Goal: Task Accomplishment & Management: Complete application form

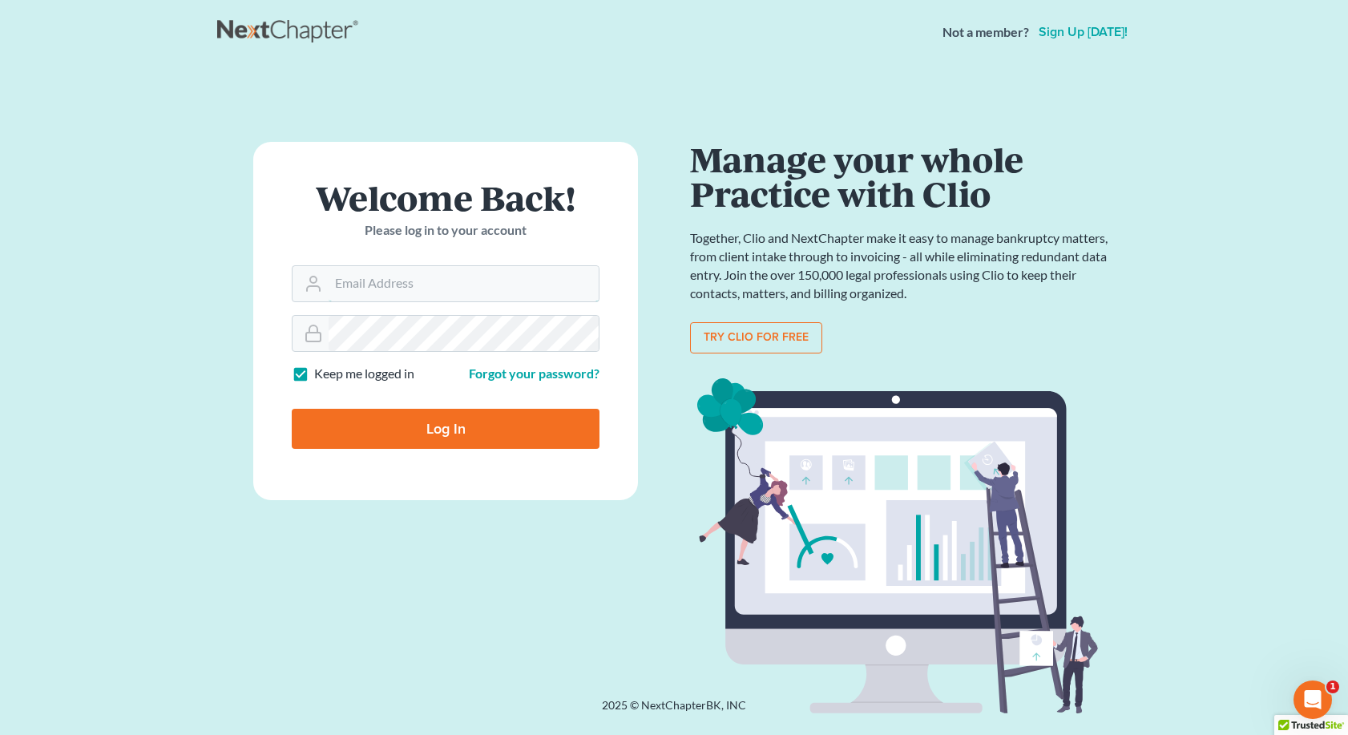
type input "bkepley@lincolnlegal.org"
click at [452, 431] on input "Log In" at bounding box center [446, 429] width 308 height 40
type input "Thinking..."
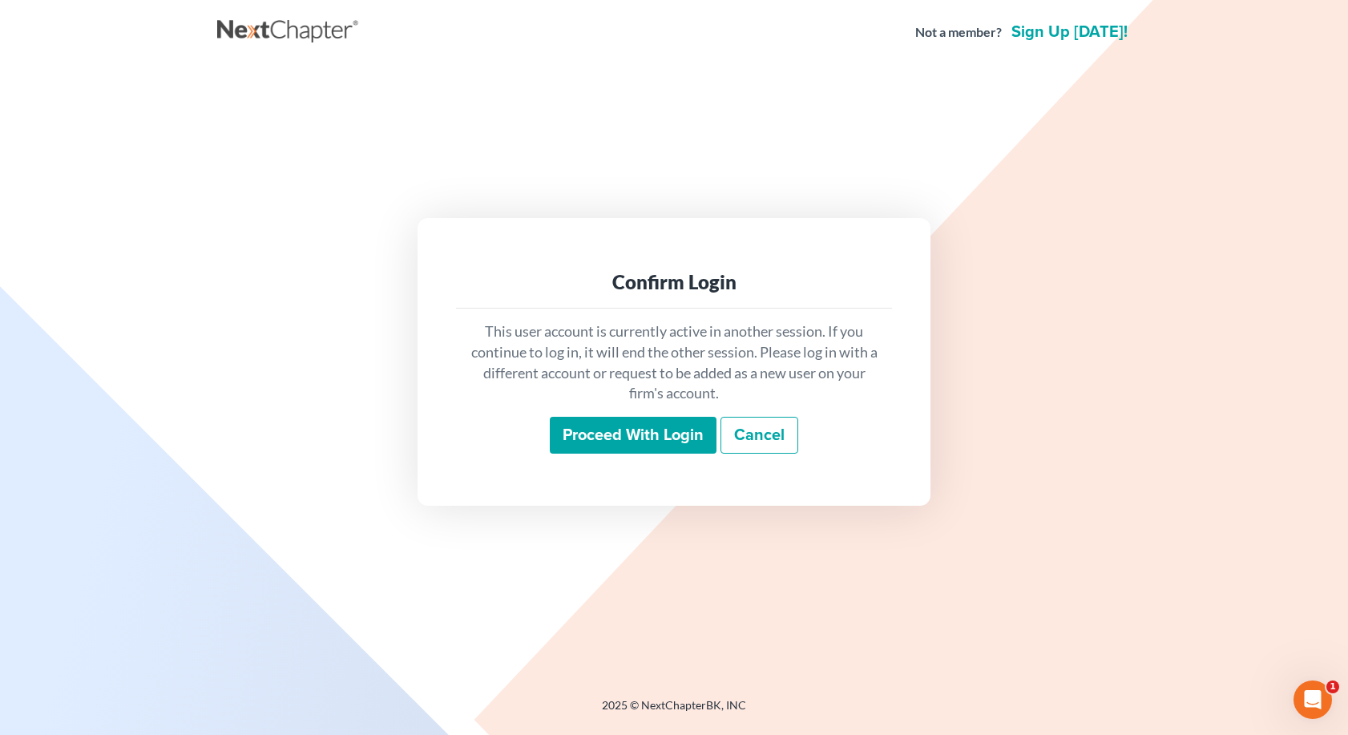
click at [614, 428] on input "Proceed with login" at bounding box center [633, 435] width 167 height 37
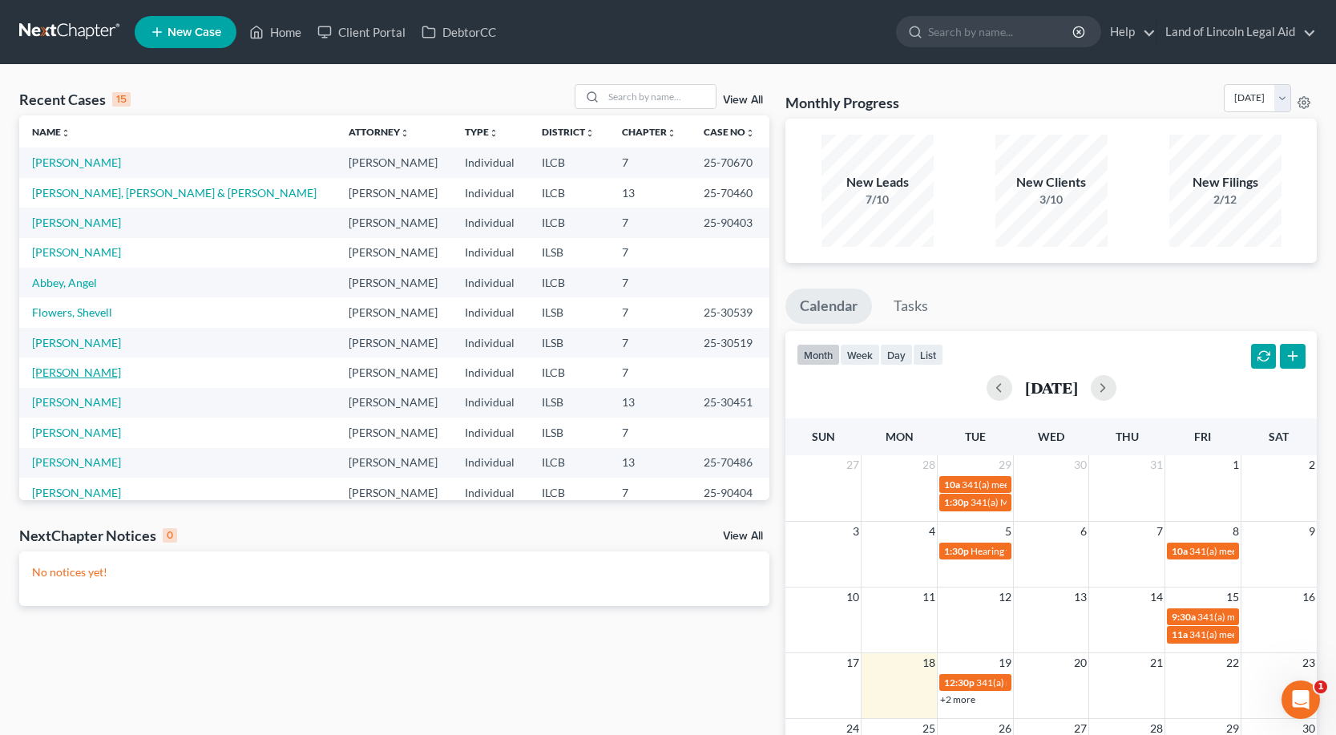
click at [95, 375] on link "[PERSON_NAME]" at bounding box center [76, 372] width 89 height 14
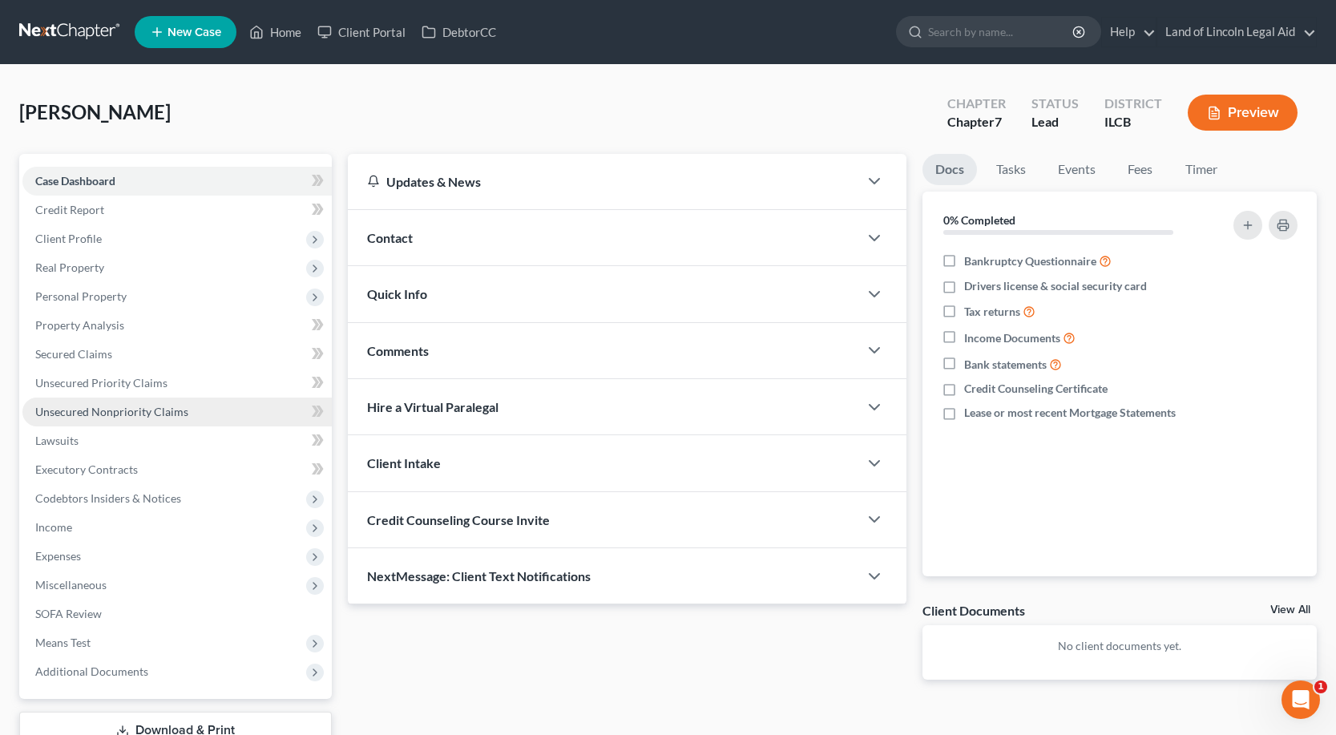
click at [110, 413] on span "Unsecured Nonpriority Claims" at bounding box center [111, 412] width 153 height 14
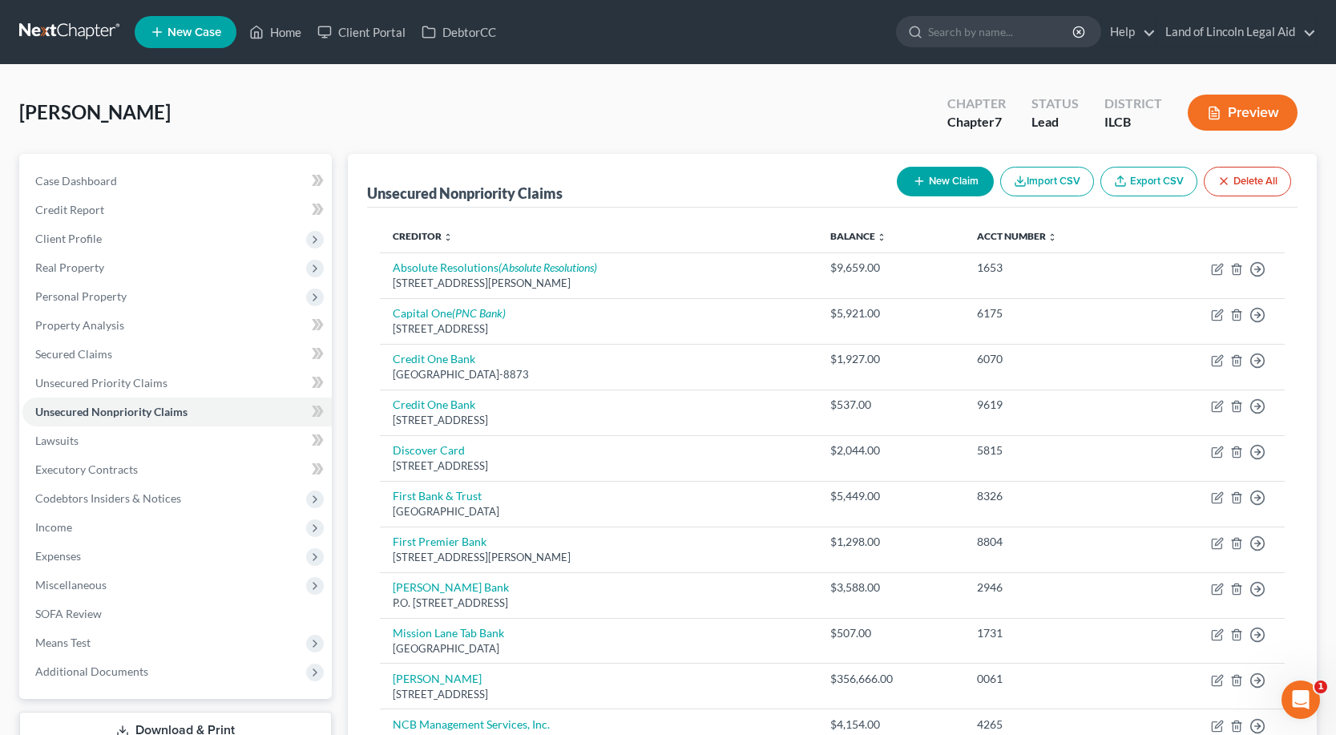
click at [952, 178] on button "New Claim" at bounding box center [945, 182] width 97 height 30
select select "0"
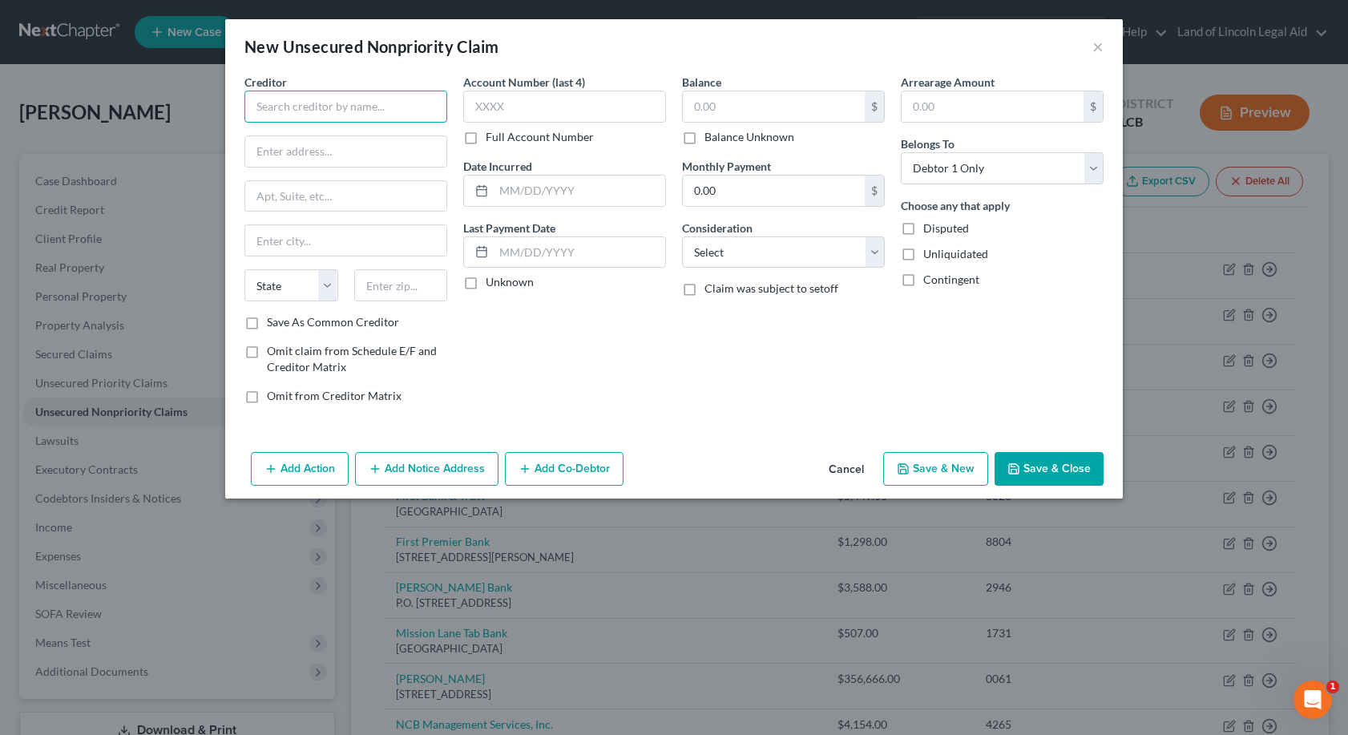
click at [251, 108] on input "text" at bounding box center [345, 107] width 203 height 32
type input "Upstart Network, Inc."
click at [262, 155] on input "text" at bounding box center [345, 151] width 201 height 30
drag, startPoint x: 320, startPoint y: 149, endPoint x: 379, endPoint y: 155, distance: 58.8
click at [379, 155] on input "Po Box 1503 [GEOGRAPHIC_DATA][PERSON_NAME]" at bounding box center [345, 151] width 201 height 30
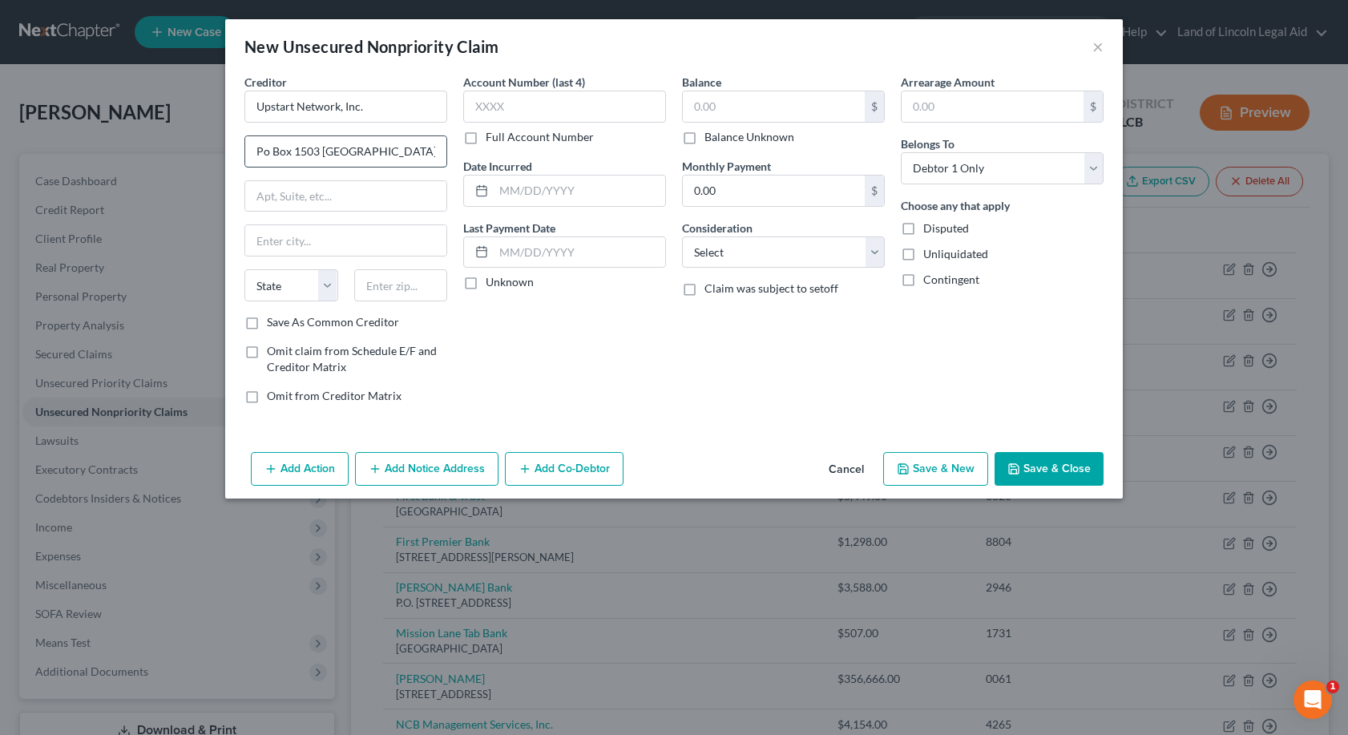
type input "Po Box 1503"
type input "San [PERSON_NAME]"
click at [365, 280] on input "text" at bounding box center [401, 285] width 94 height 32
type input "94070"
select select "4"
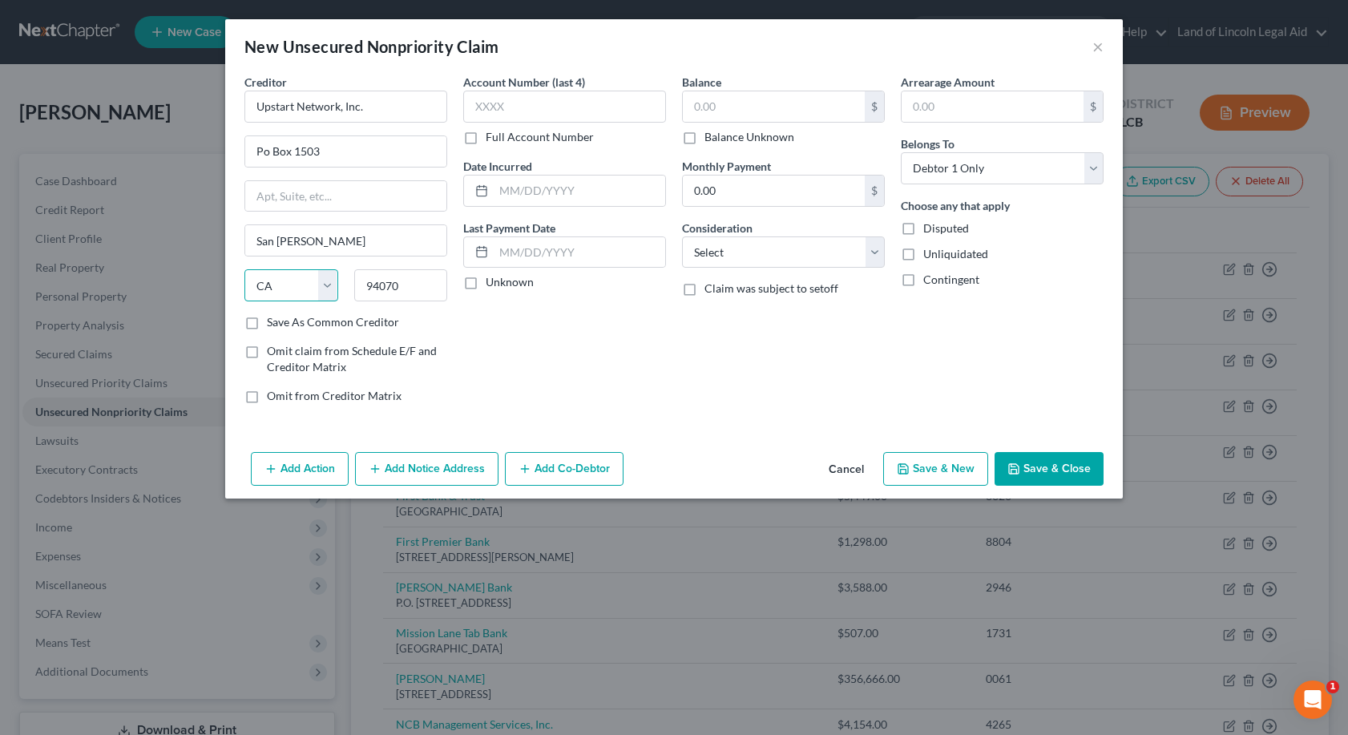
click at [324, 281] on select "State [US_STATE] AK AR AZ CA CO CT DE DC [GEOGRAPHIC_DATA] [GEOGRAPHIC_DATA] GU…" at bounding box center [291, 285] width 94 height 32
click at [244, 269] on select "State [US_STATE] AK AR AZ CA CO CT DE DC [GEOGRAPHIC_DATA] [GEOGRAPHIC_DATA] GU…" at bounding box center [291, 285] width 94 height 32
click at [479, 104] on input "text" at bounding box center [564, 107] width 203 height 32
type input "4469"
click at [923, 224] on label "Disputed" at bounding box center [946, 228] width 46 height 16
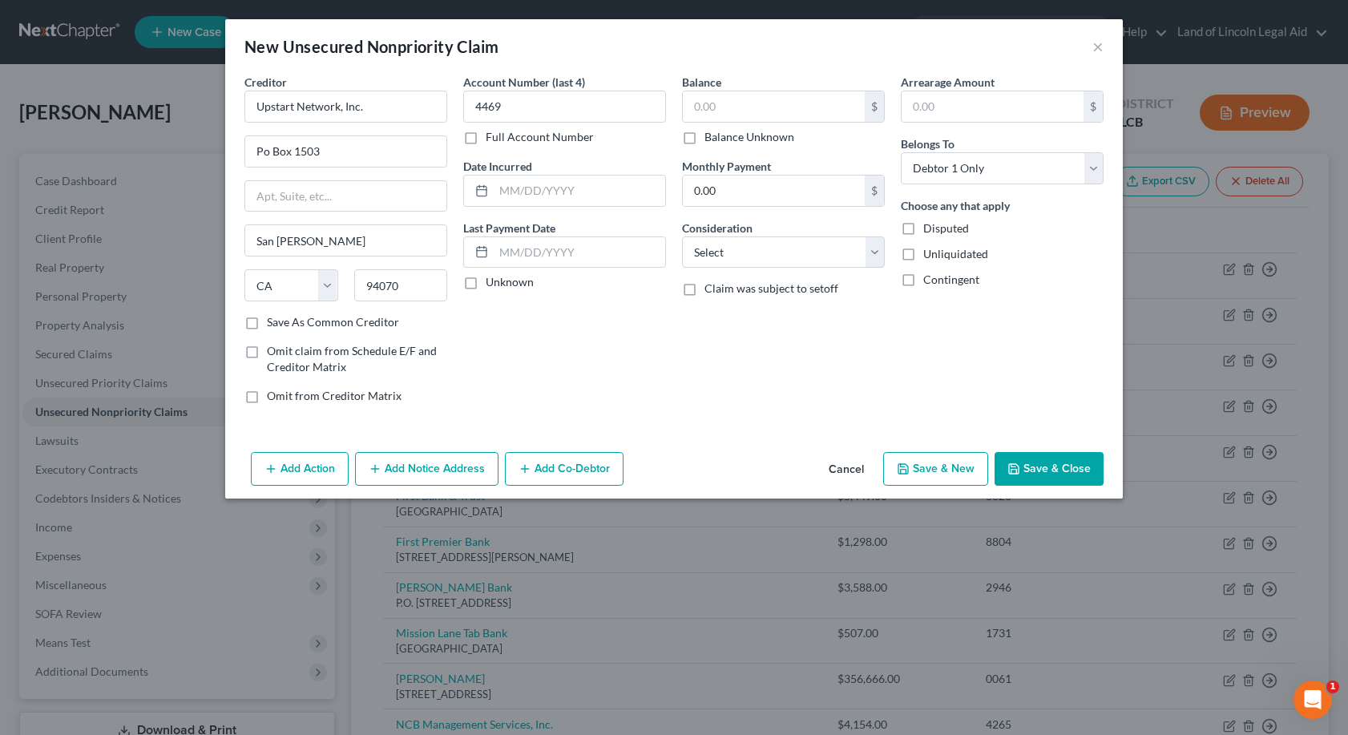
click at [929, 224] on input "Disputed" at bounding box center [934, 225] width 10 height 10
checkbox input "true"
click at [695, 111] on input "text" at bounding box center [774, 106] width 182 height 30
type input "500"
click at [1062, 462] on button "Save & Close" at bounding box center [1048, 469] width 109 height 34
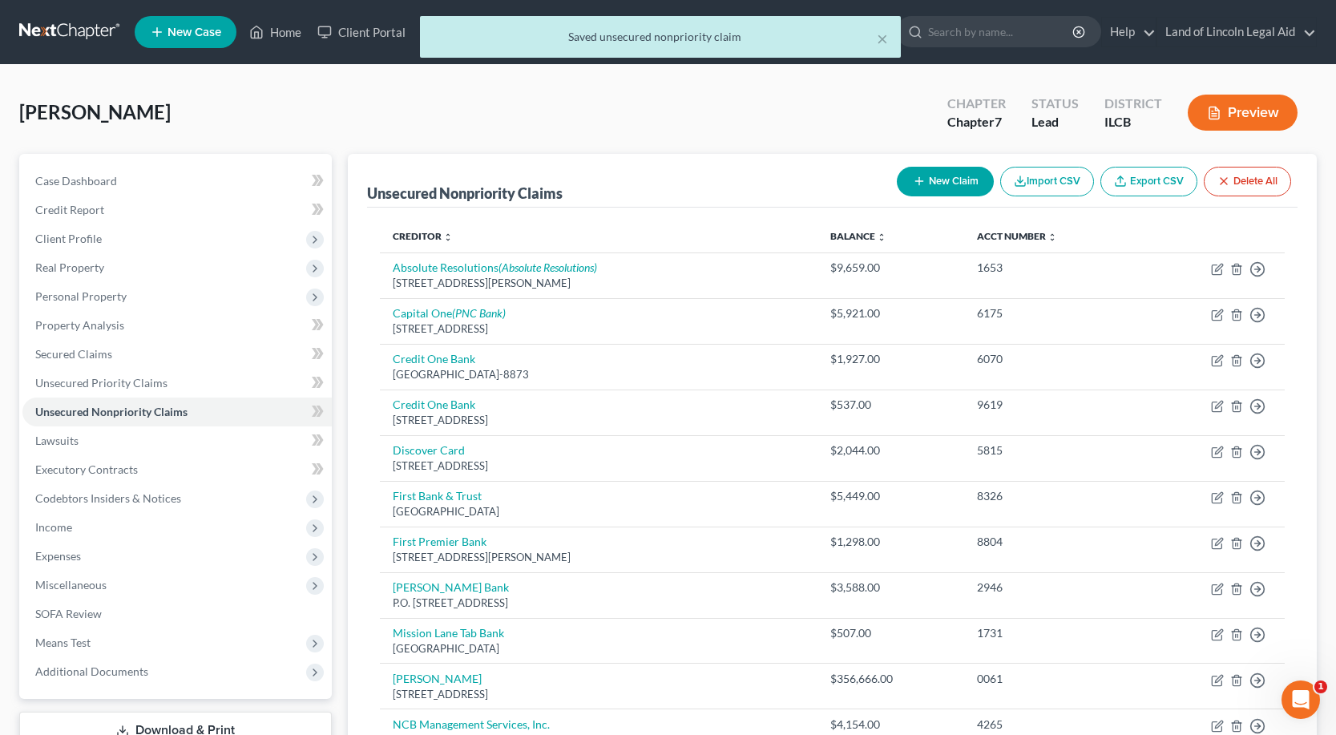
click at [942, 183] on button "New Claim" at bounding box center [945, 182] width 97 height 30
select select "0"
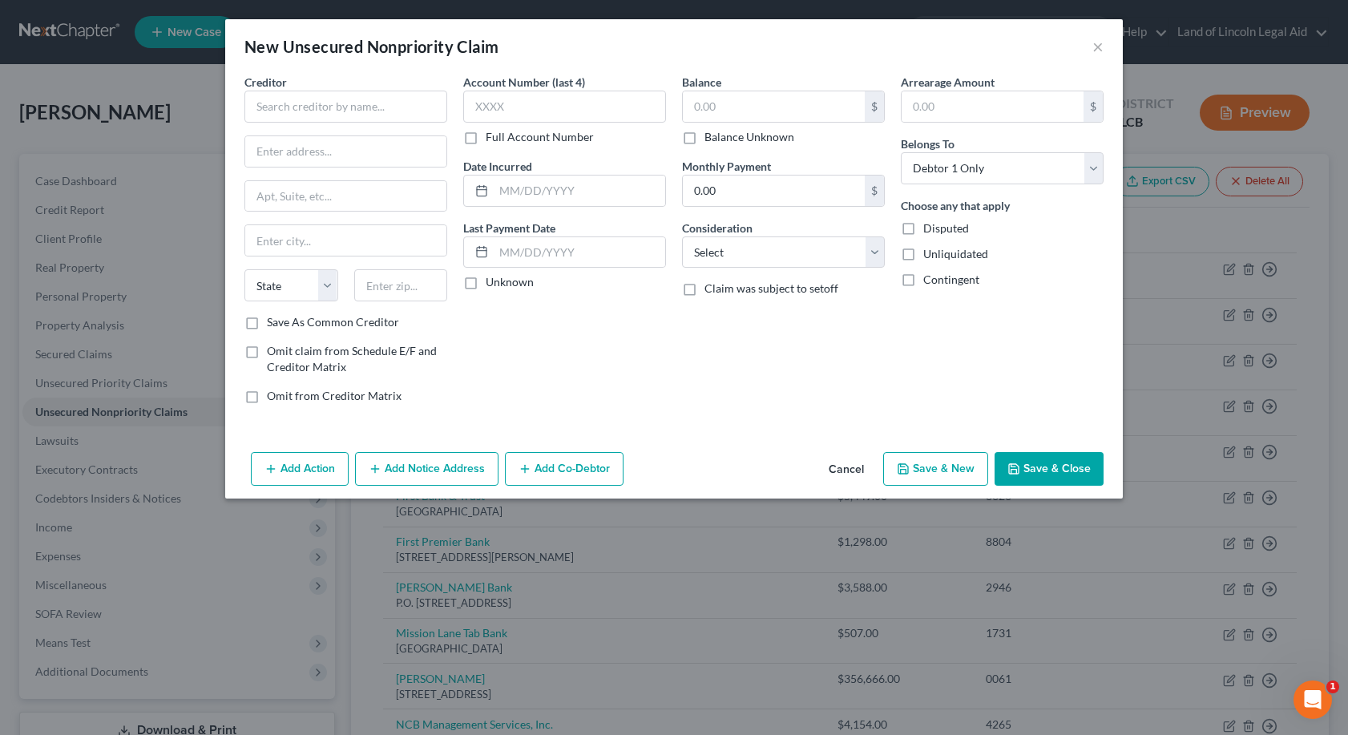
click at [840, 461] on button "Cancel" at bounding box center [846, 469] width 61 height 32
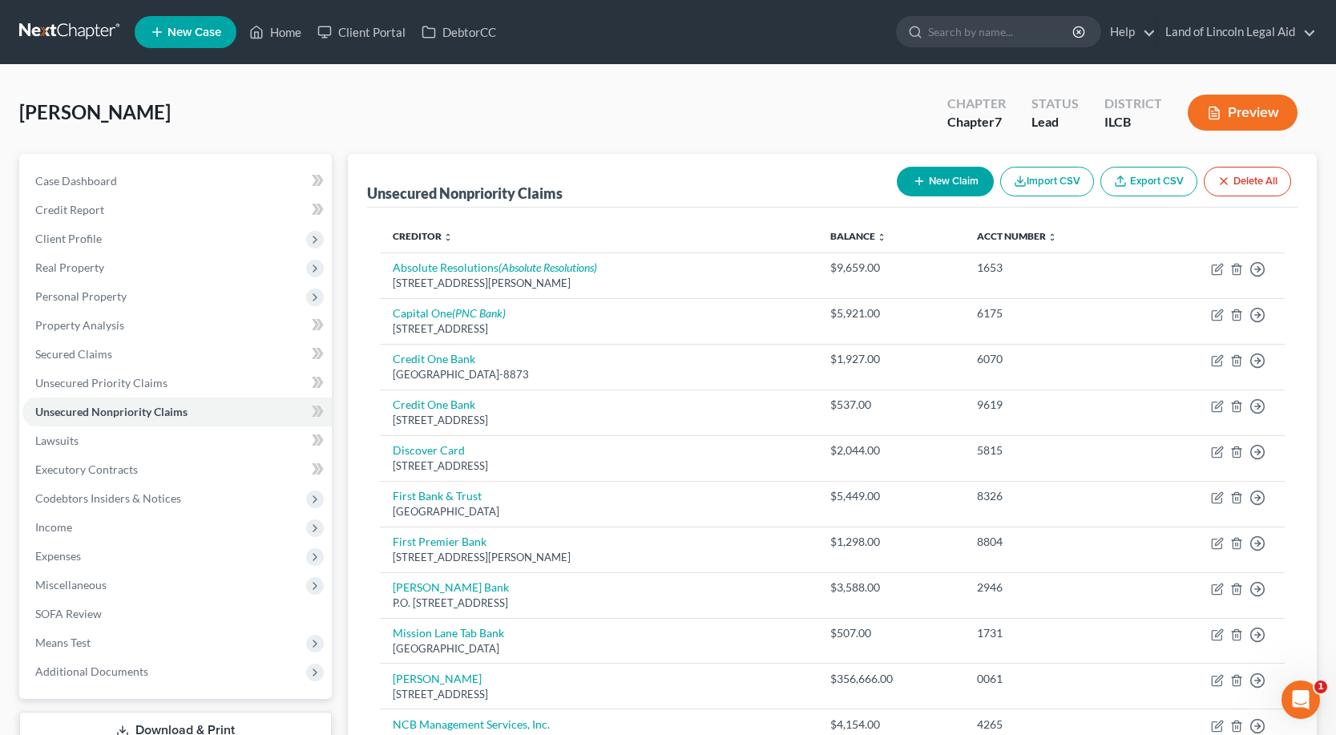
click at [963, 170] on button "New Claim" at bounding box center [945, 182] width 97 height 30
select select "0"
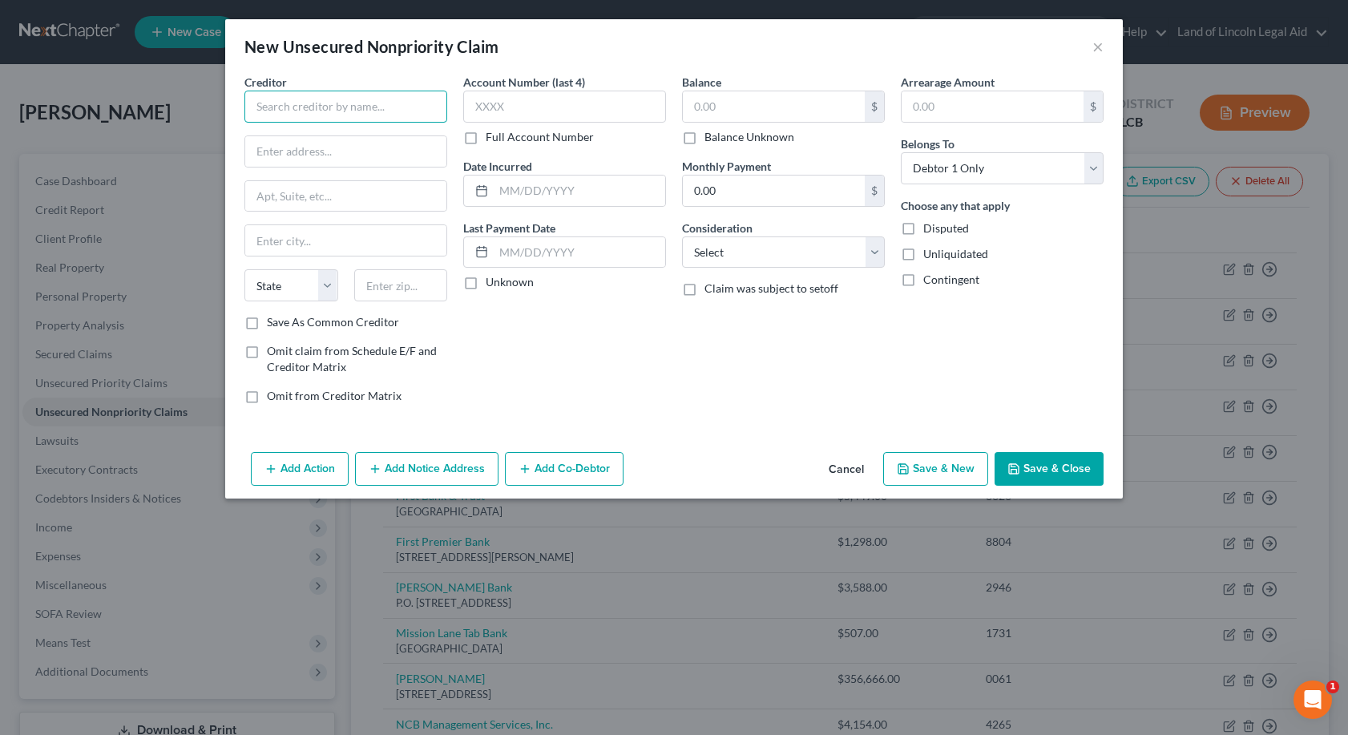
click at [304, 116] on input "text" at bounding box center [345, 107] width 203 height 32
type input "Affirm Inc"
click at [258, 154] on input "text" at bounding box center [345, 151] width 201 height 30
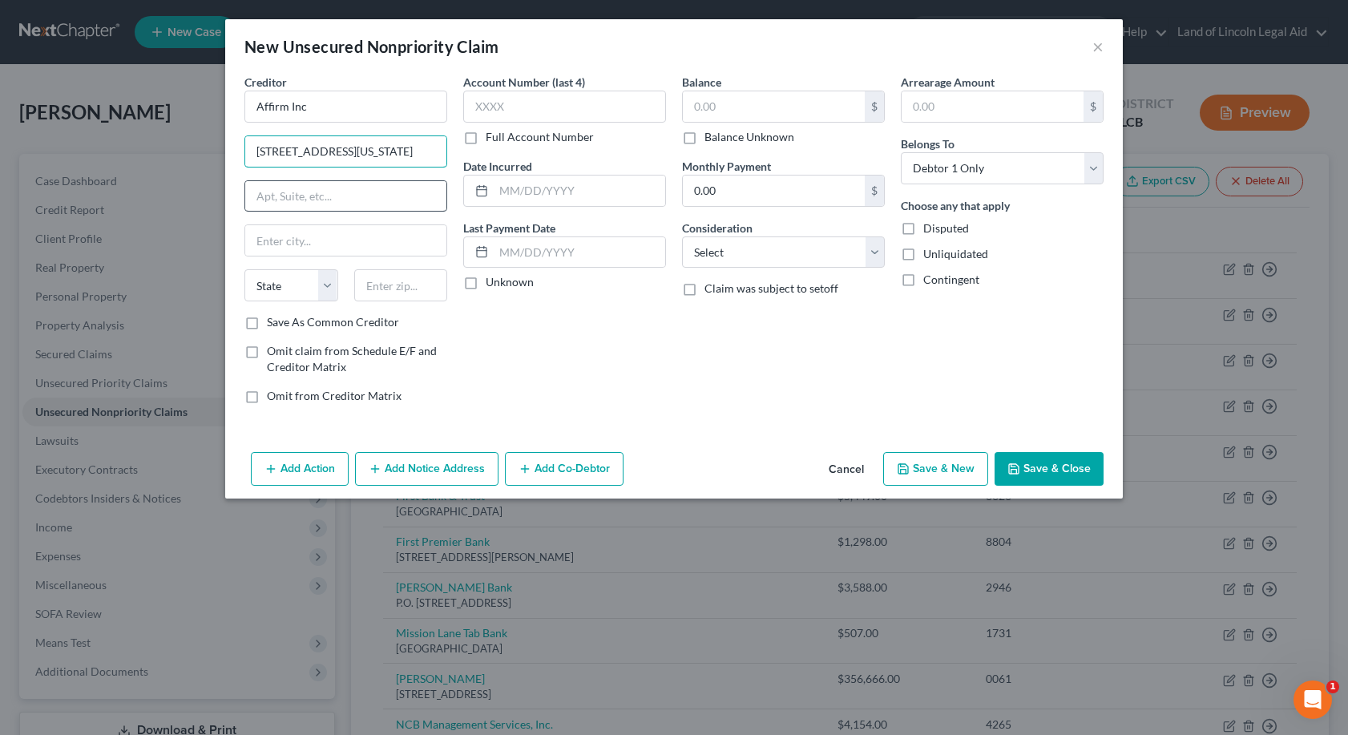
type input "[STREET_ADDRESS][US_STATE]"
click at [256, 202] on input "text" at bounding box center [345, 196] width 201 height 30
type input "Fl 12"
click at [362, 288] on input "text" at bounding box center [401, 285] width 94 height 32
type input "94108"
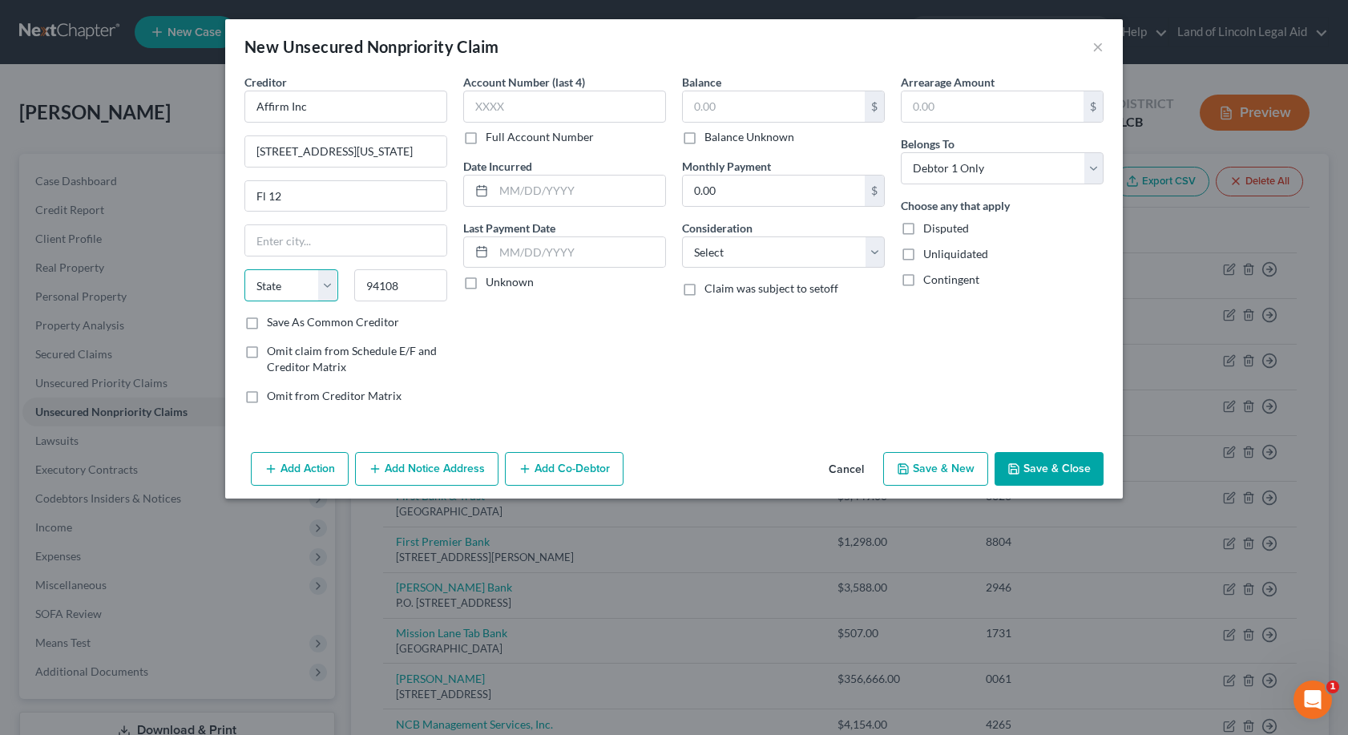
type input "[GEOGRAPHIC_DATA]"
select select "4"
click at [325, 286] on select "State [US_STATE] AK AR AZ CA CO CT DE DC [GEOGRAPHIC_DATA] [GEOGRAPHIC_DATA] GU…" at bounding box center [291, 285] width 94 height 32
click at [244, 269] on select "State [US_STATE] AK AR AZ CA CO CT DE DC [GEOGRAPHIC_DATA] [GEOGRAPHIC_DATA] GU…" at bounding box center [291, 285] width 94 height 32
click at [923, 231] on label "Disputed" at bounding box center [946, 228] width 46 height 16
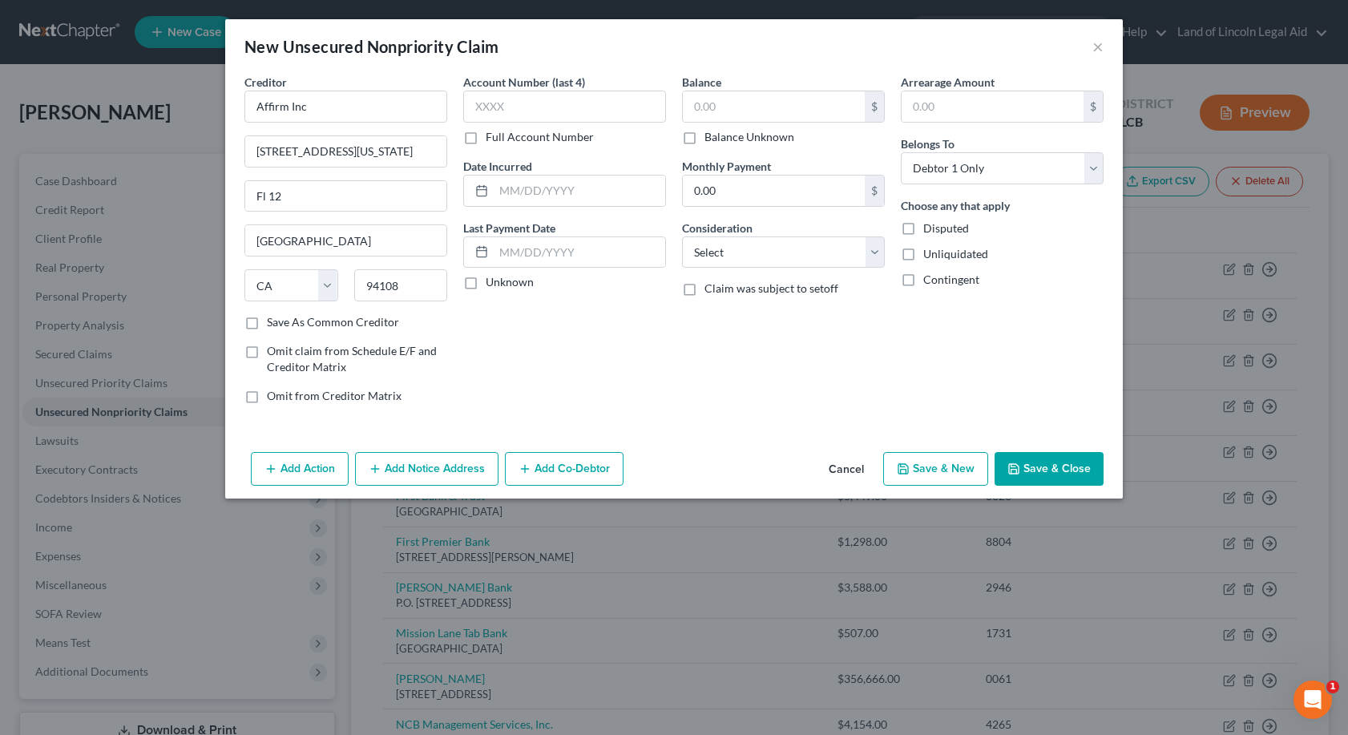
click at [929, 231] on input "Disputed" at bounding box center [934, 225] width 10 height 10
checkbox input "true"
click at [707, 96] on input "text" at bounding box center [774, 106] width 182 height 30
type input "607"
click at [474, 103] on input "text" at bounding box center [564, 107] width 203 height 32
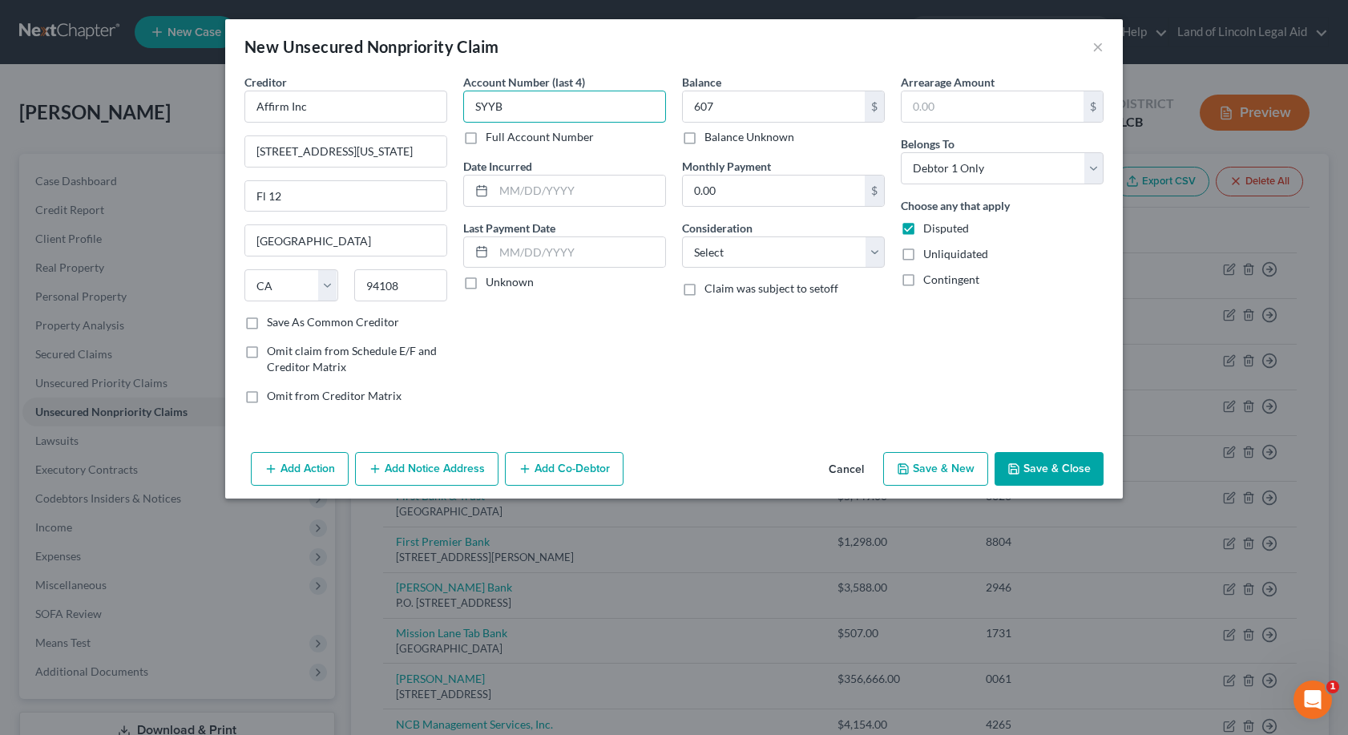
type input "SYYB"
click at [486, 129] on label "Full Account Number" at bounding box center [540, 137] width 108 height 16
click at [492, 129] on input "Full Account Number" at bounding box center [497, 134] width 10 height 10
click at [510, 100] on input "SYYB" at bounding box center [564, 107] width 203 height 32
type input "SYYBxxxx"
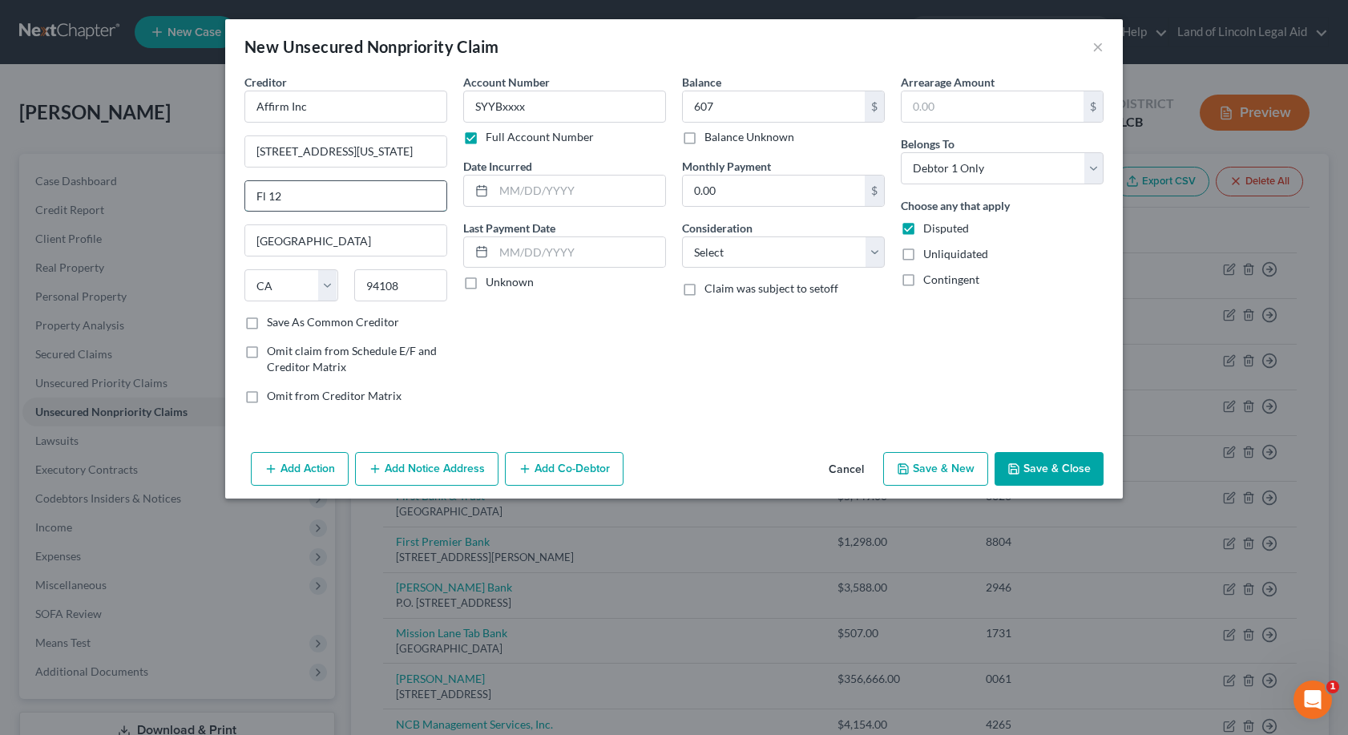
click at [264, 194] on input "Fl 12" at bounding box center [345, 196] width 201 height 30
type input "Floor 12"
click at [1057, 470] on button "Save & Close" at bounding box center [1048, 469] width 109 height 34
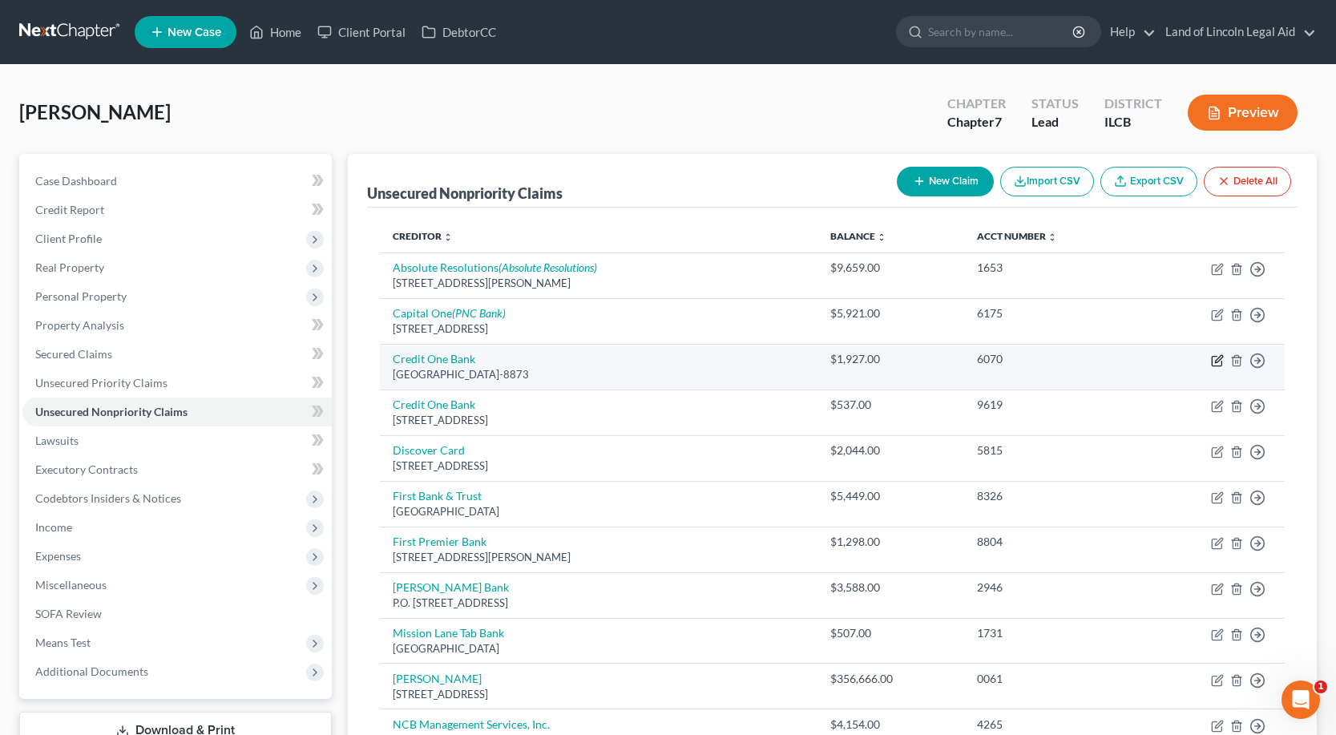
click at [1218, 354] on icon "button" at bounding box center [1217, 360] width 13 height 13
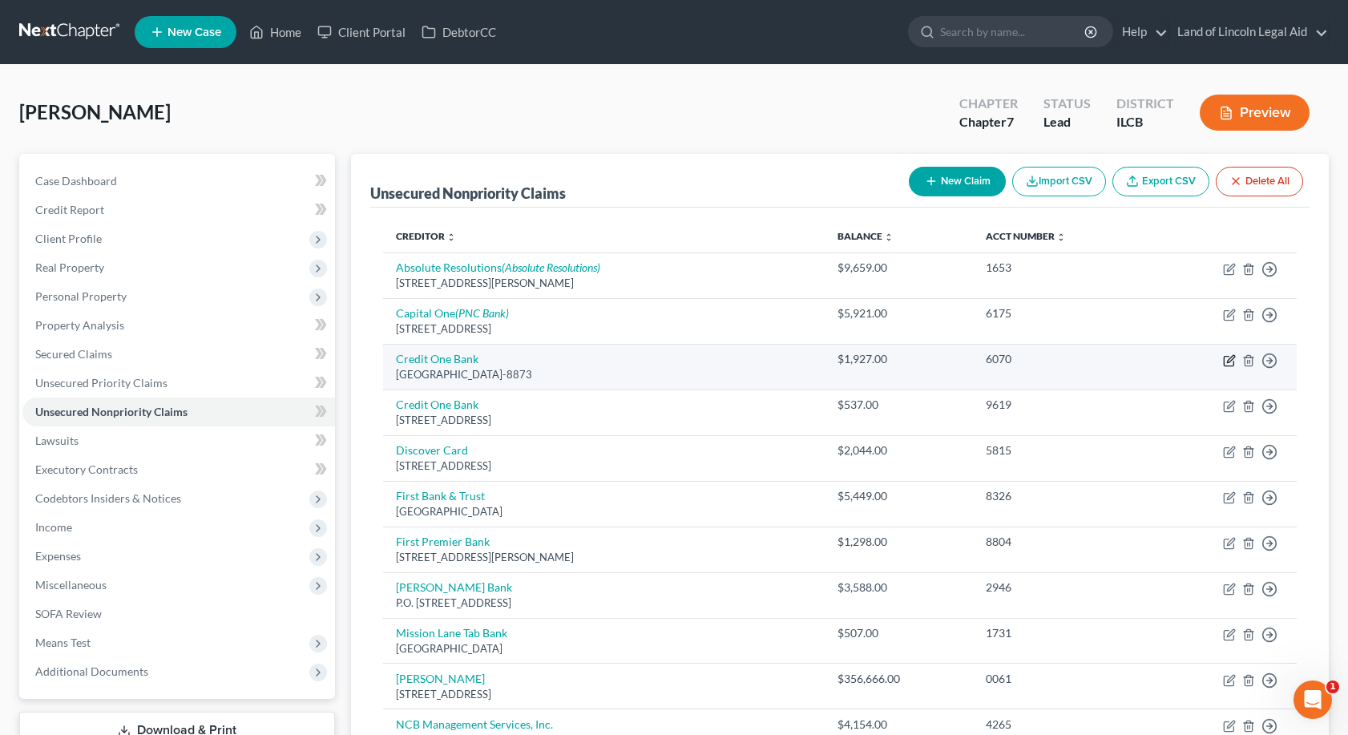
select select "31"
select select "0"
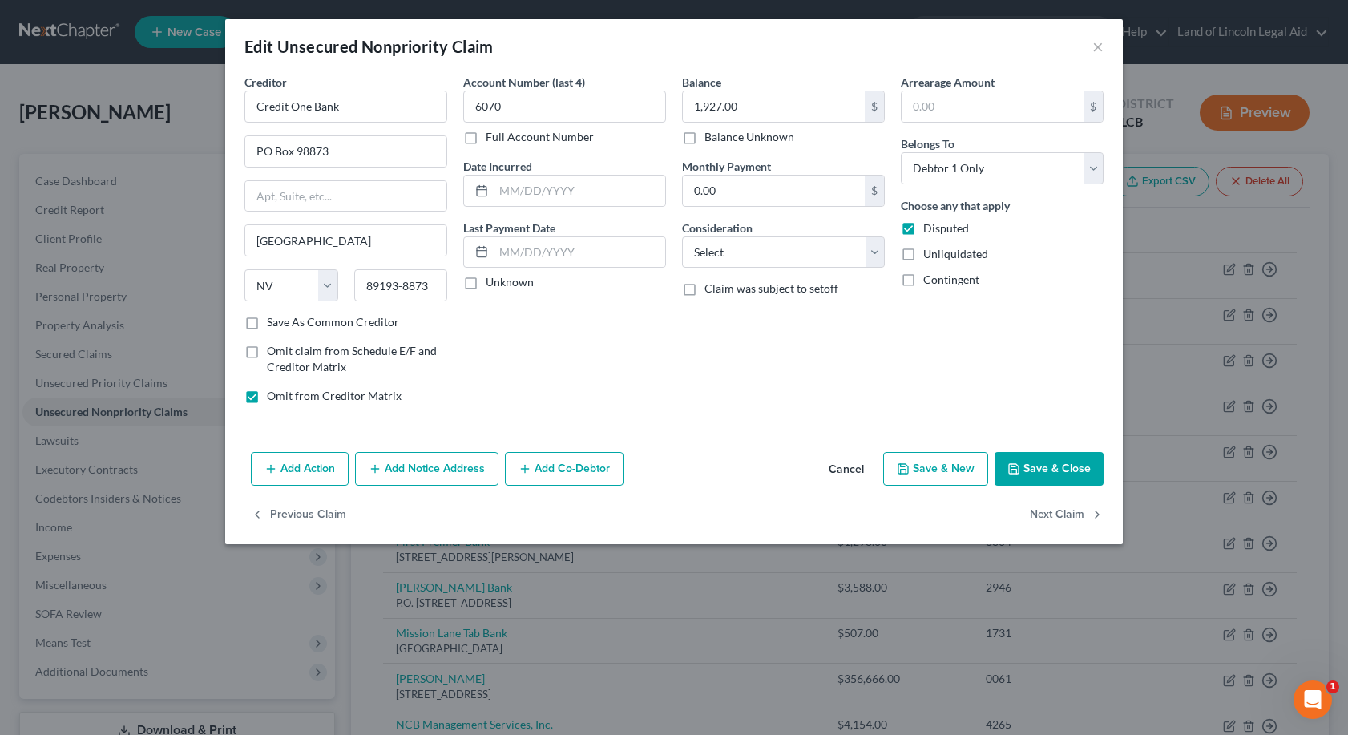
click at [1038, 464] on button "Save & Close" at bounding box center [1048, 469] width 109 height 34
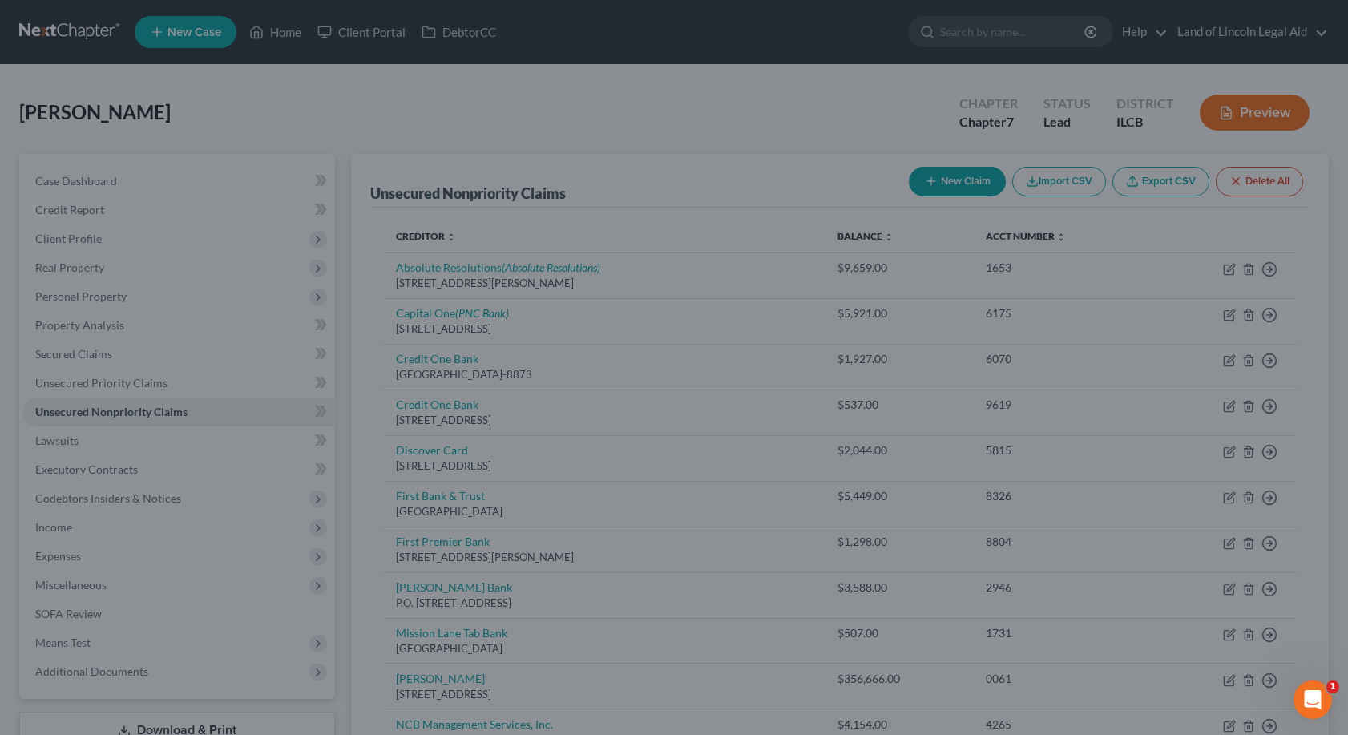
type input "0"
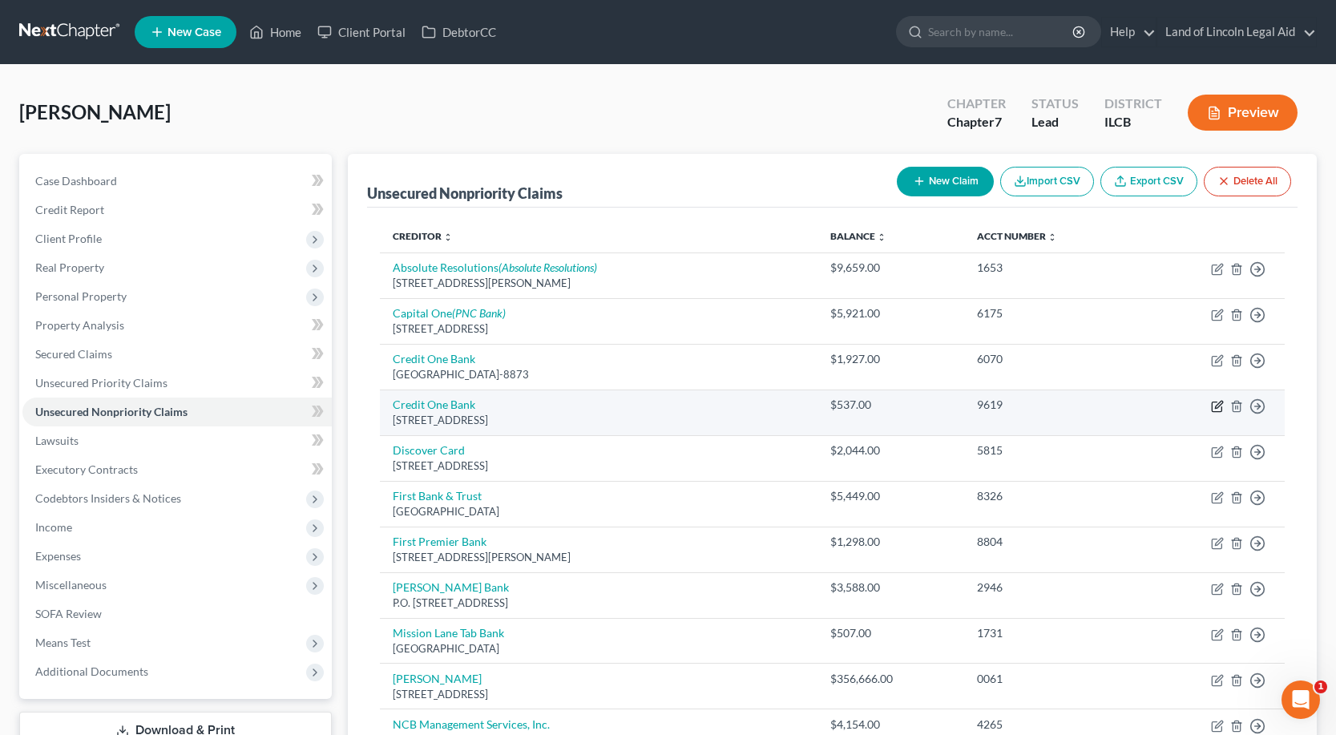
click at [1214, 404] on icon "button" at bounding box center [1217, 406] width 13 height 13
select select "30"
select select "0"
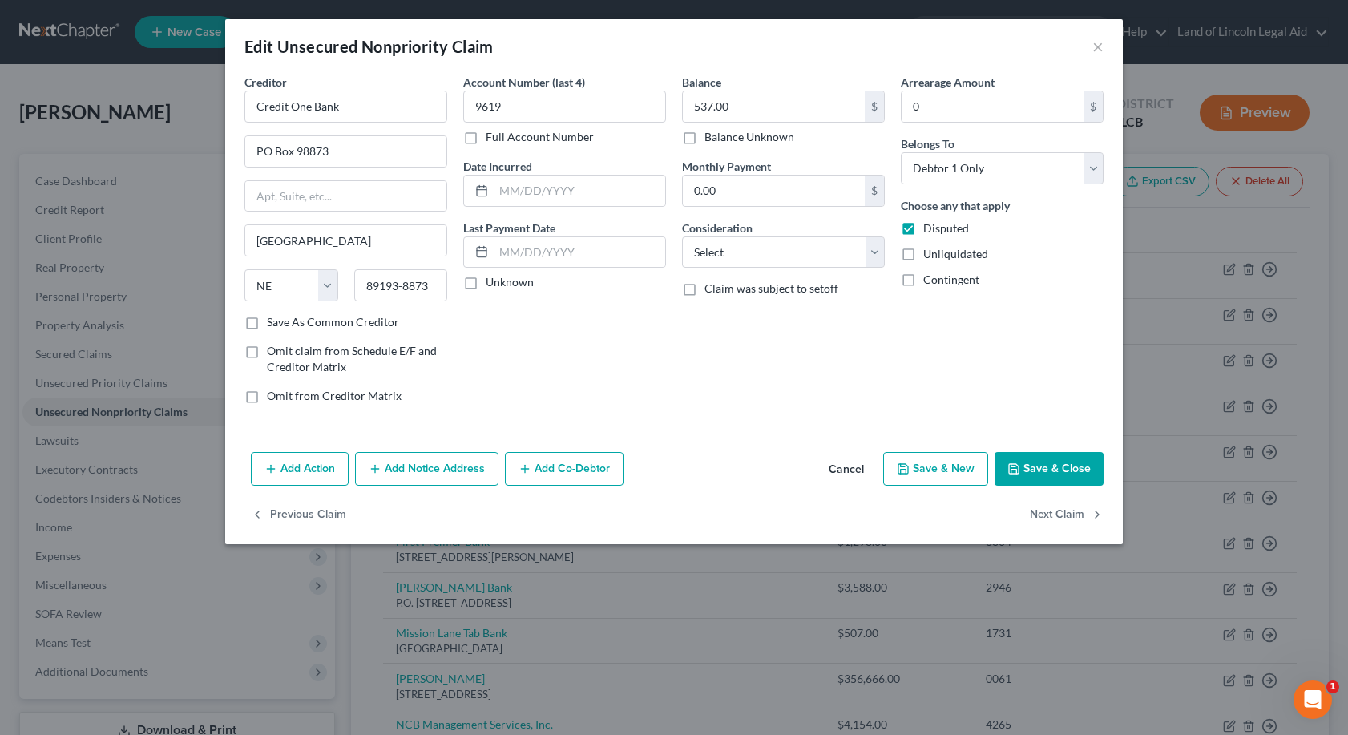
click at [1053, 458] on button "Save & Close" at bounding box center [1048, 469] width 109 height 34
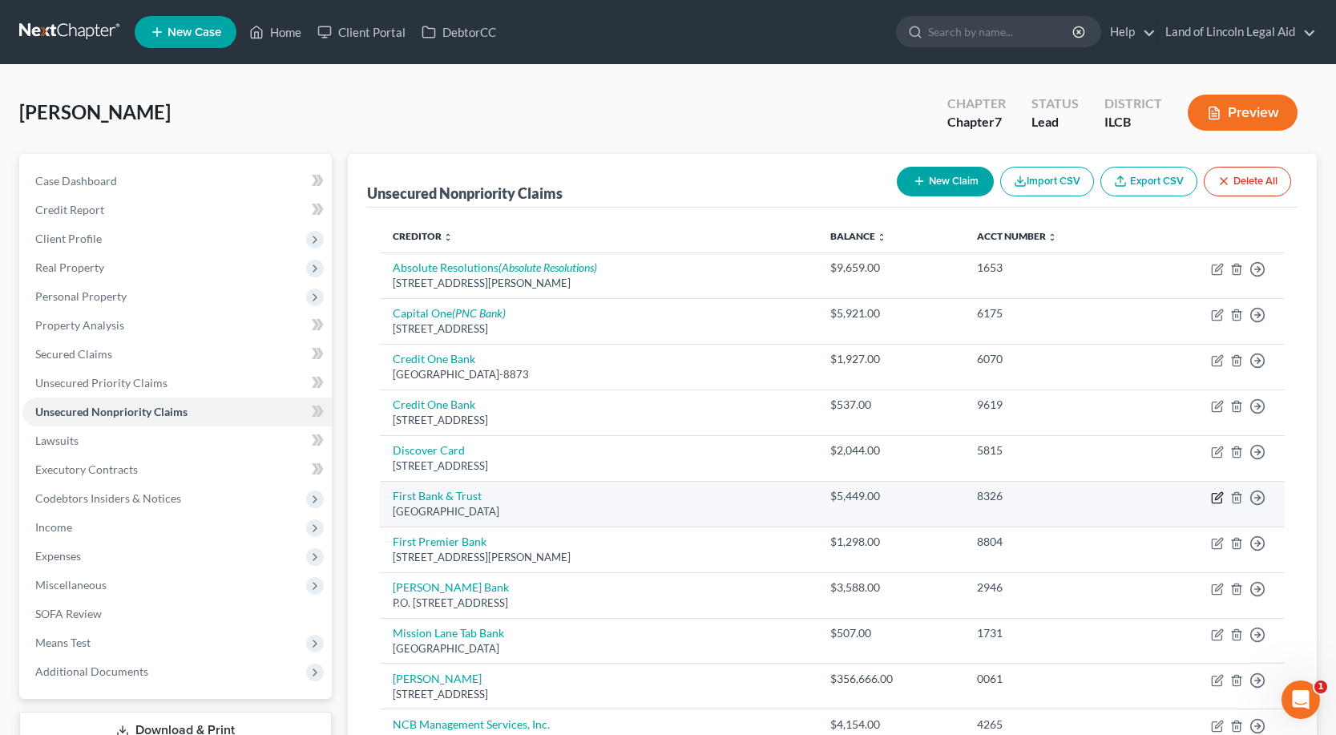
click at [1215, 495] on icon "button" at bounding box center [1217, 497] width 13 height 13
select select "10"
select select "0"
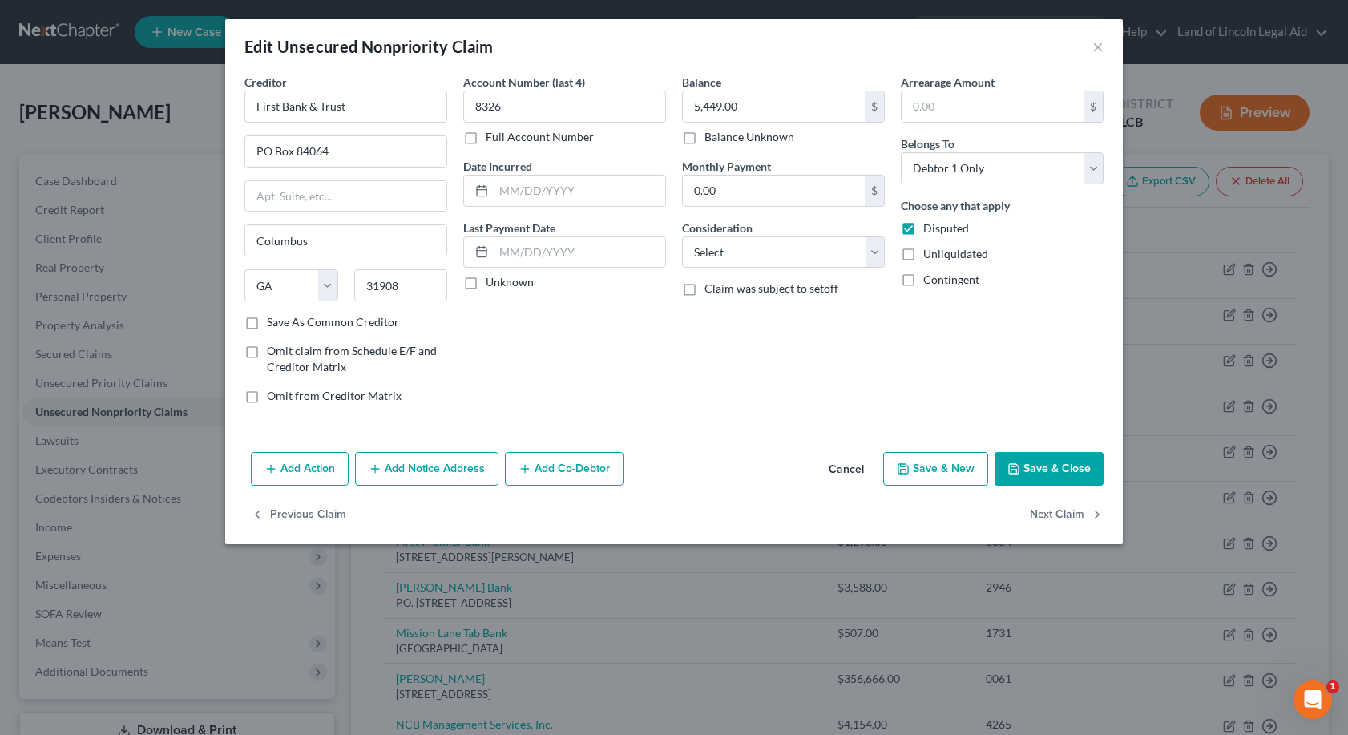
click at [1034, 458] on button "Save & Close" at bounding box center [1048, 469] width 109 height 34
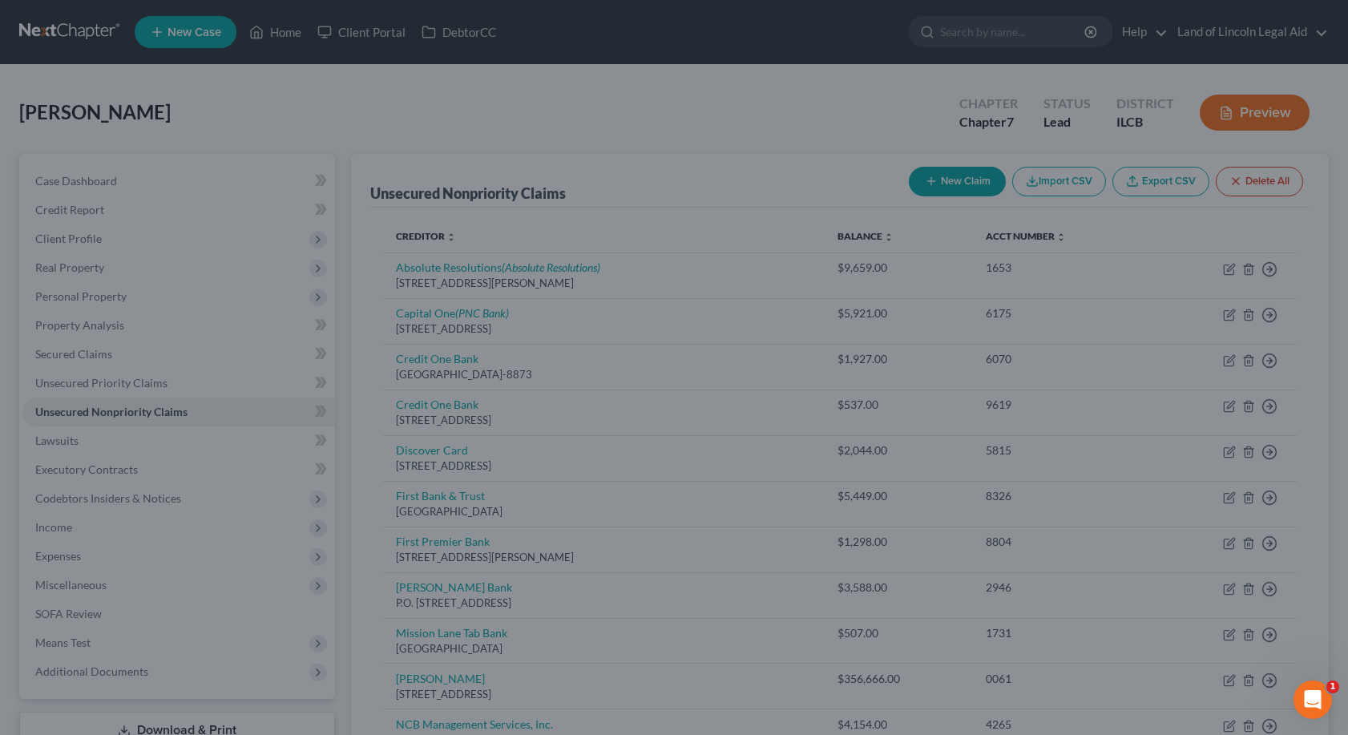
type input "0"
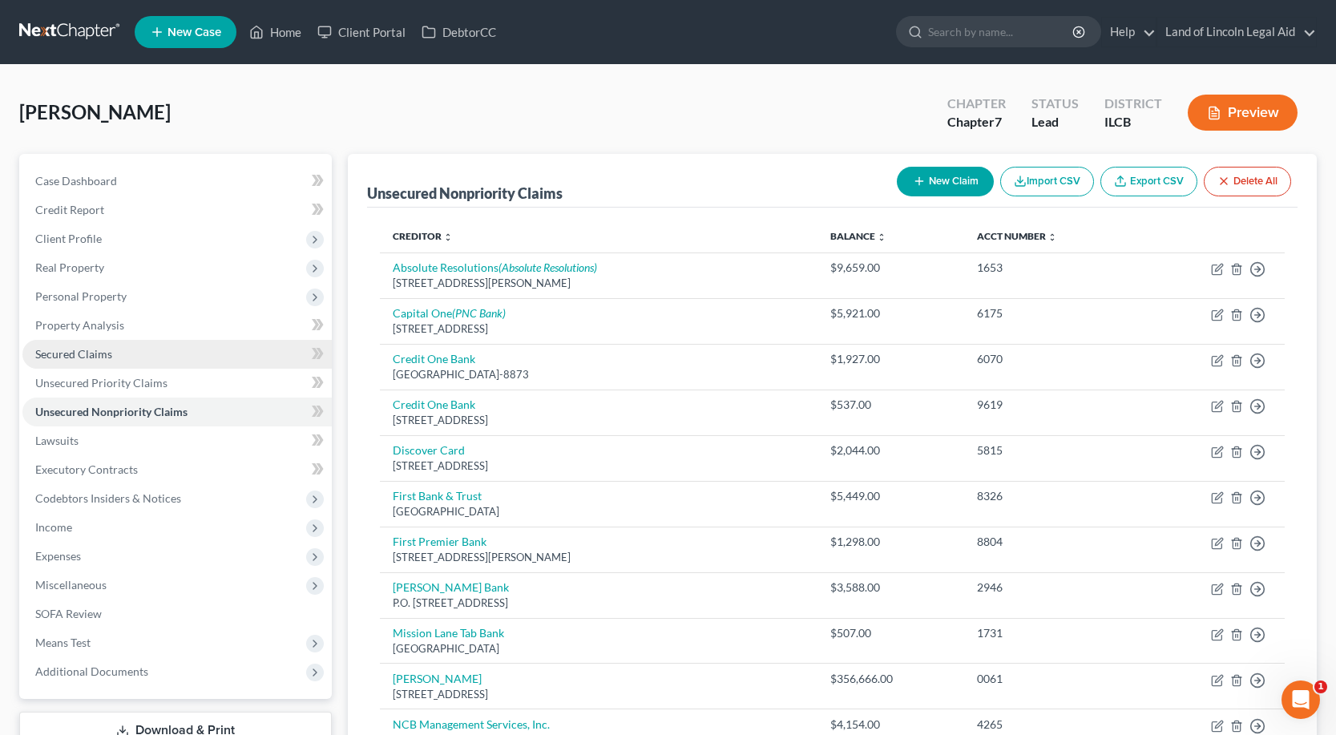
click at [112, 353] on link "Secured Claims" at bounding box center [176, 354] width 309 height 29
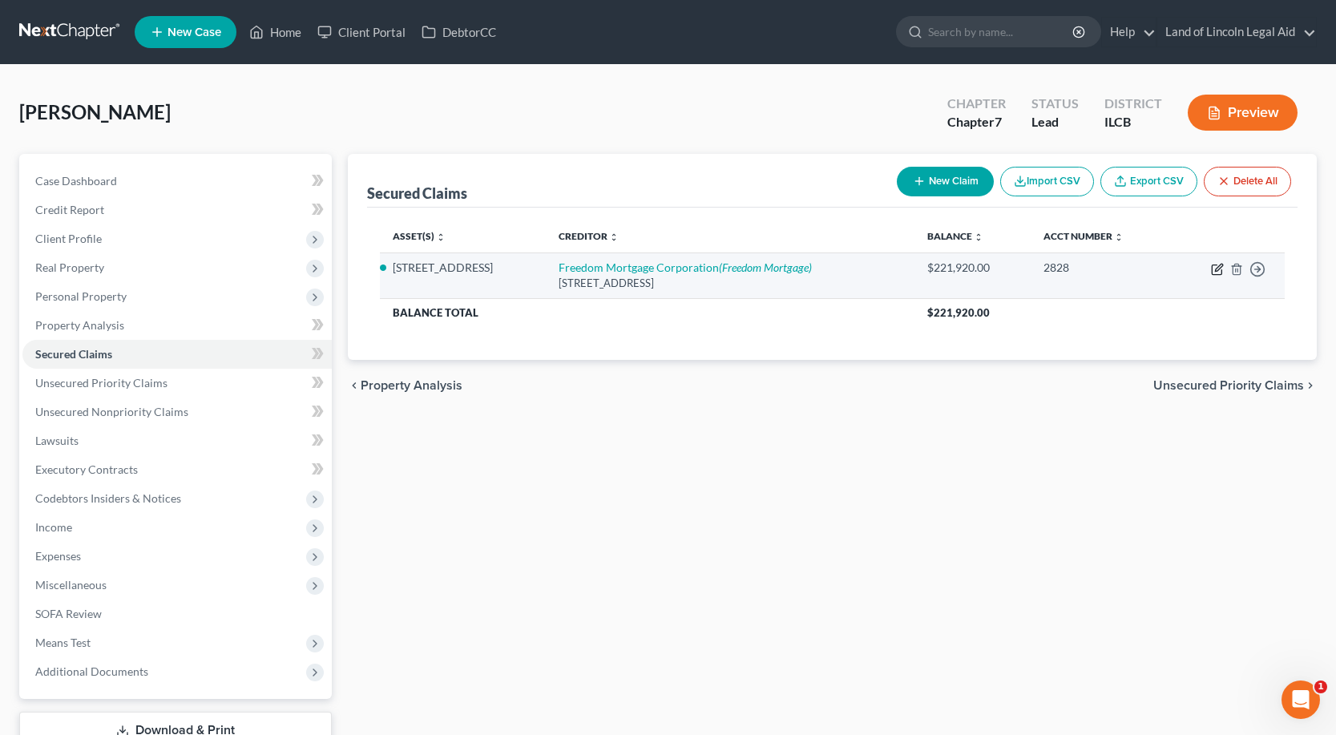
click at [1215, 266] on icon "button" at bounding box center [1217, 269] width 13 height 13
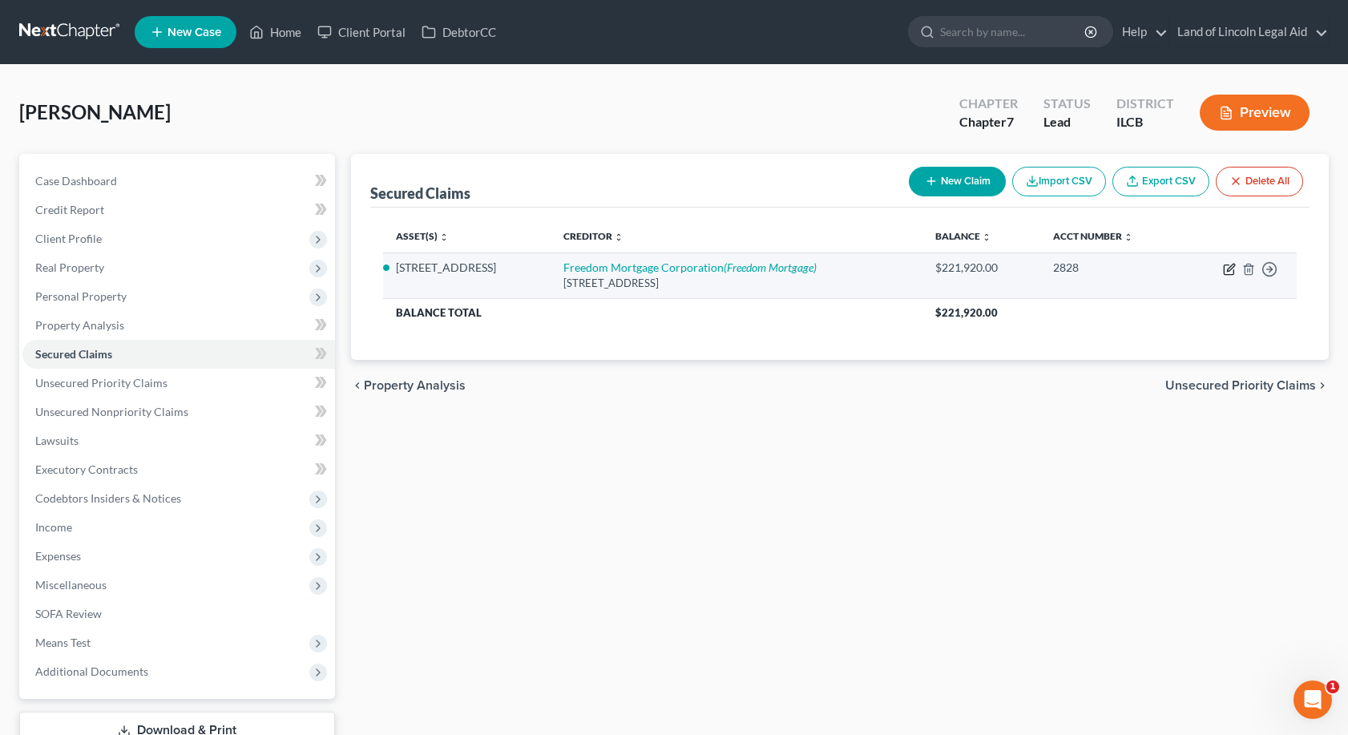
select select "15"
select select "2"
select select "4"
select select "3"
select select "0"
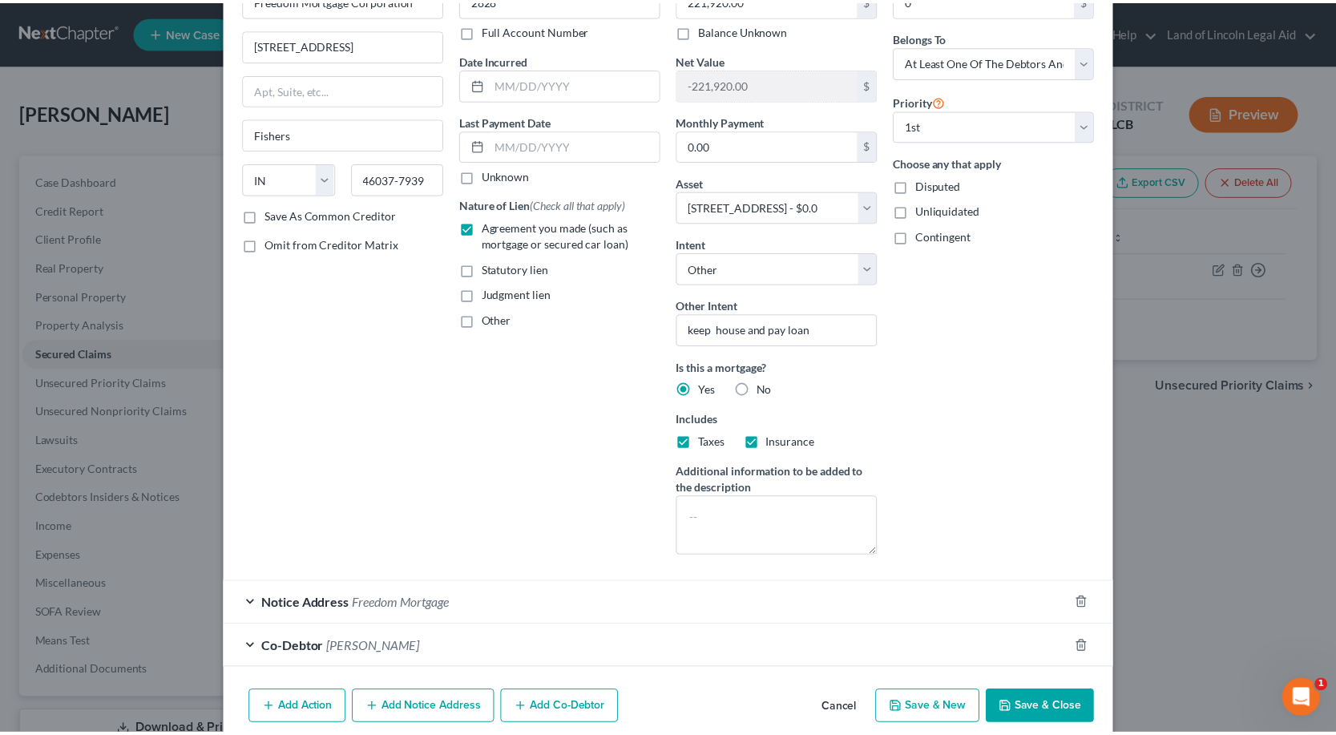
scroll to position [142, 0]
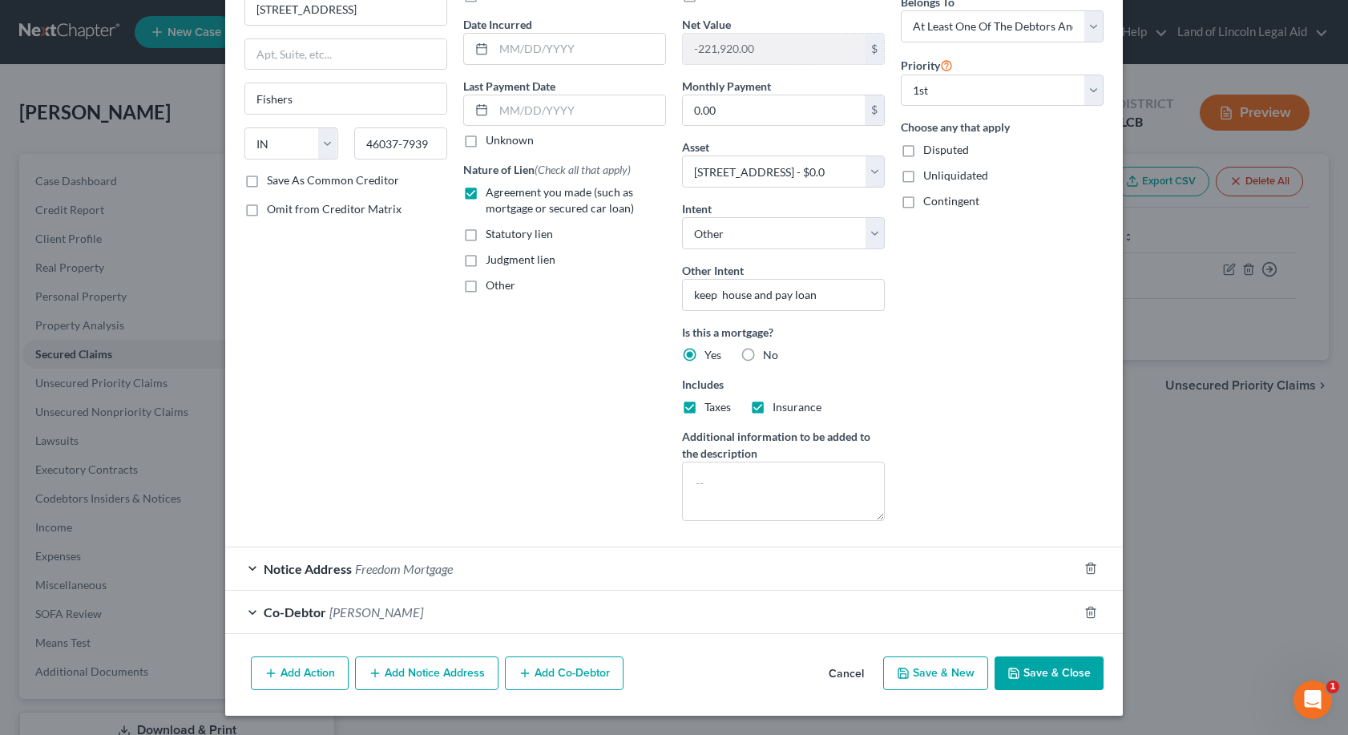
click at [1001, 671] on button "Save & Close" at bounding box center [1048, 673] width 109 height 34
select select
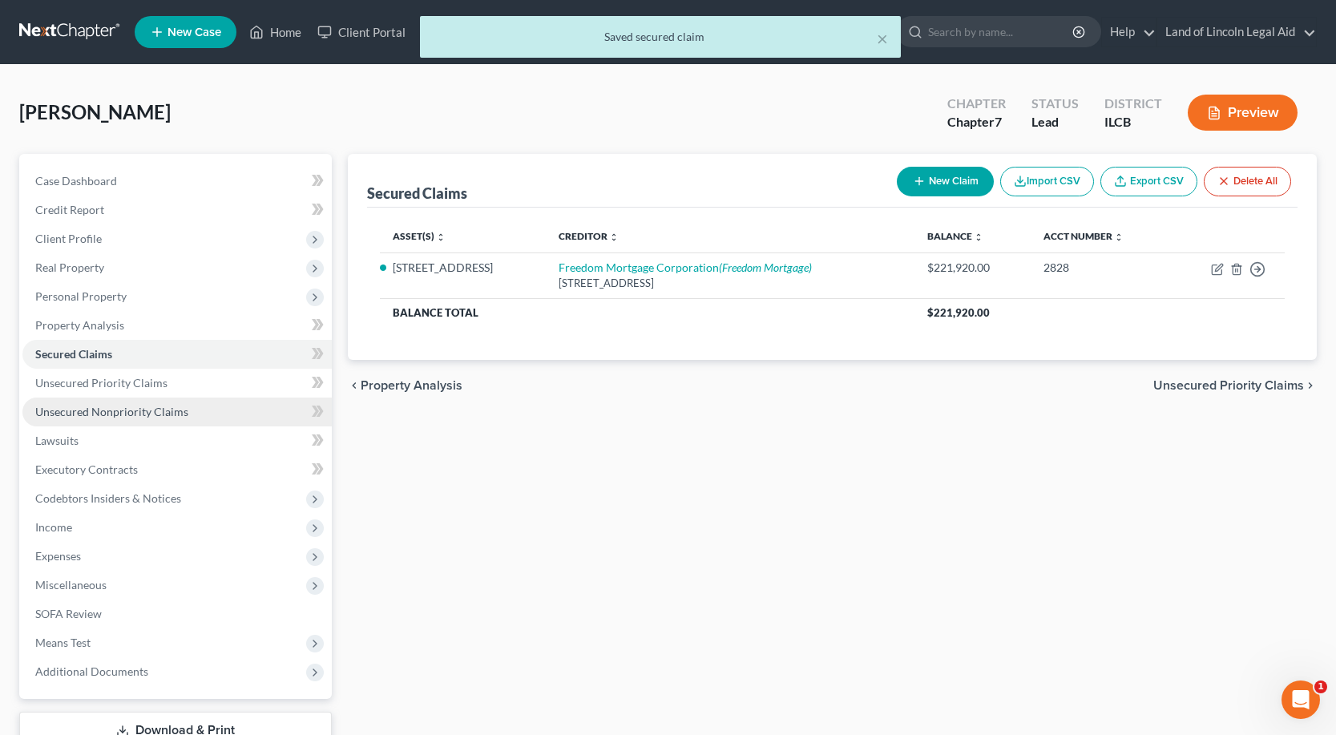
click at [100, 403] on link "Unsecured Nonpriority Claims" at bounding box center [176, 411] width 309 height 29
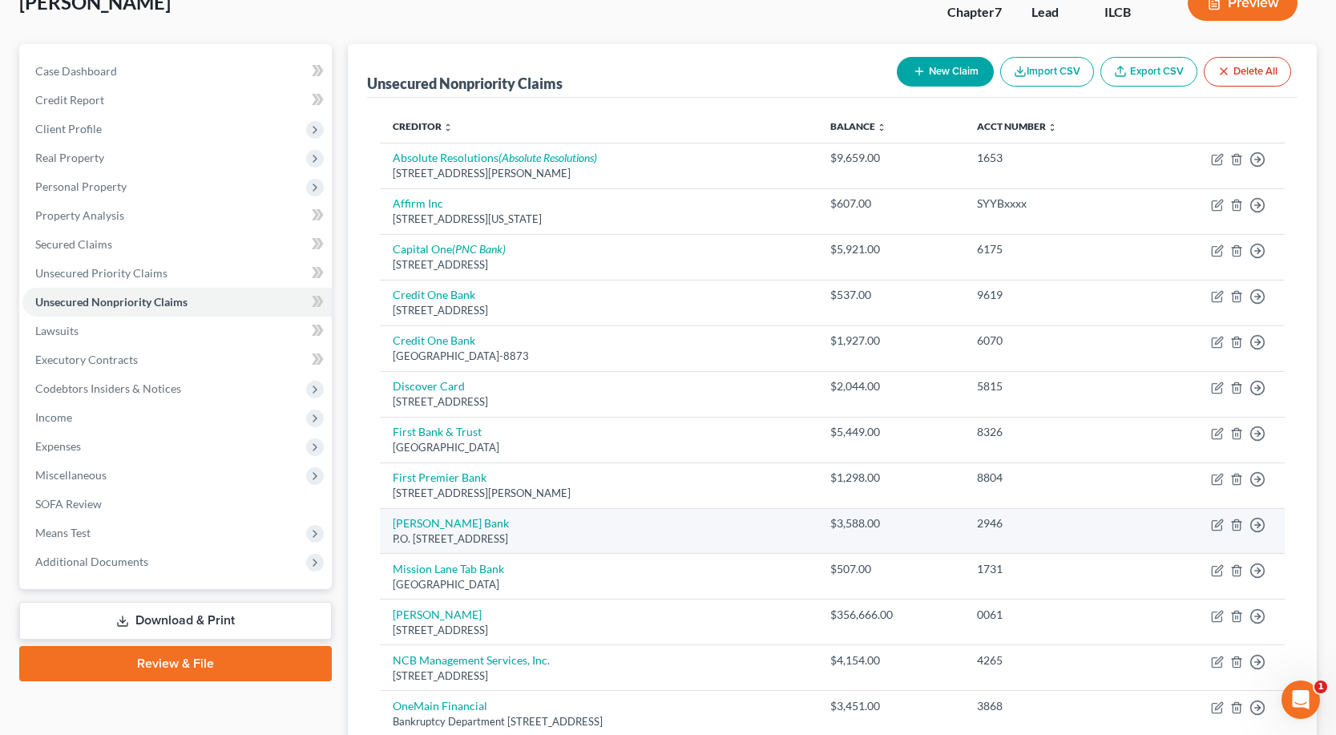
scroll to position [160, 0]
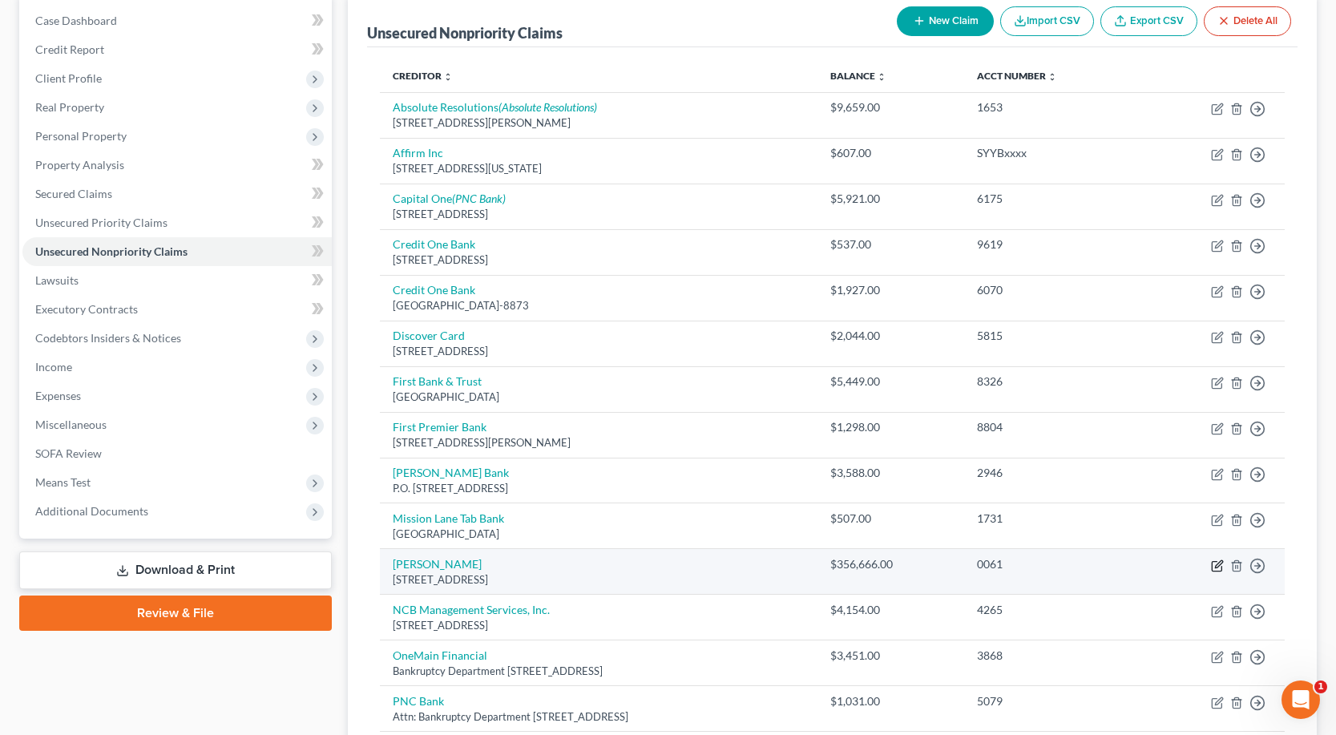
click at [1221, 570] on icon "button" at bounding box center [1216, 566] width 10 height 10
select select "26"
select select "0"
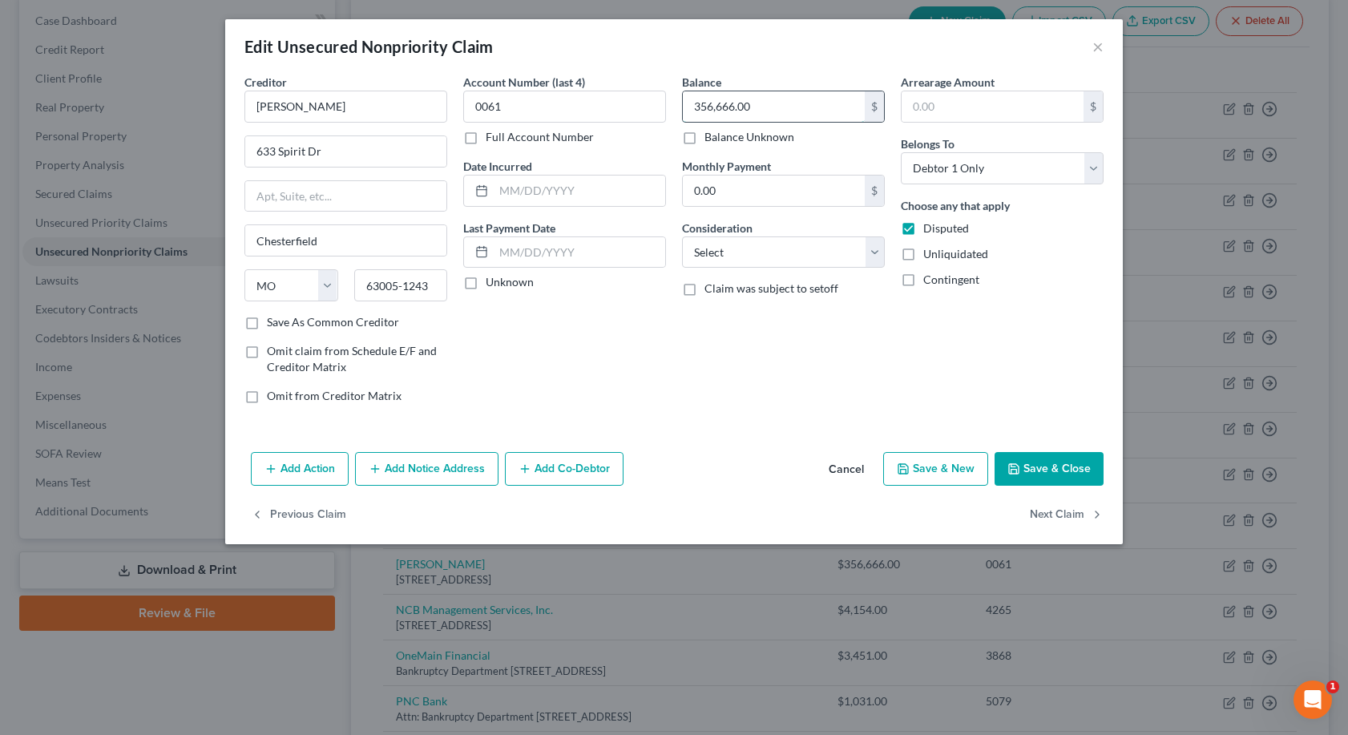
click at [749, 109] on input "356,666.00" at bounding box center [774, 106] width 182 height 30
type input "35,666"
click at [1023, 472] on button "Save & Close" at bounding box center [1048, 469] width 109 height 34
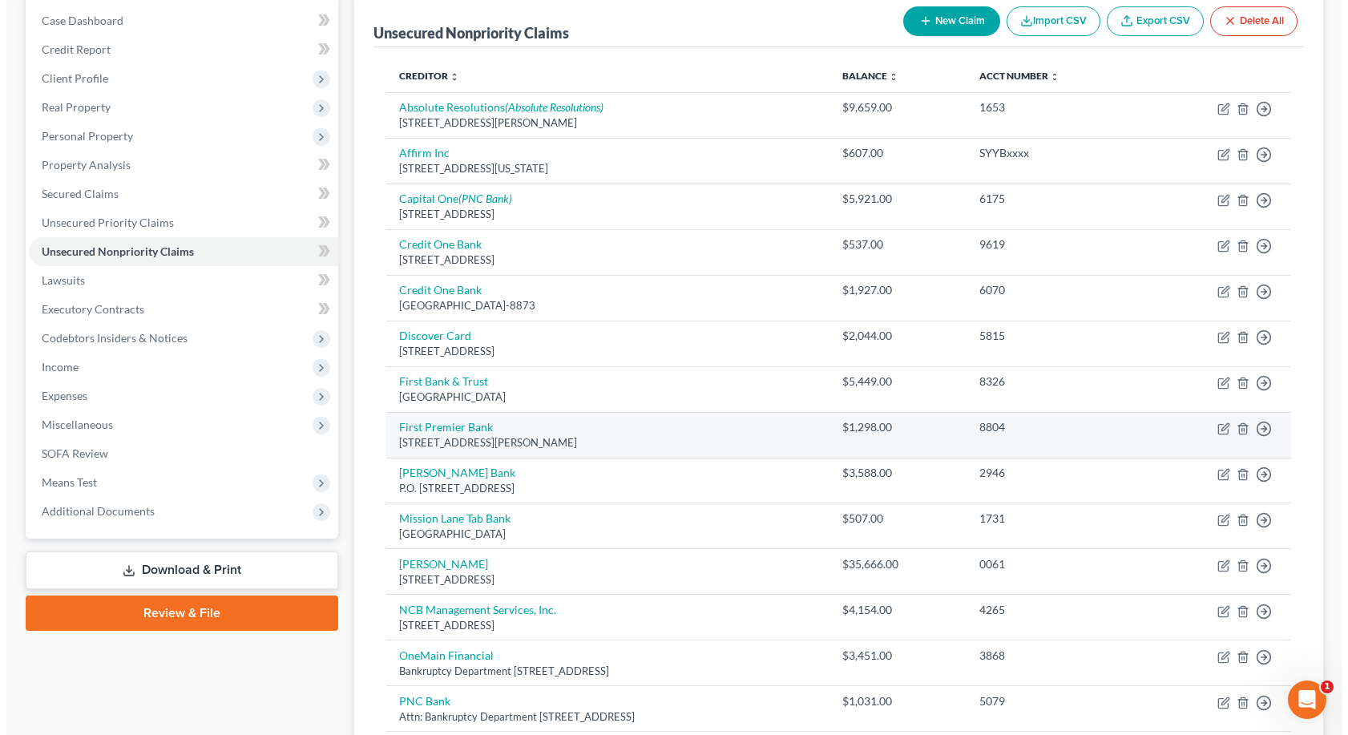
scroll to position [240, 0]
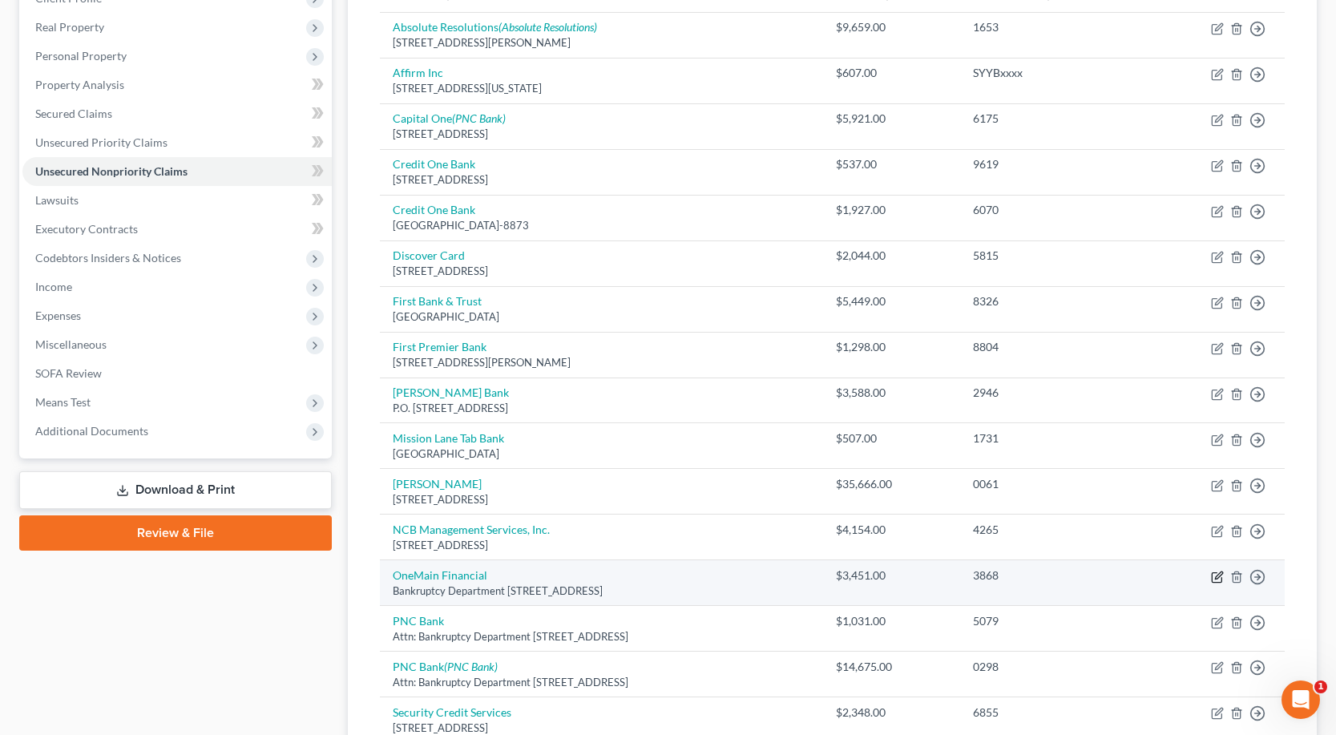
click at [1213, 574] on icon "button" at bounding box center [1217, 576] width 13 height 13
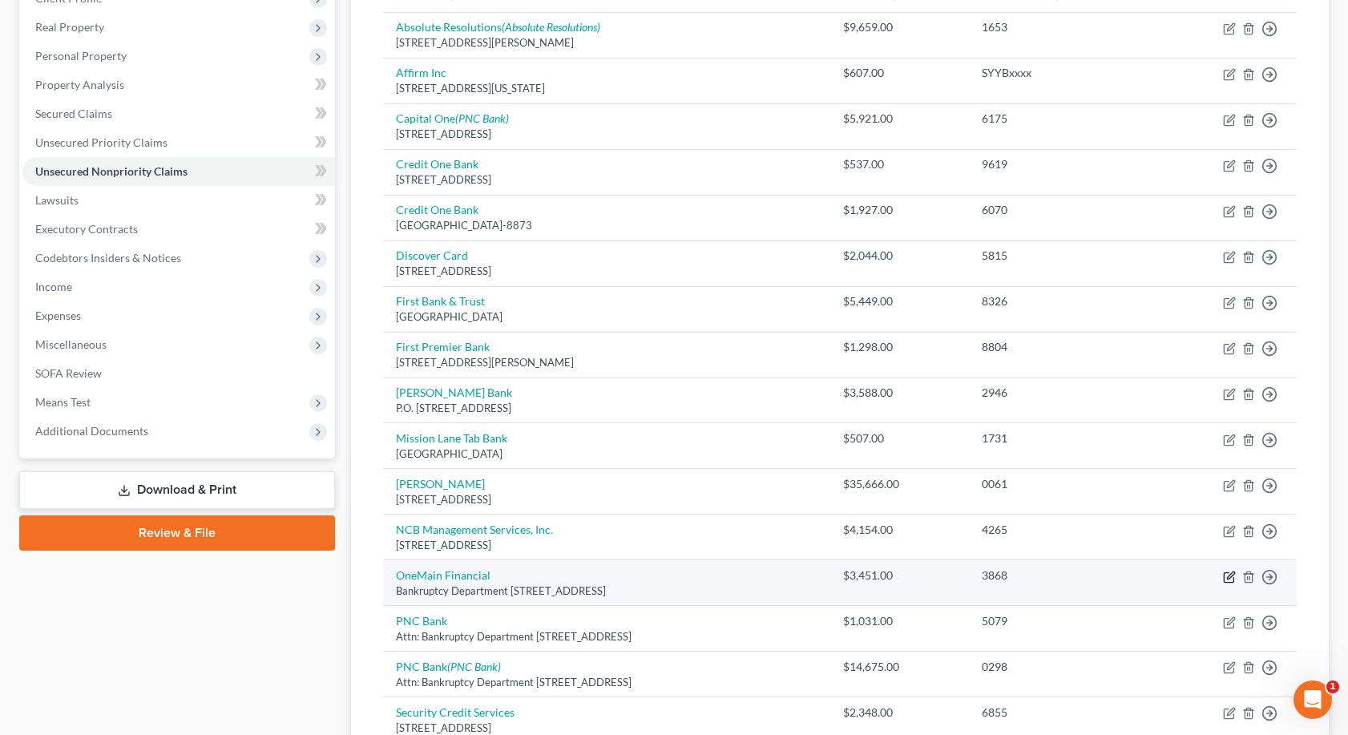
select select "43"
select select "0"
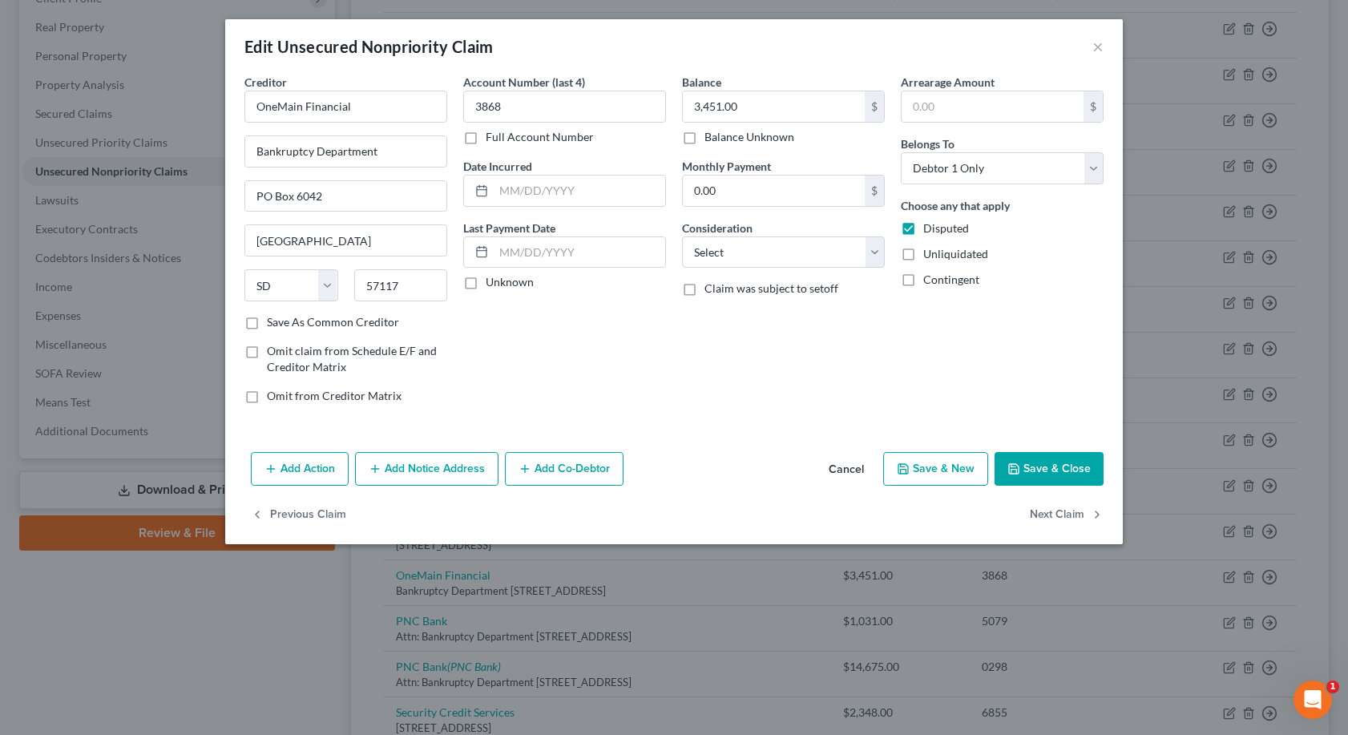
click at [418, 467] on button "Add Notice Address" at bounding box center [426, 469] width 143 height 34
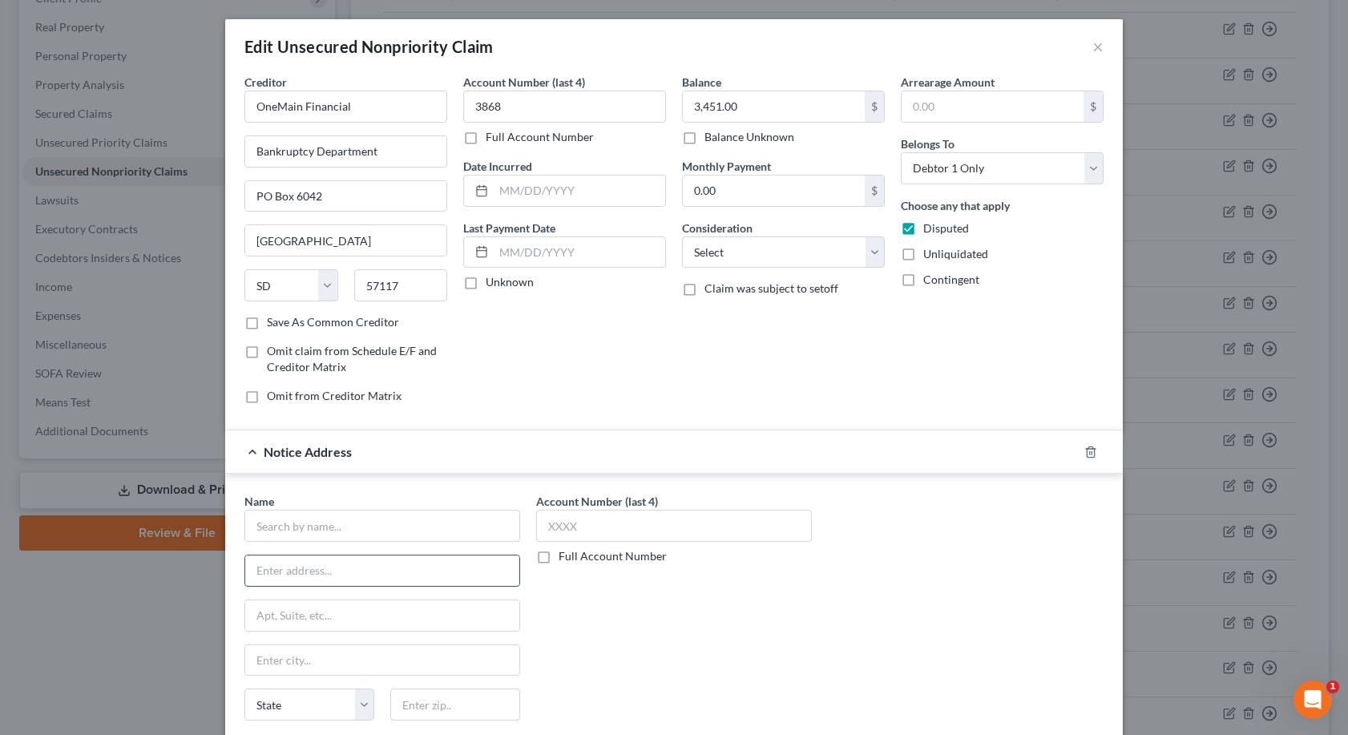
click at [251, 573] on input "text" at bounding box center [382, 570] width 274 height 30
type input "PO Box 1010"
click at [251, 531] on input "text" at bounding box center [382, 526] width 276 height 32
type input "One Main Financial"
click at [273, 663] on input "text" at bounding box center [382, 660] width 274 height 30
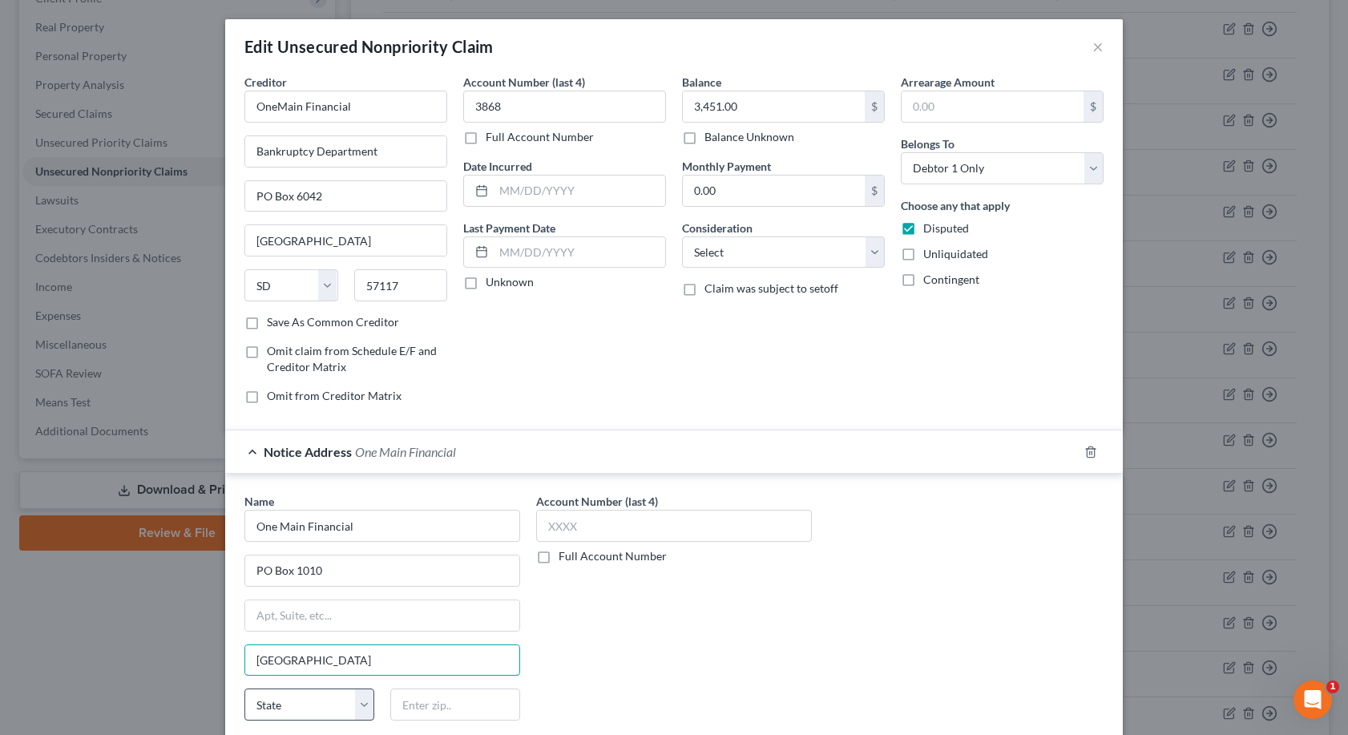
type input "[GEOGRAPHIC_DATA]"
click at [353, 696] on select "State [US_STATE] AK AR AZ CA CO CT DE DC [GEOGRAPHIC_DATA] [GEOGRAPHIC_DATA] GU…" at bounding box center [309, 704] width 130 height 32
select select "15"
click at [244, 688] on select "State [US_STATE] AK AR AZ CA CO CT DE DC [GEOGRAPHIC_DATA] [GEOGRAPHIC_DATA] GU…" at bounding box center [309, 704] width 130 height 32
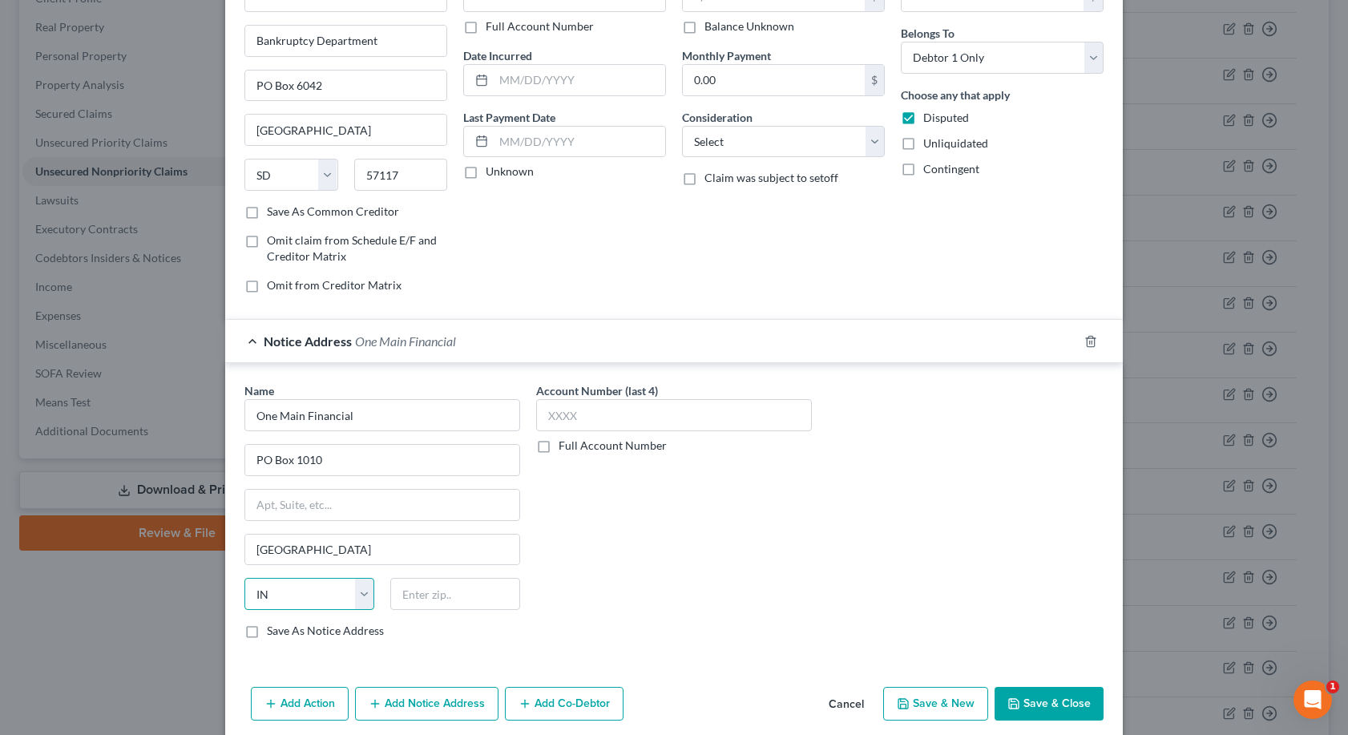
scroll to position [160, 0]
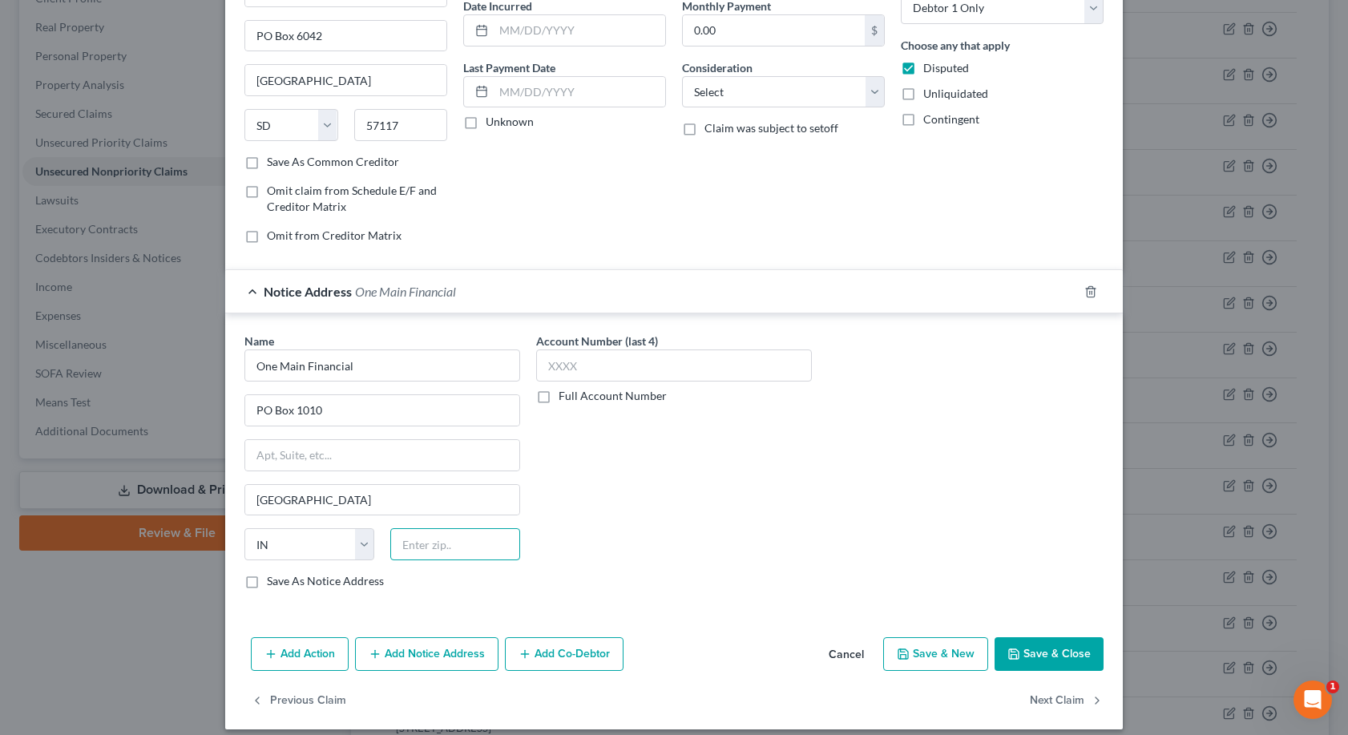
click at [392, 542] on input "text" at bounding box center [455, 544] width 130 height 32
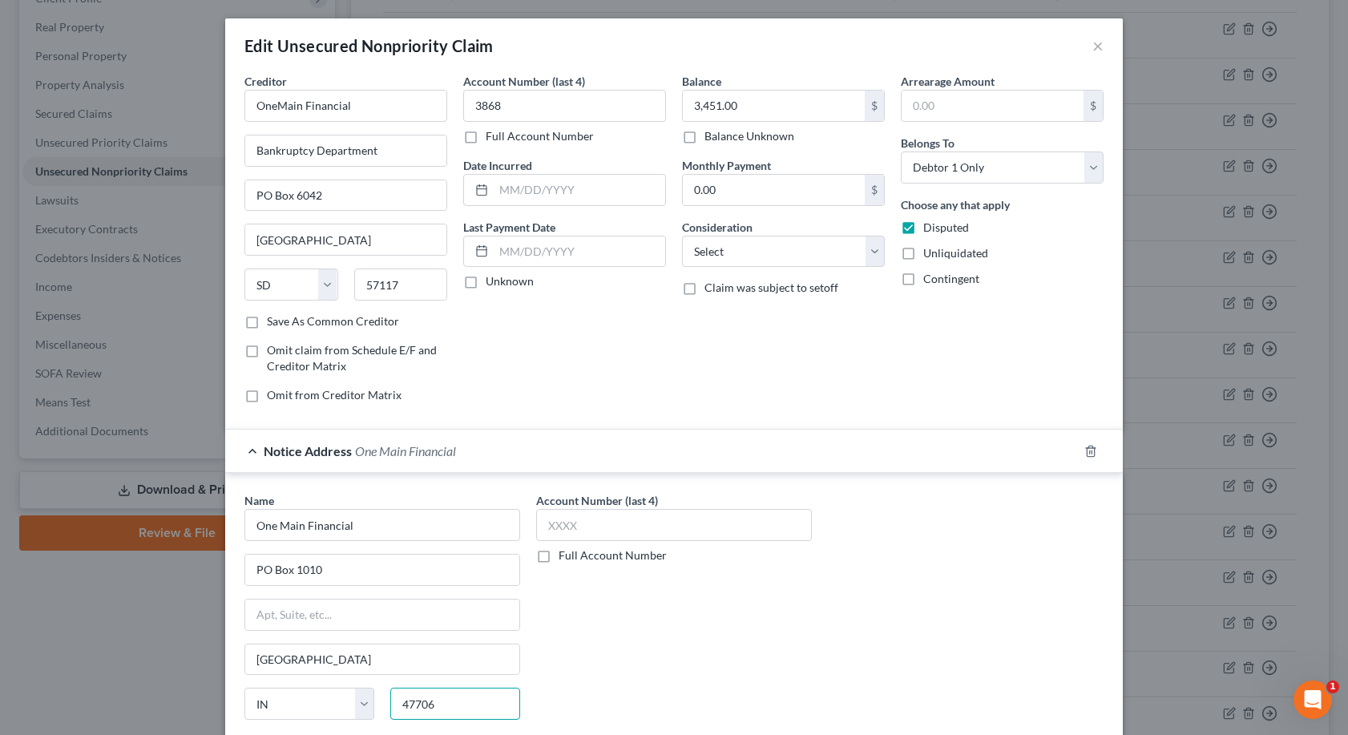
scroll to position [0, 0]
type input "47706"
click at [544, 523] on input "text" at bounding box center [674, 526] width 276 height 32
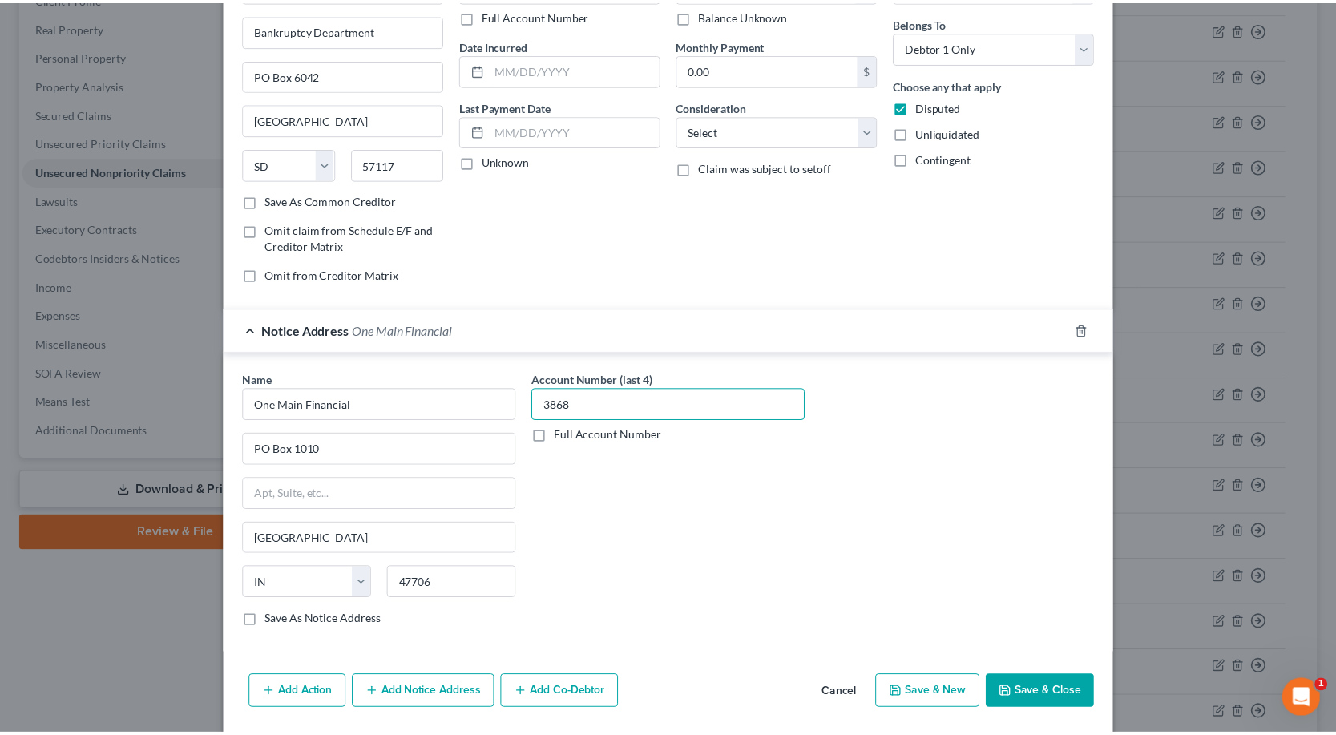
scroll to position [174, 0]
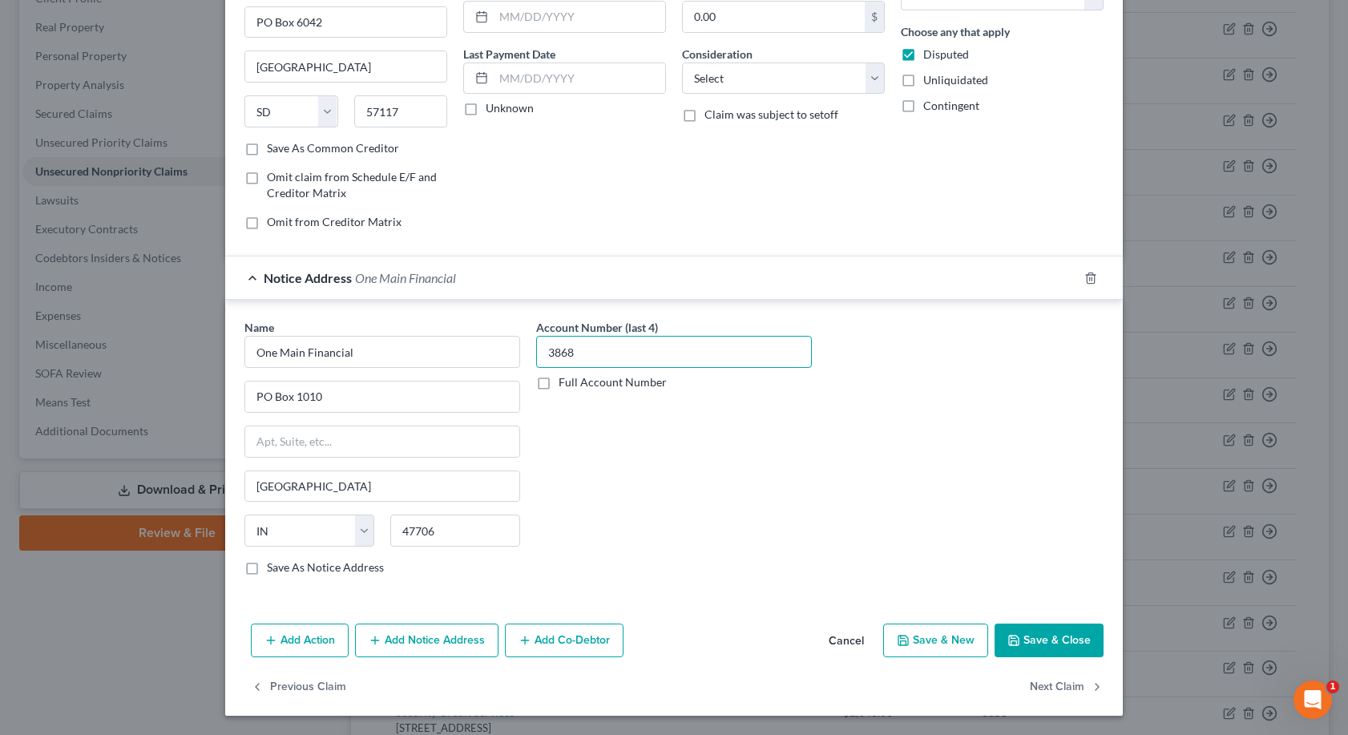
type input "3868"
click at [1039, 635] on button "Save & Close" at bounding box center [1048, 640] width 109 height 34
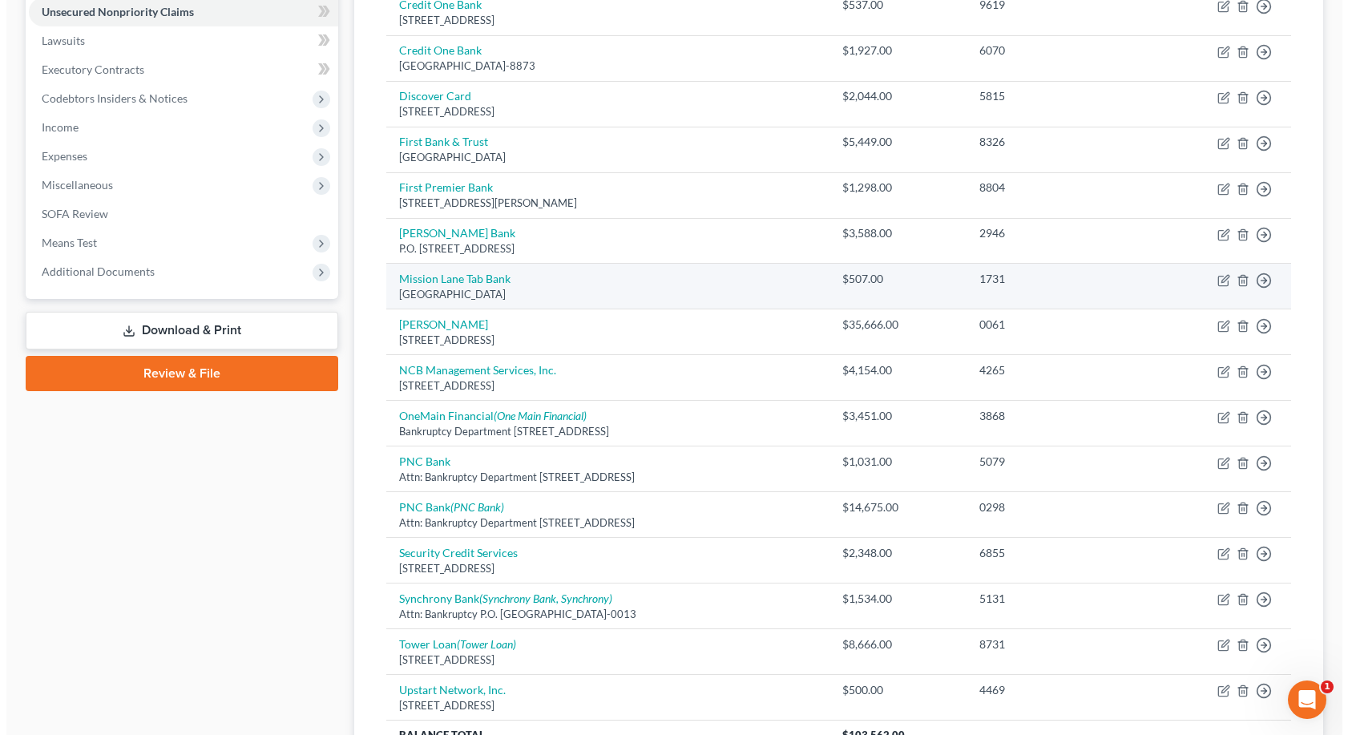
scroll to position [401, 0]
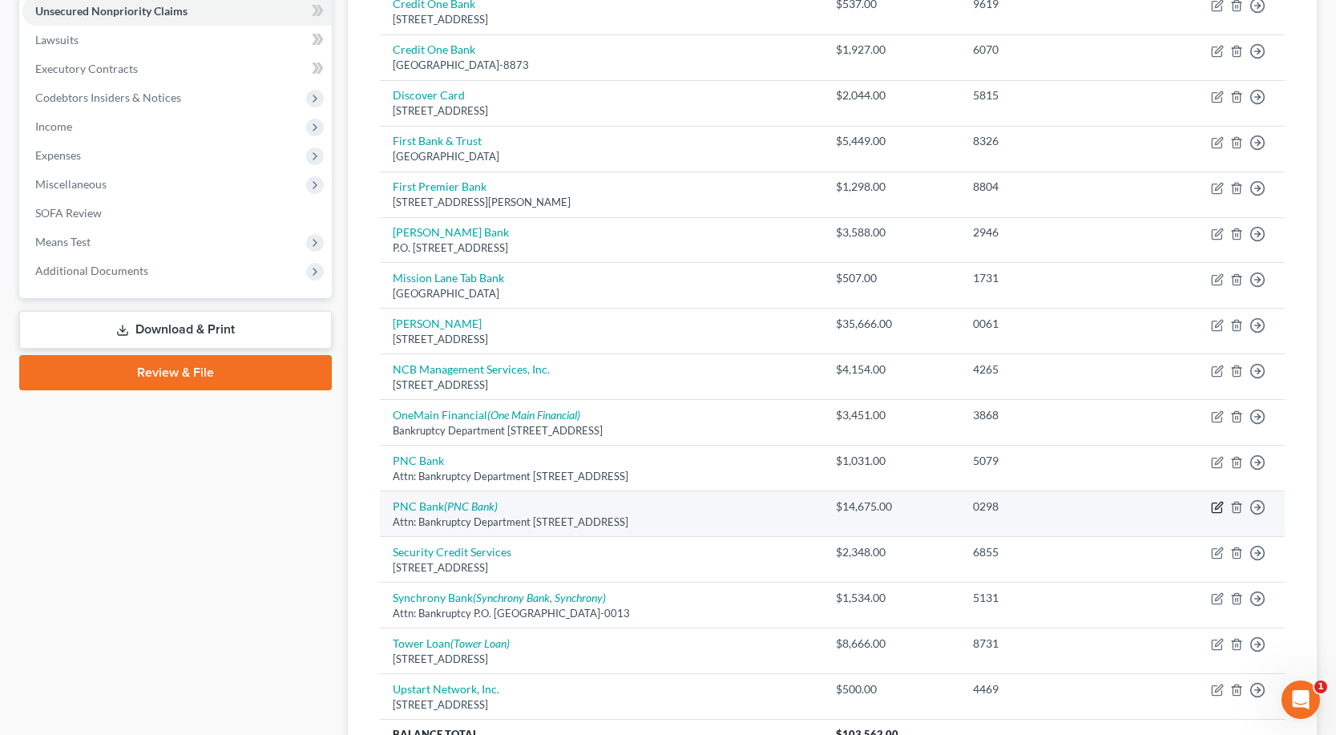
click at [1215, 511] on icon "button" at bounding box center [1217, 507] width 13 height 13
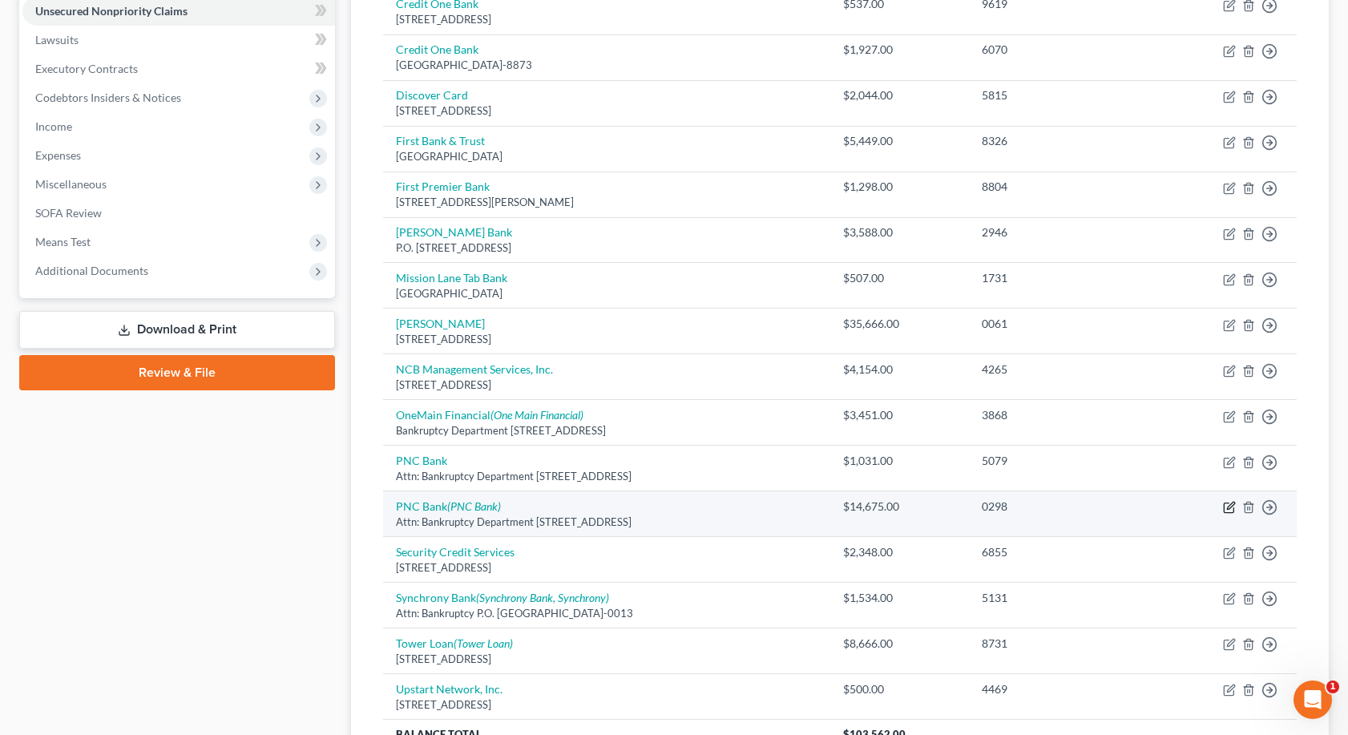
select select "28"
select select "0"
select select "36"
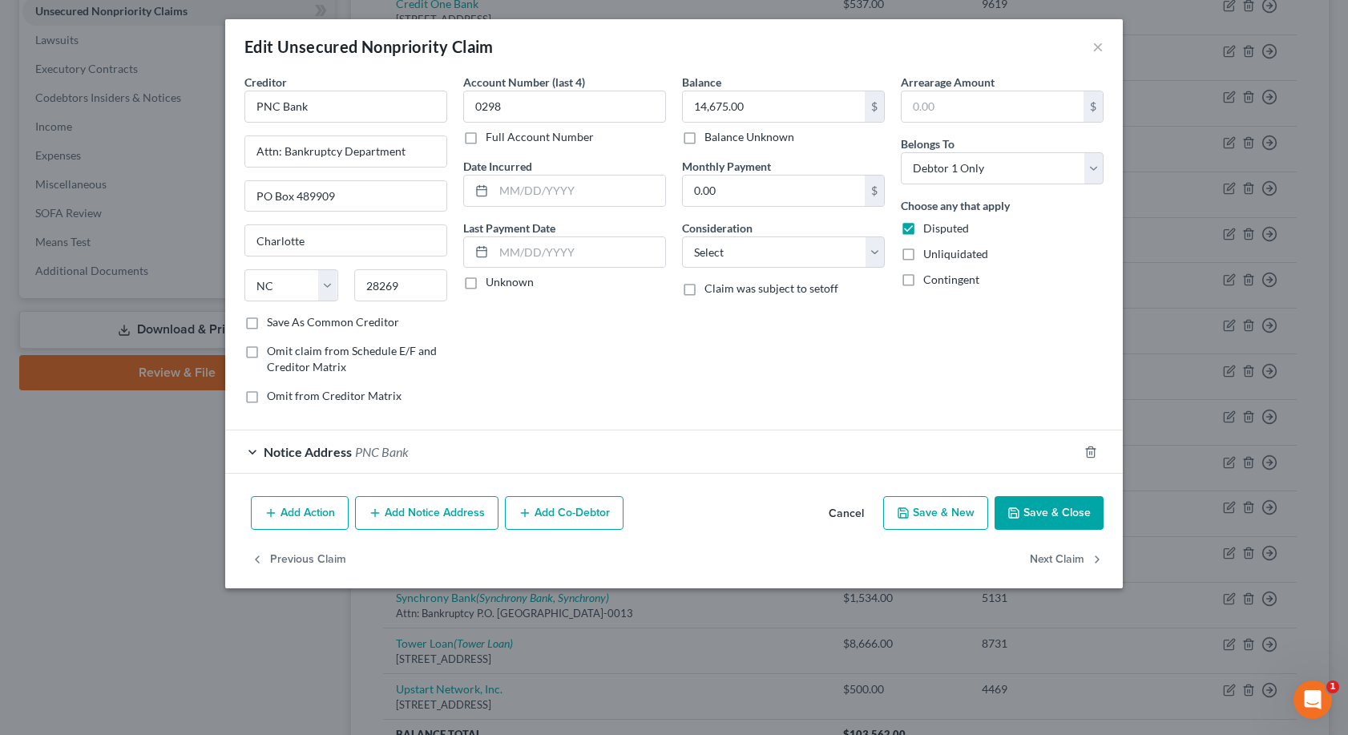
click at [246, 448] on div "Notice Address PNC Bank" at bounding box center [651, 451] width 852 height 42
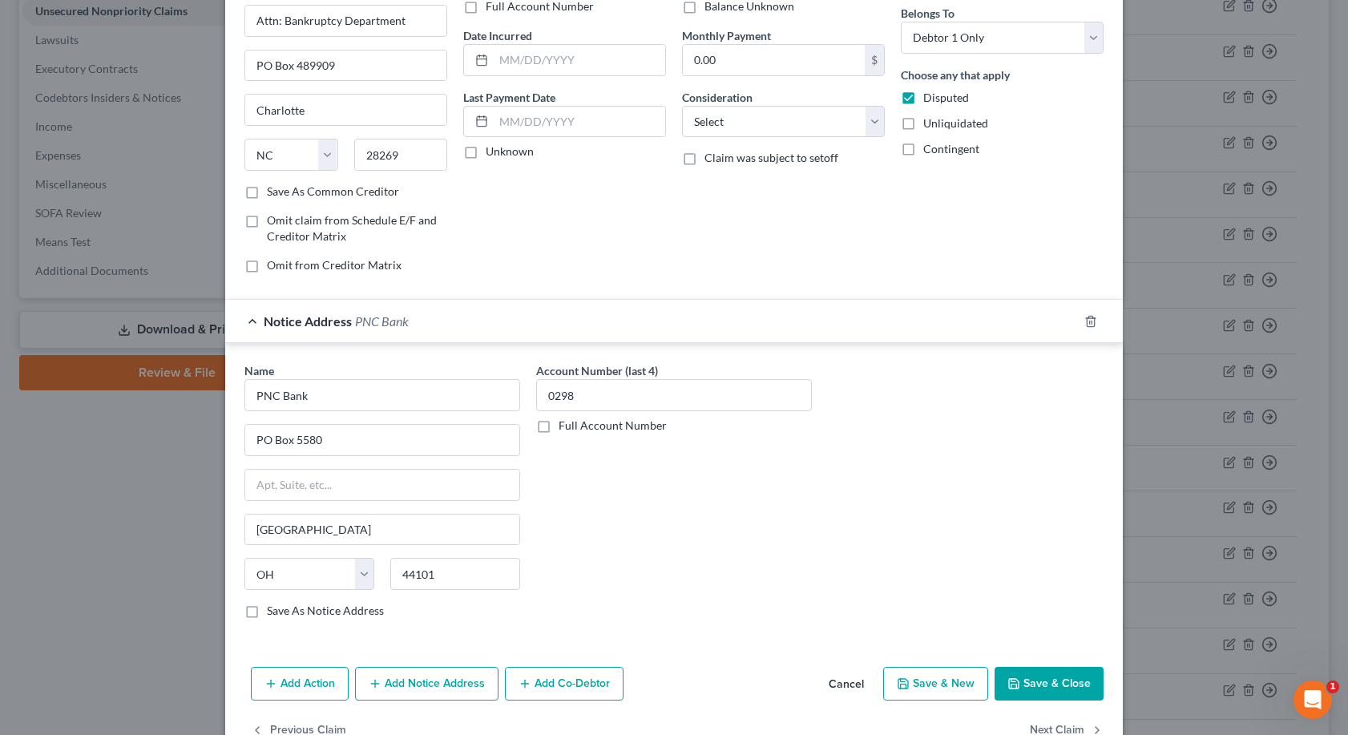
scroll to position [160, 0]
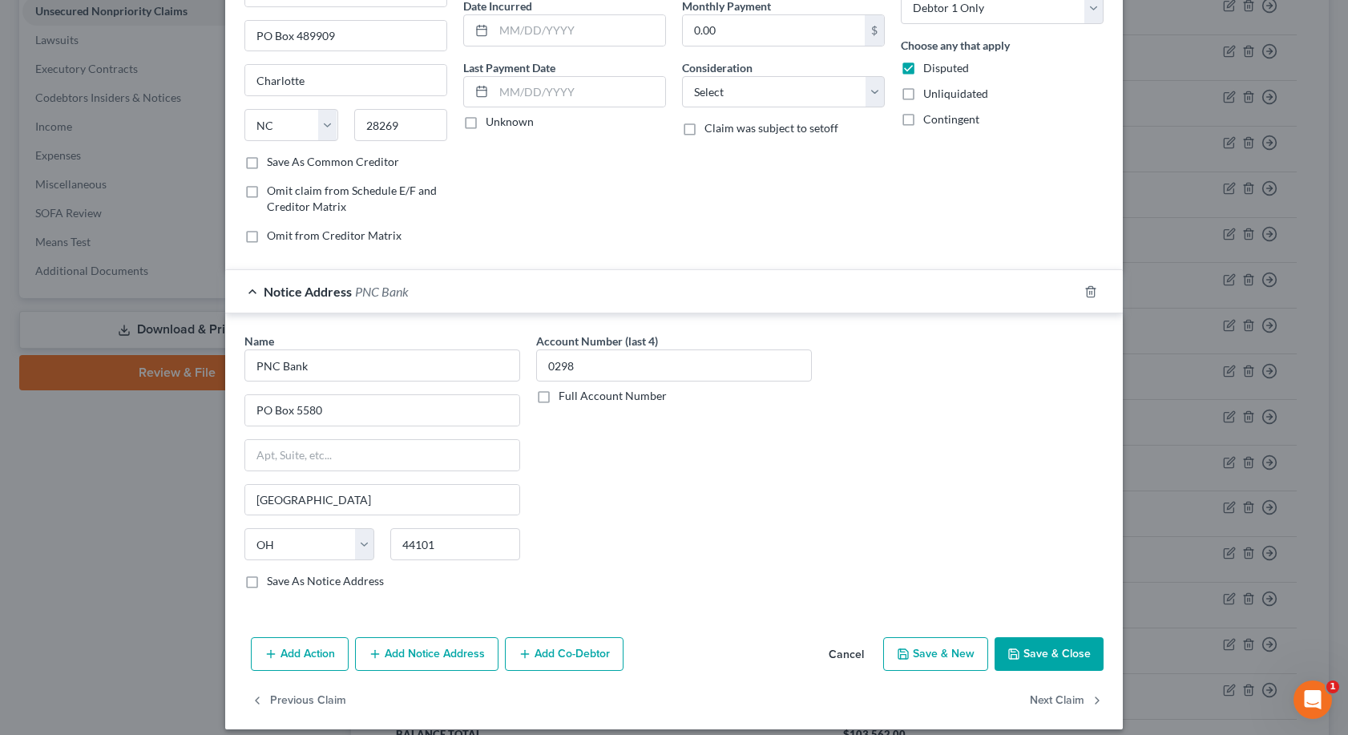
click at [244, 287] on div "Notice Address PNC Bank" at bounding box center [651, 291] width 852 height 42
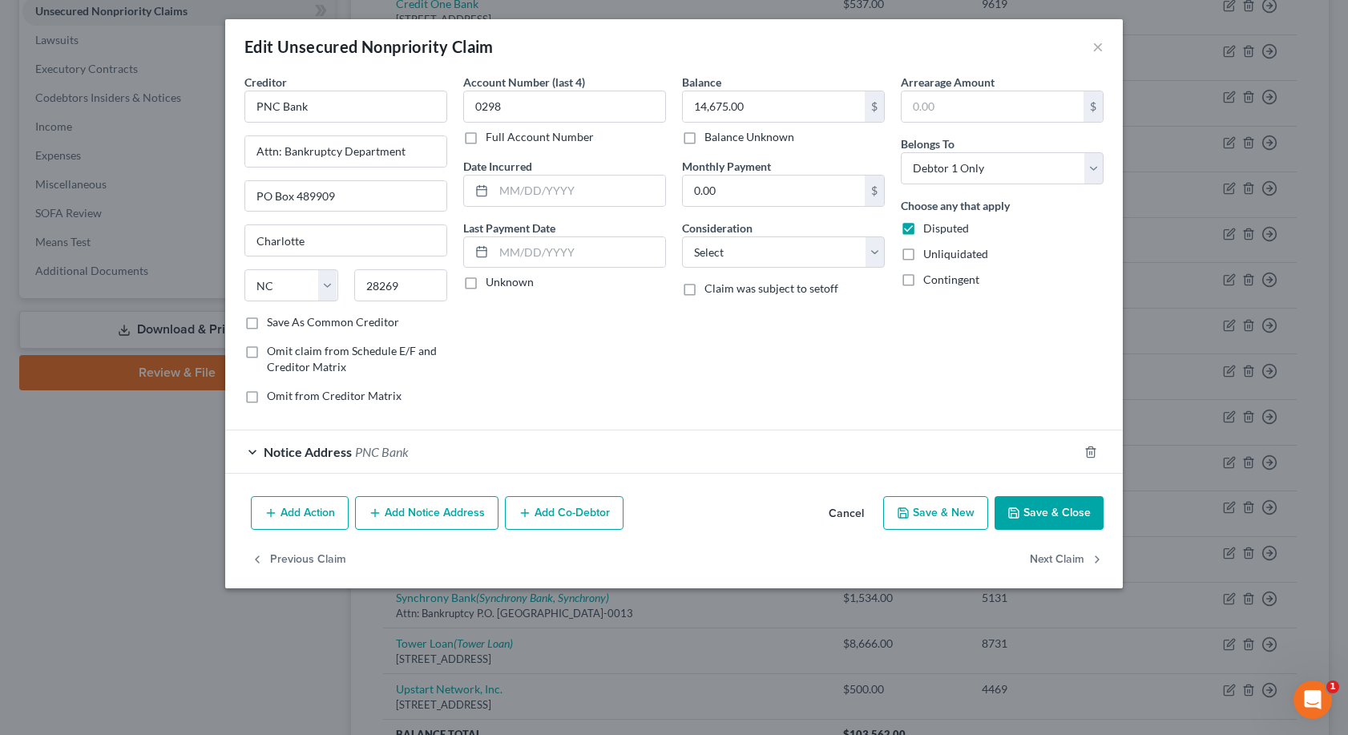
scroll to position [0, 0]
click at [1063, 504] on button "Save & Close" at bounding box center [1048, 513] width 109 height 34
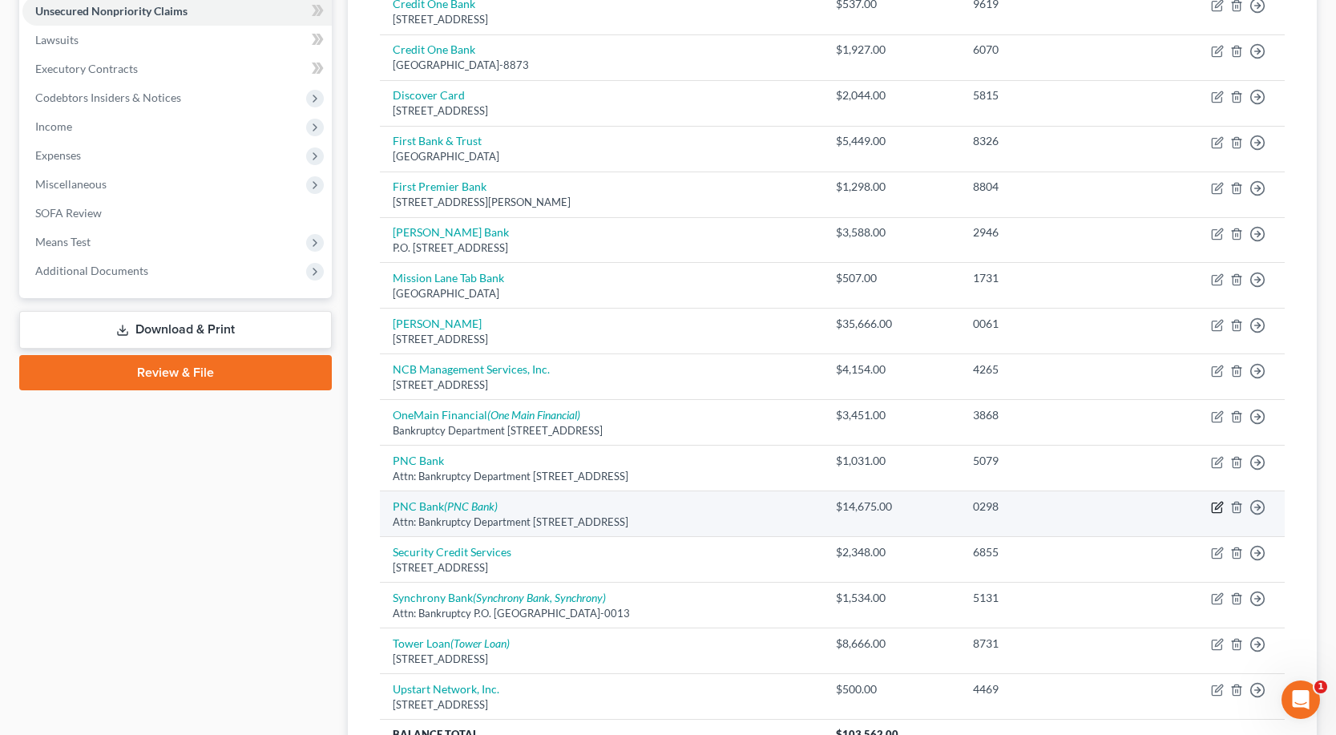
click at [1216, 505] on icon "button" at bounding box center [1217, 507] width 13 height 13
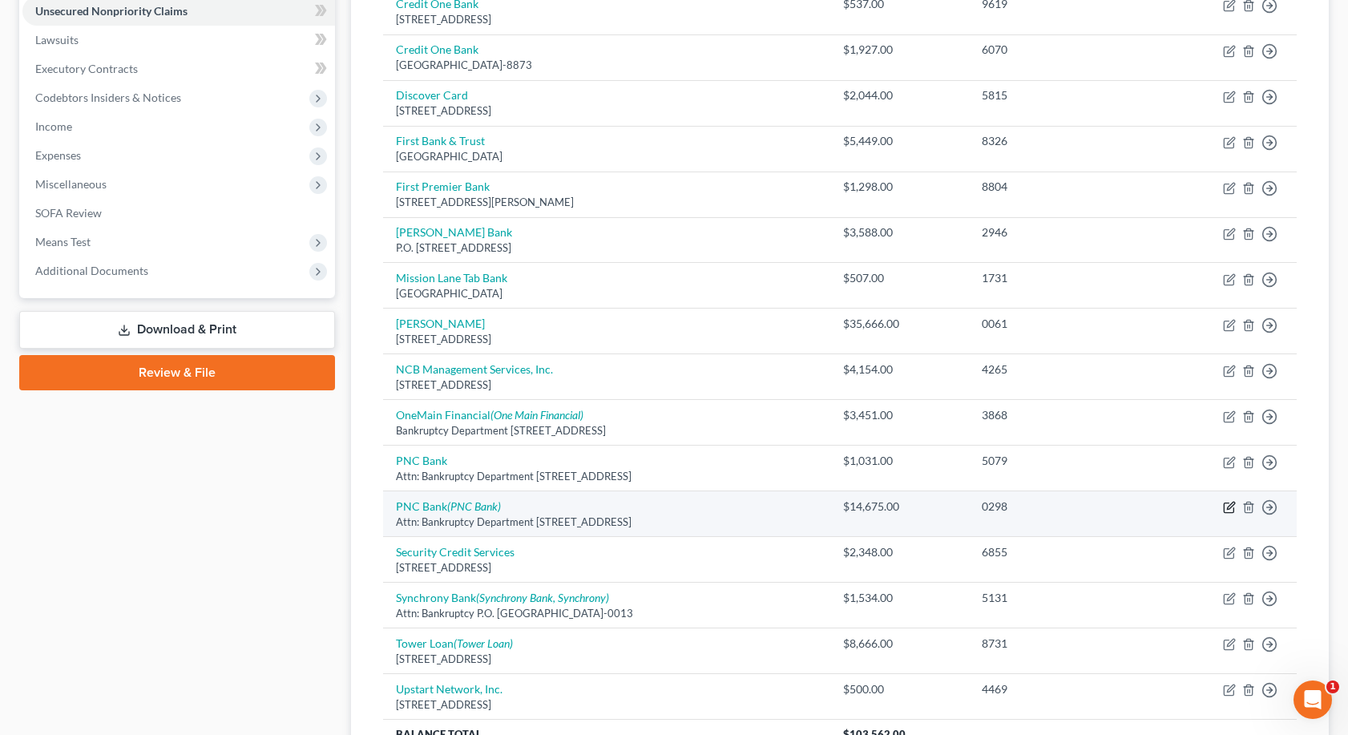
select select "28"
select select "0"
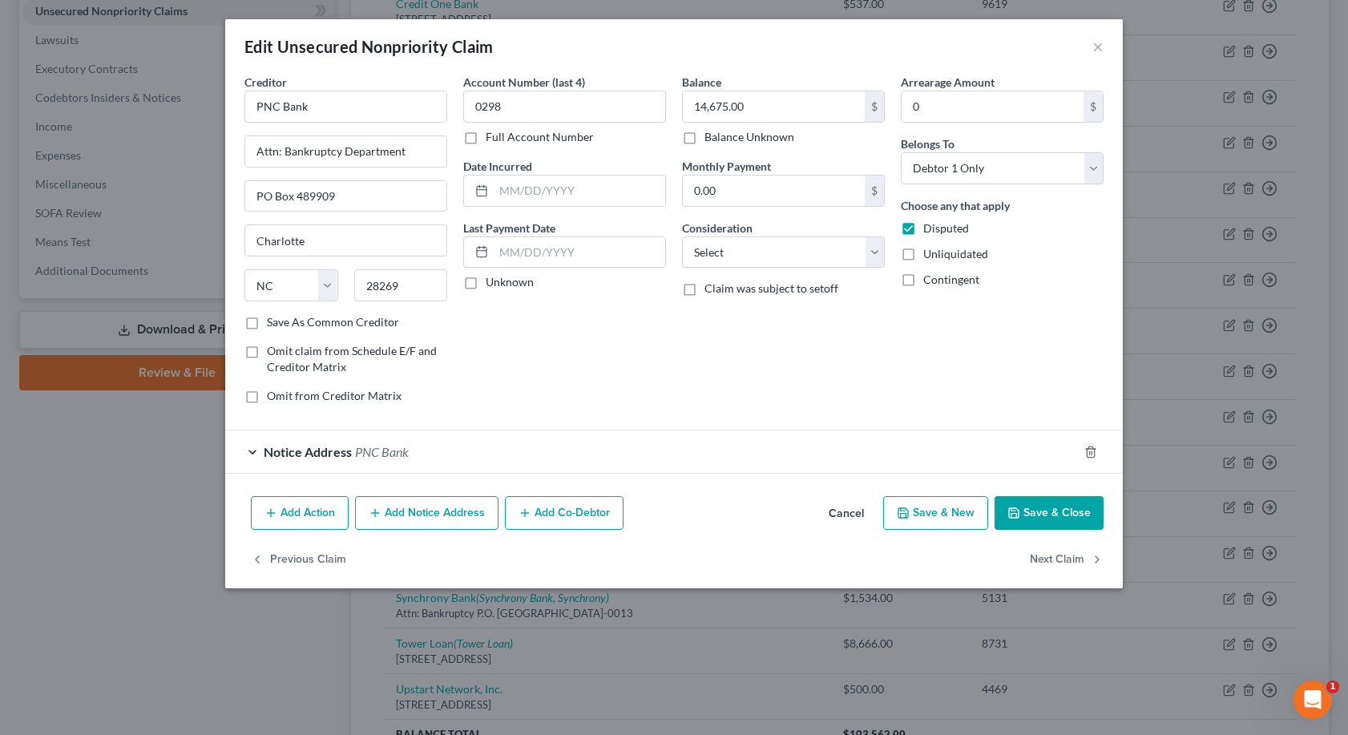
click at [253, 445] on div "Notice Address PNC Bank" at bounding box center [651, 451] width 852 height 42
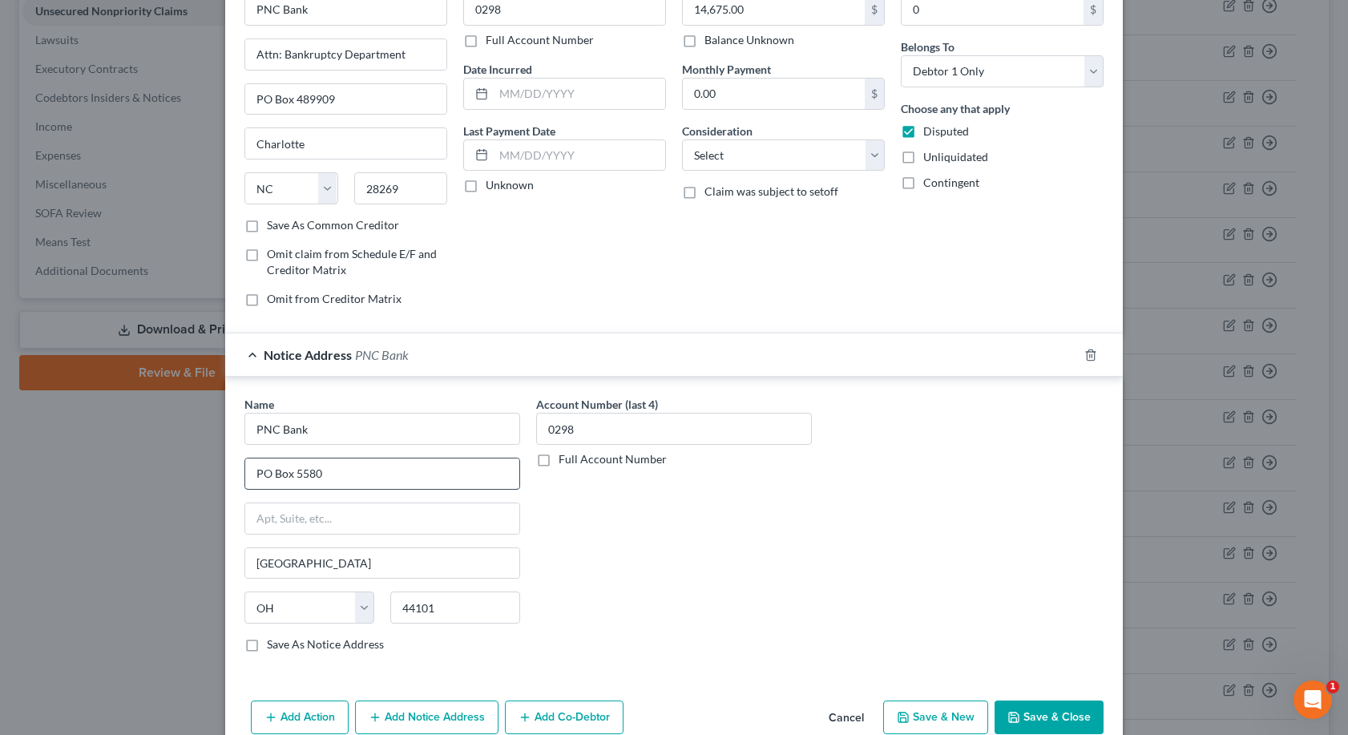
scroll to position [94, 0]
click at [244, 362] on div "Notice Address PNC Bank" at bounding box center [651, 357] width 852 height 42
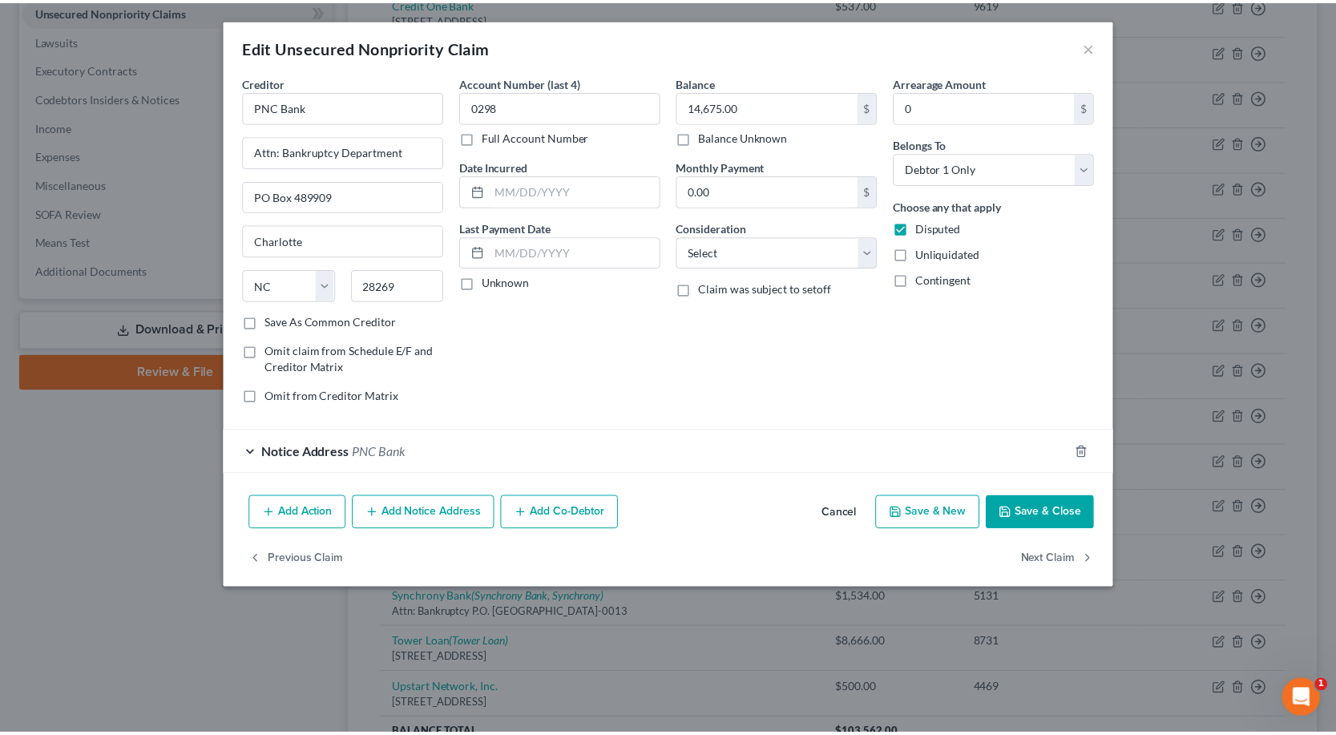
scroll to position [0, 0]
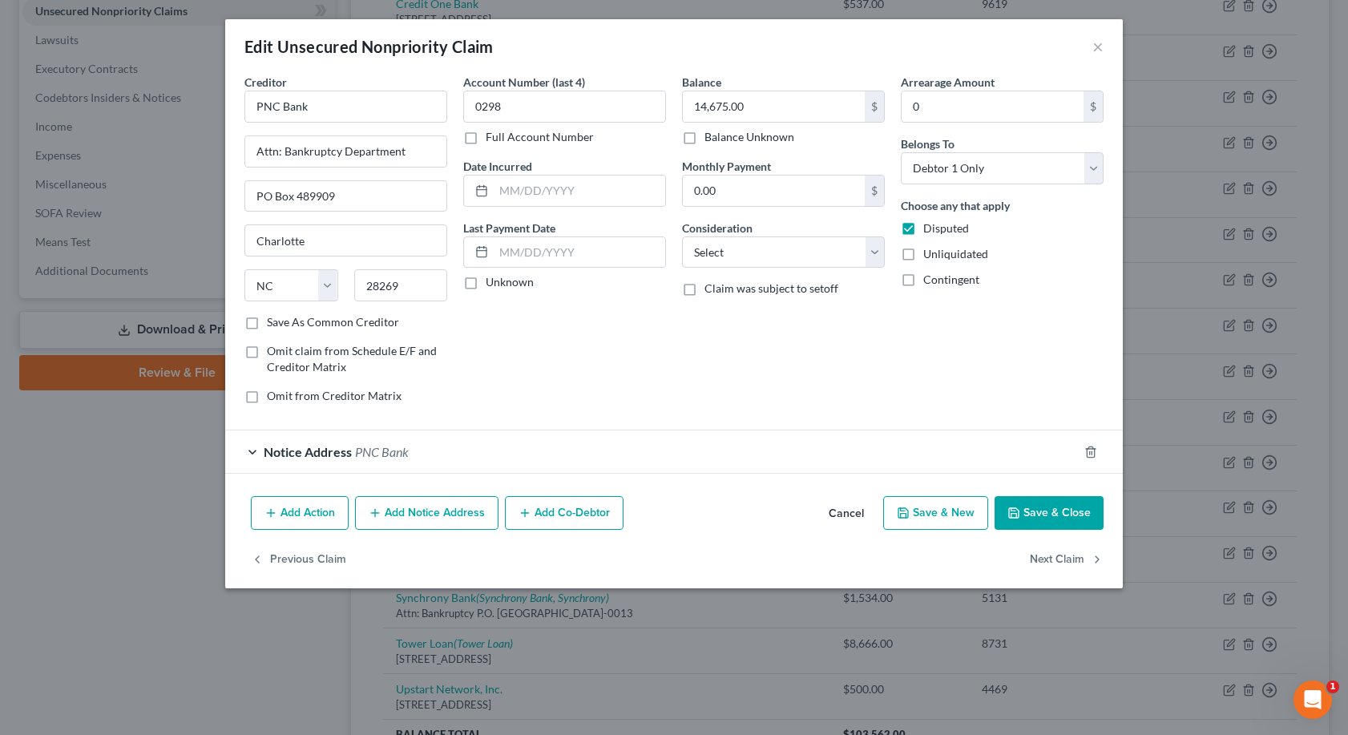
click at [1052, 510] on button "Save & Close" at bounding box center [1048, 513] width 109 height 34
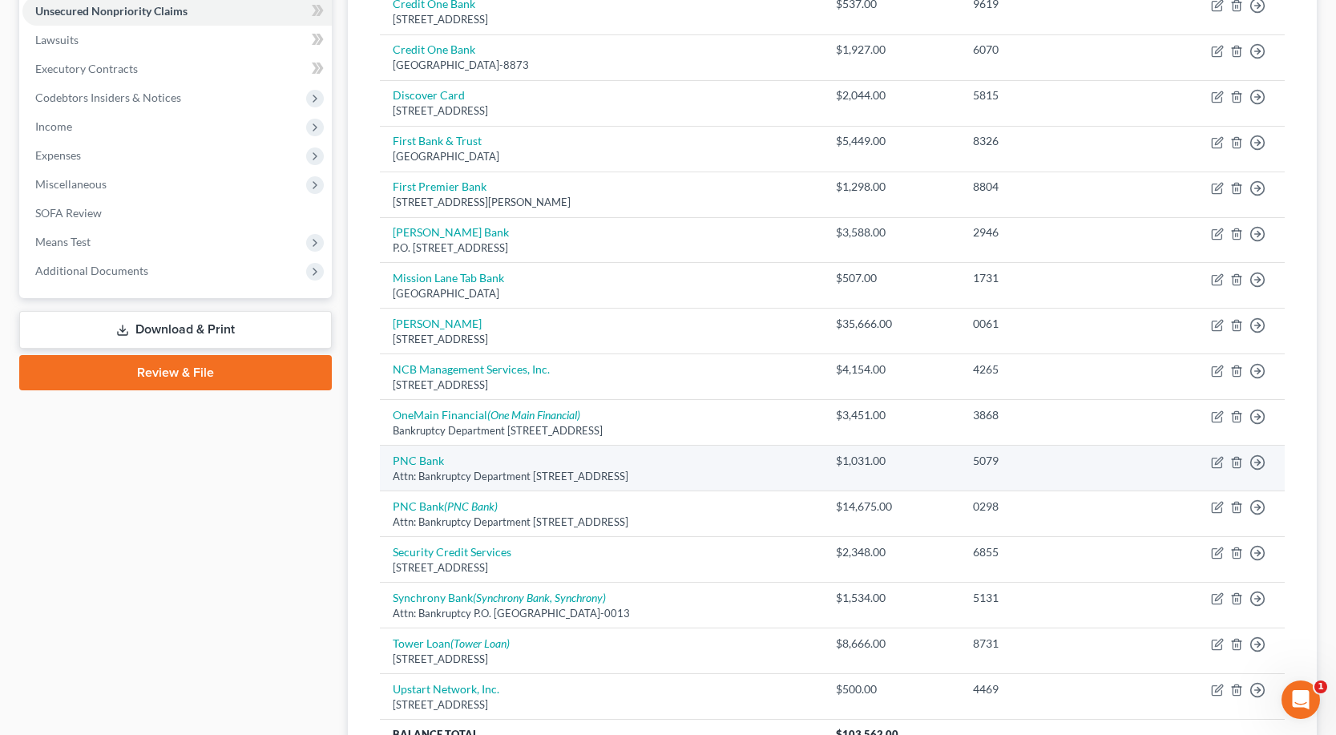
click at [1215, 469] on td "Move to D Move to E Move to G Move to Notice Only" at bounding box center [1211, 468] width 146 height 46
click at [1215, 463] on icon "button" at bounding box center [1218, 460] width 7 height 7
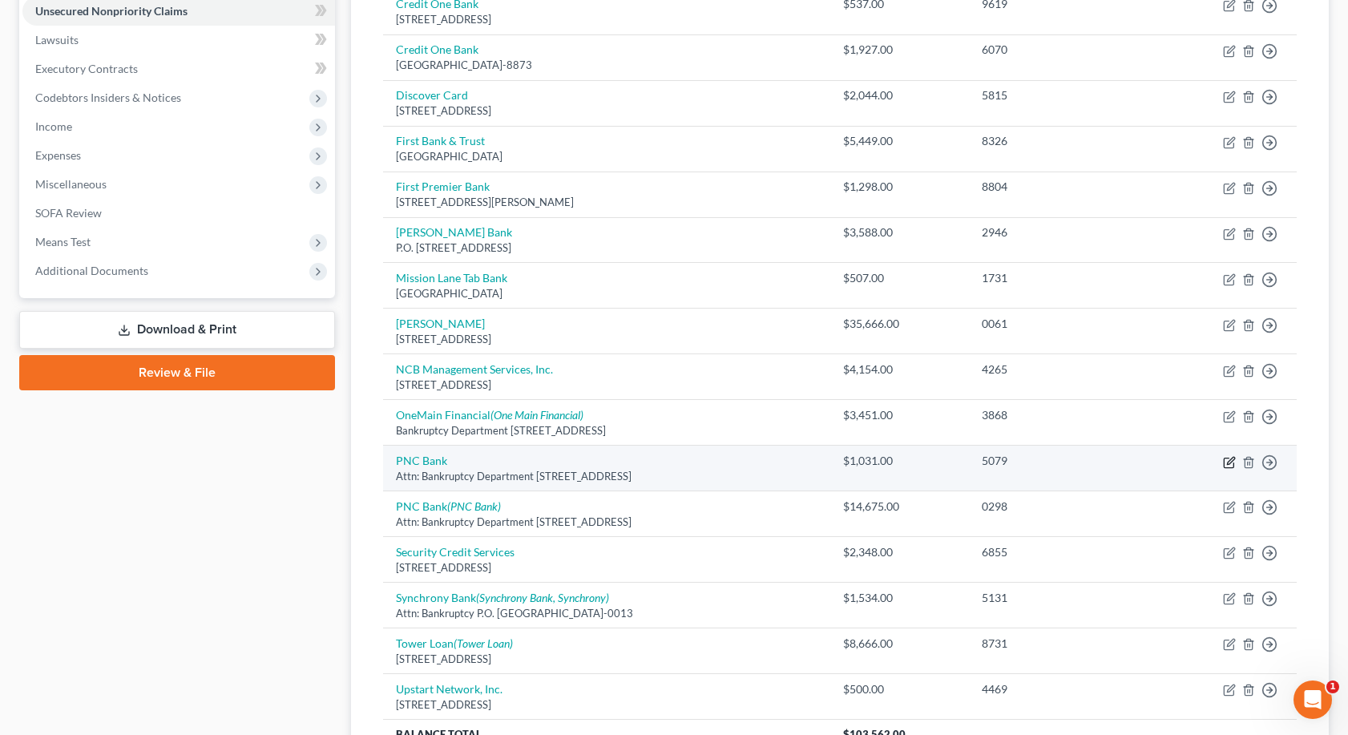
select select "28"
select select "0"
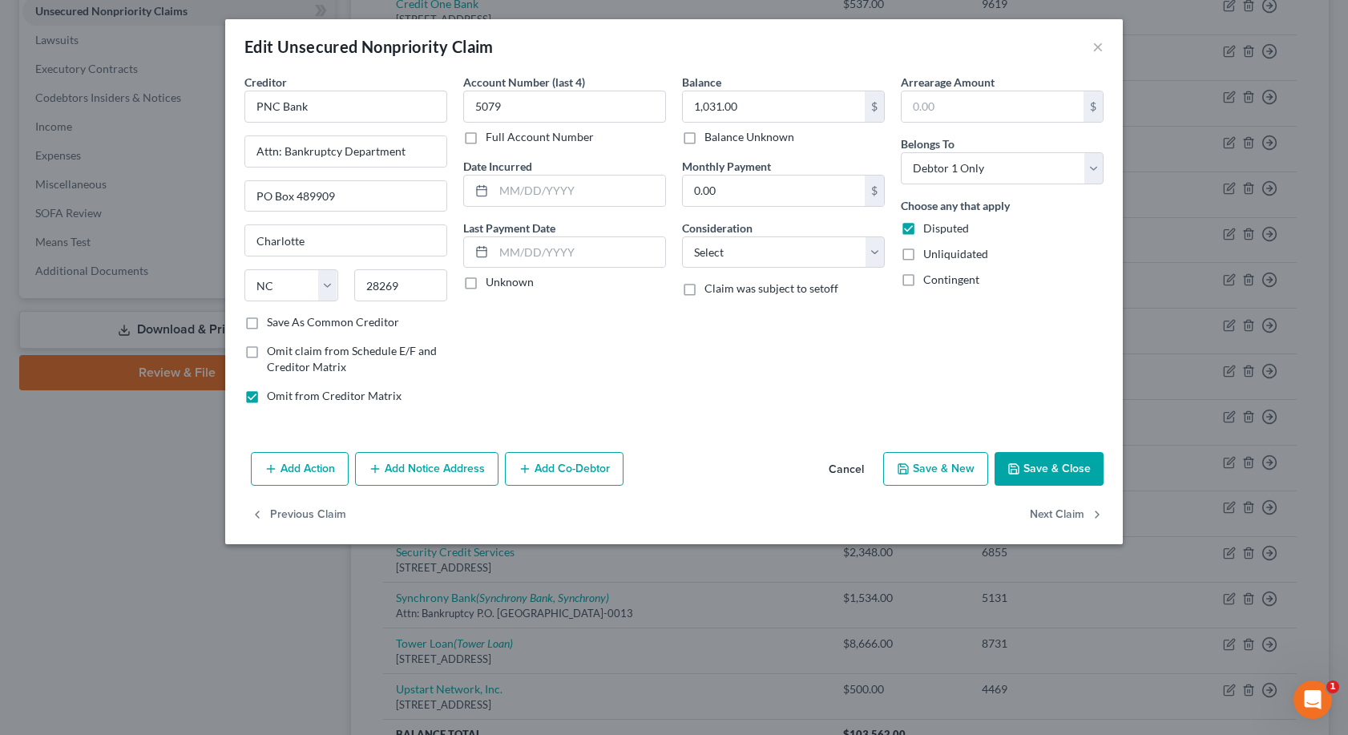
click at [1046, 465] on button "Save & Close" at bounding box center [1048, 469] width 109 height 34
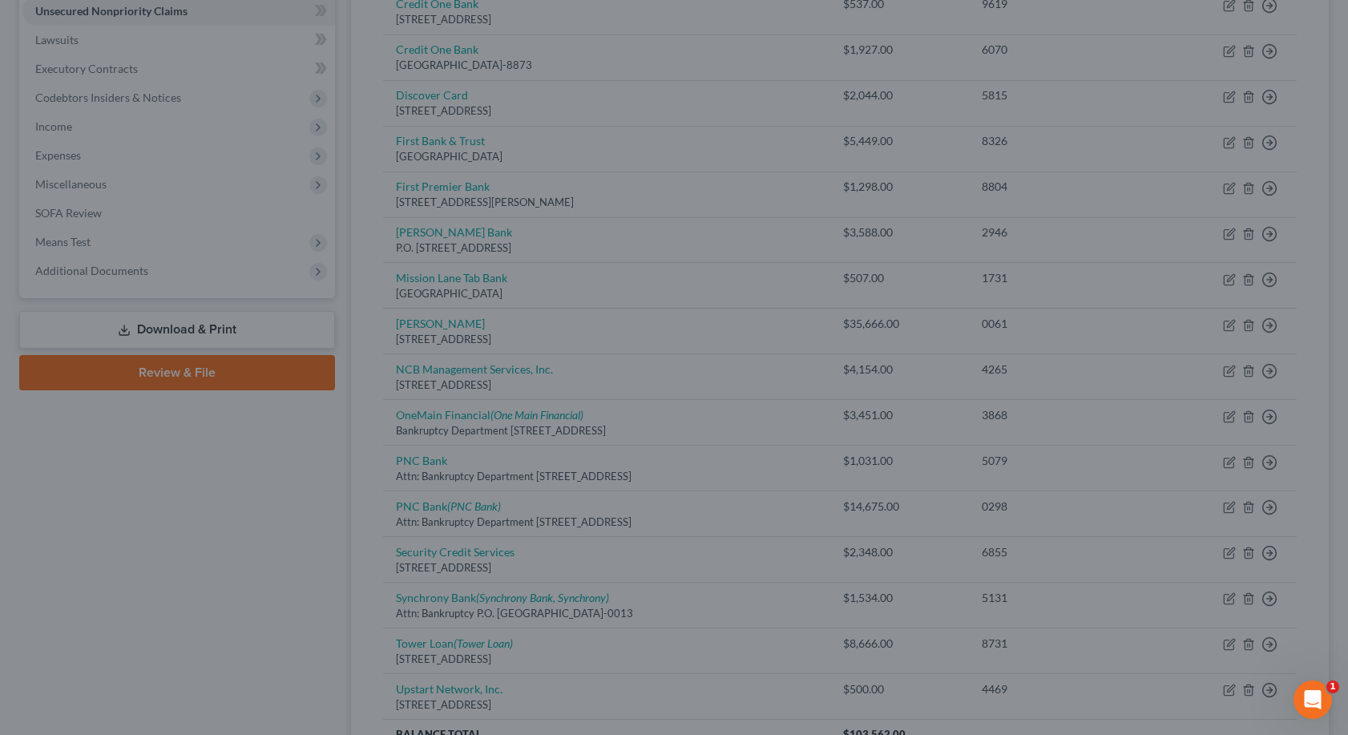
type input "0"
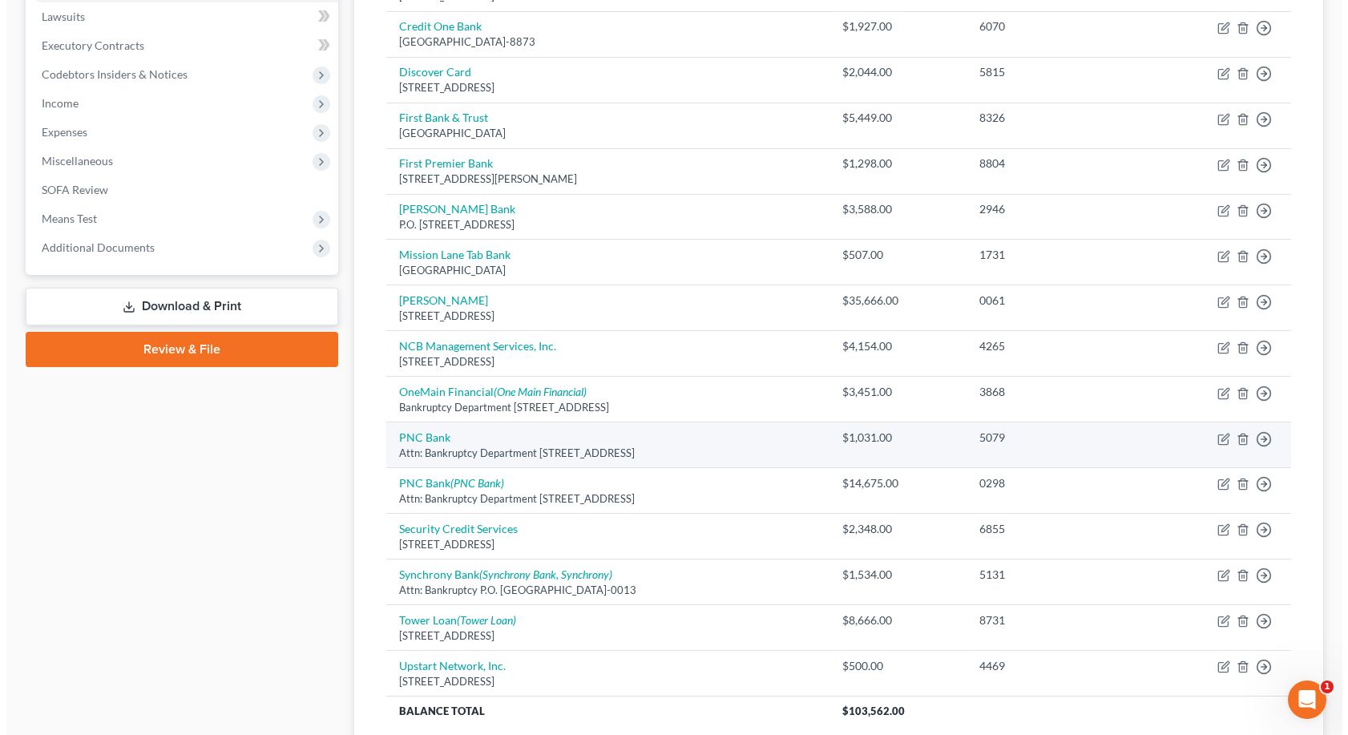
scroll to position [398, 0]
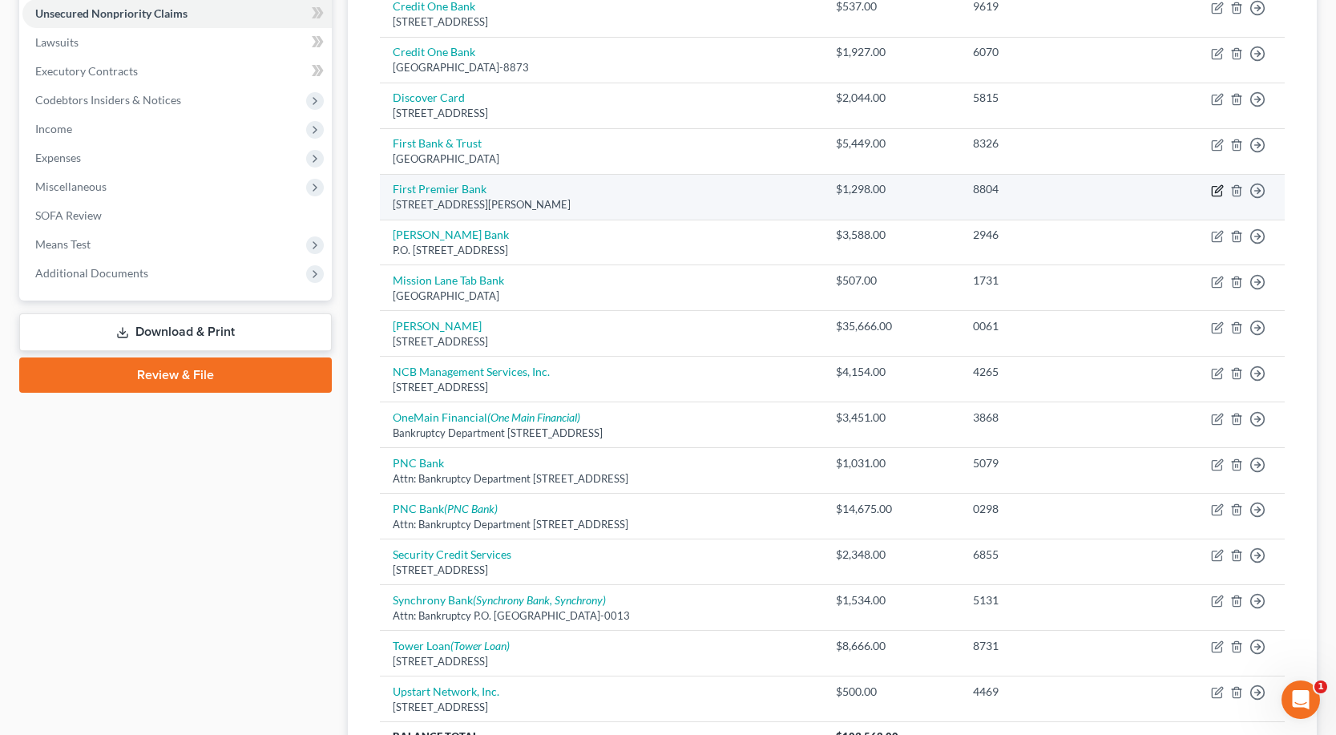
click at [1218, 191] on icon "button" at bounding box center [1218, 188] width 7 height 7
select select "43"
select select "0"
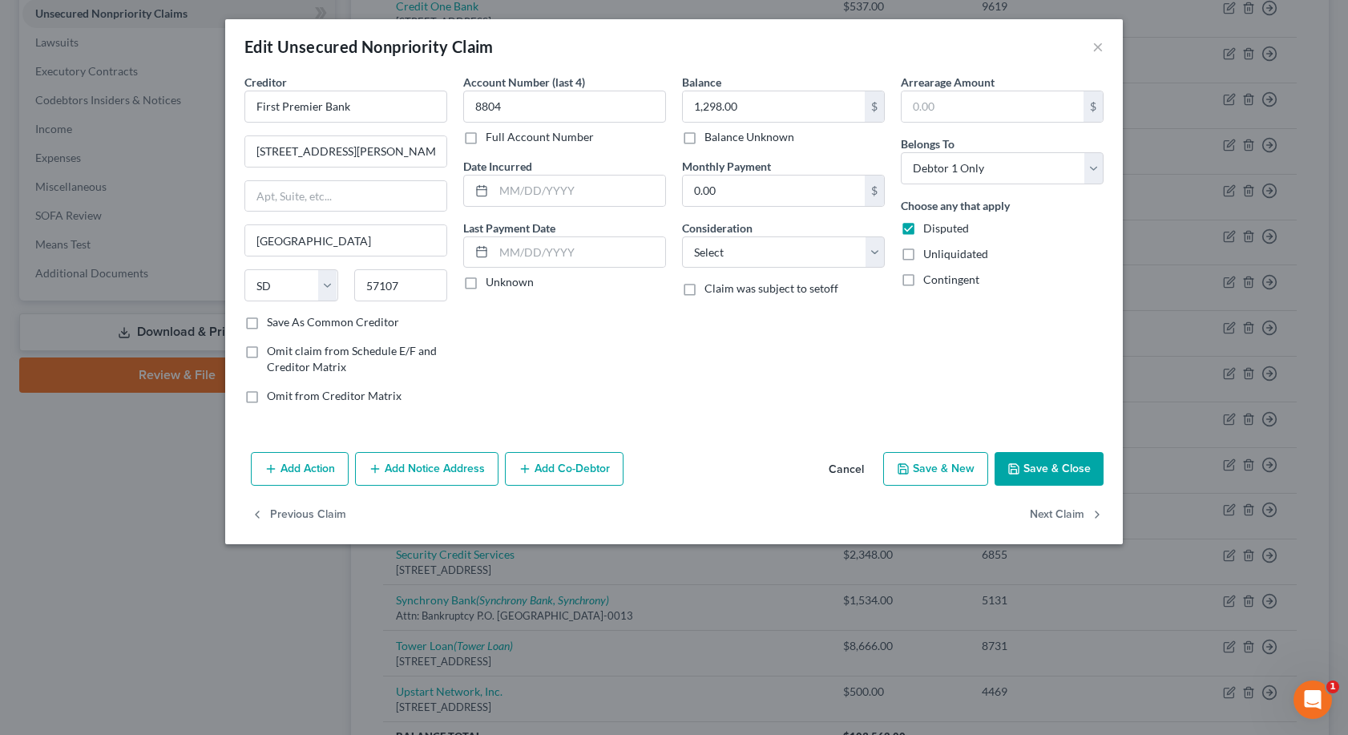
click at [424, 472] on button "Add Notice Address" at bounding box center [426, 469] width 143 height 34
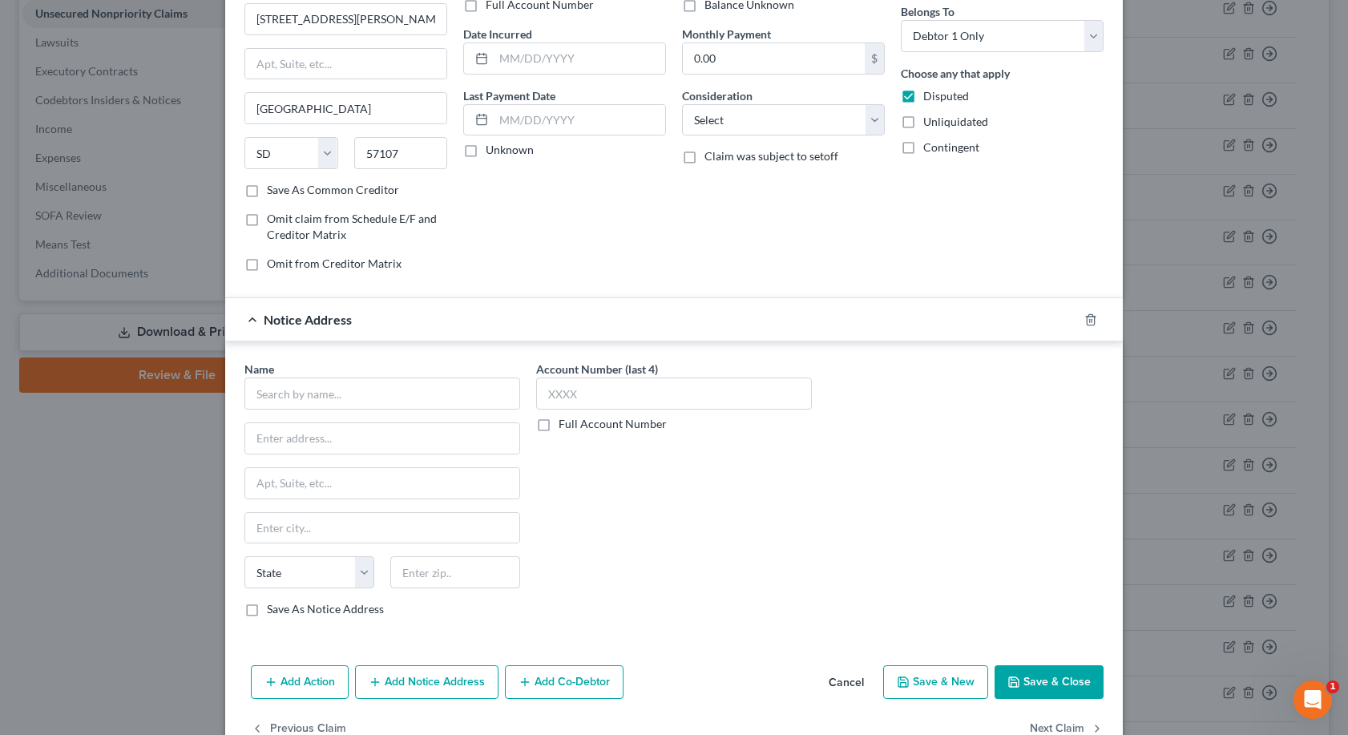
scroll to position [174, 0]
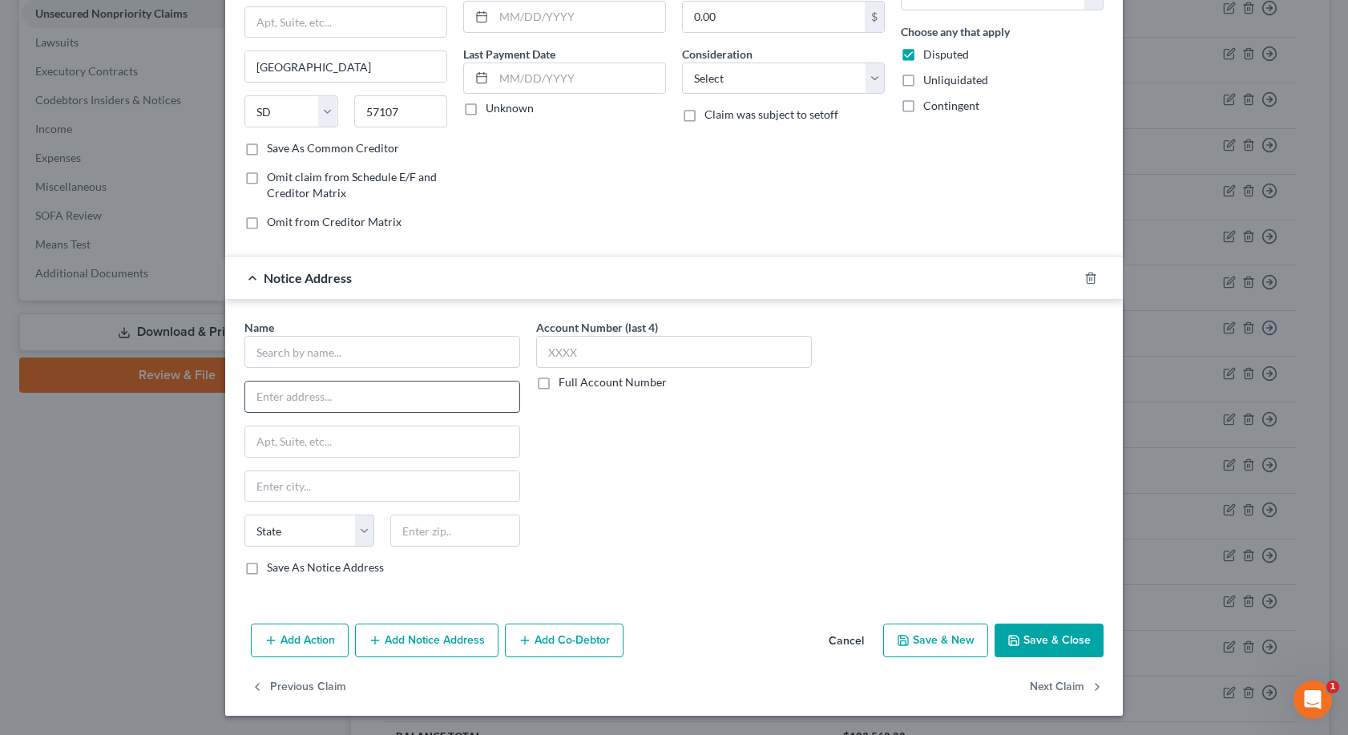
click at [245, 405] on input "text" at bounding box center [382, 396] width 274 height 30
type input "[STREET_ADDRESS][US_STATE]"
click at [249, 357] on input "text" at bounding box center [382, 352] width 276 height 32
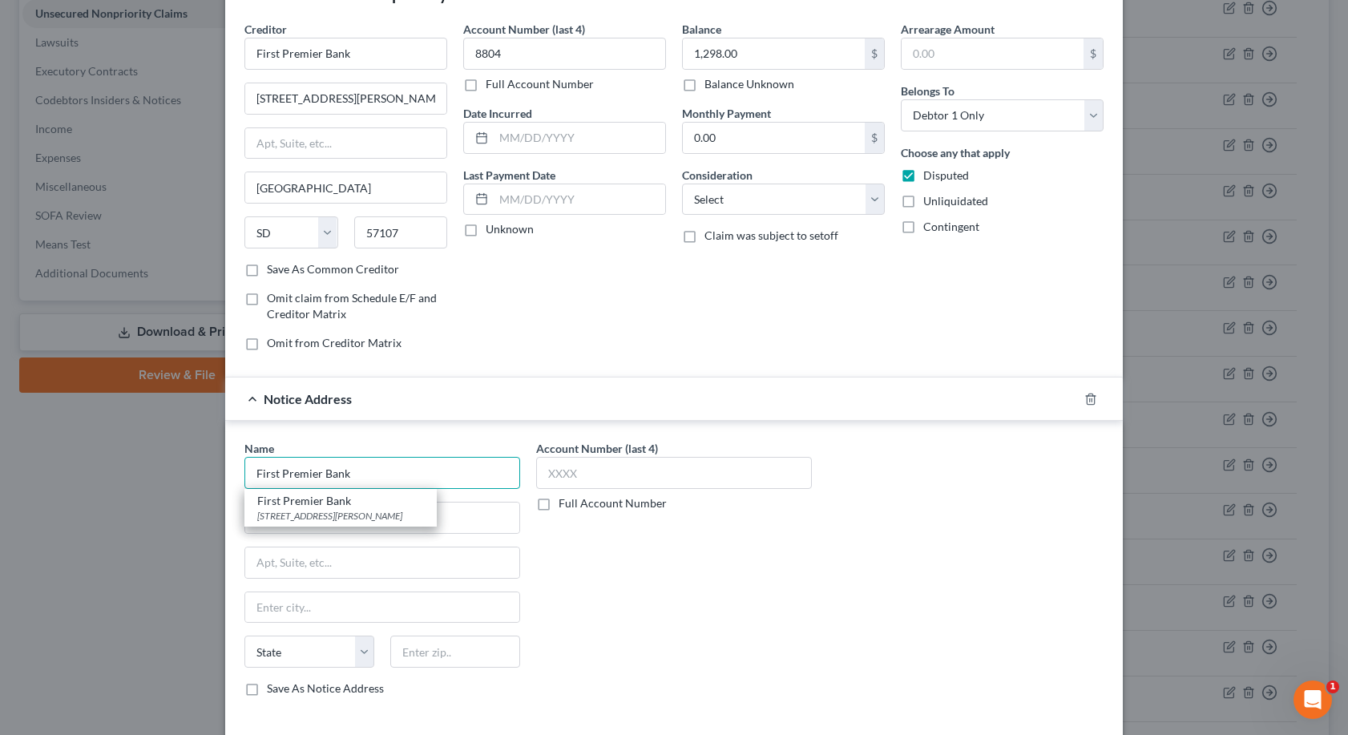
scroll to position [14, 0]
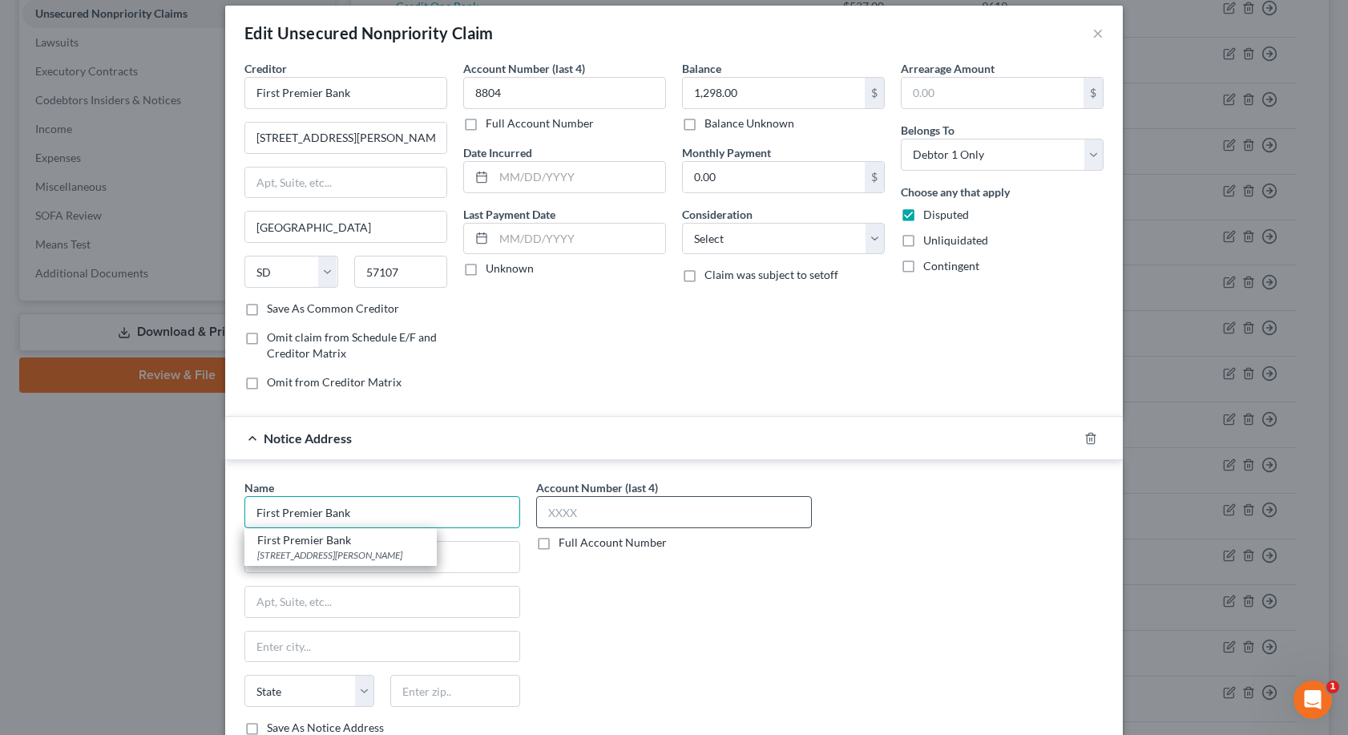
type input "First Premier Bank"
click at [536, 505] on input "text" at bounding box center [674, 512] width 276 height 32
type input "8804"
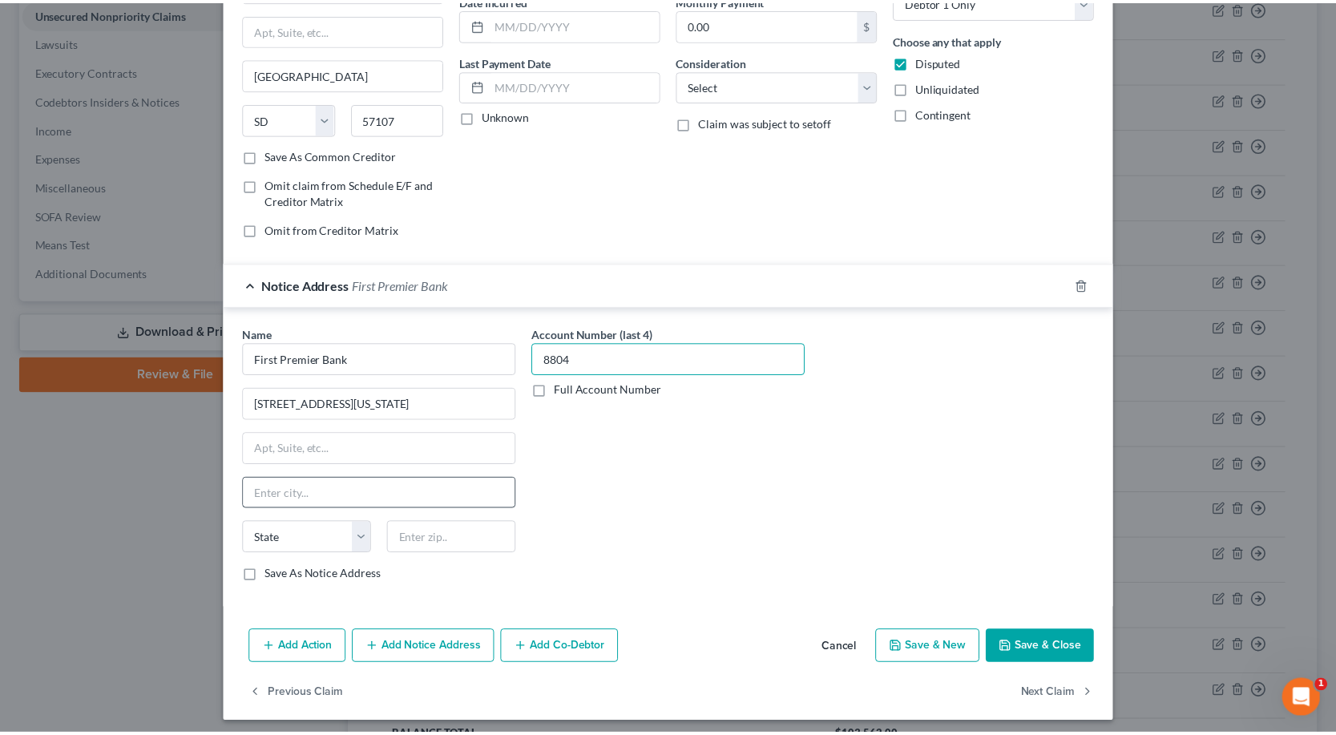
scroll to position [174, 0]
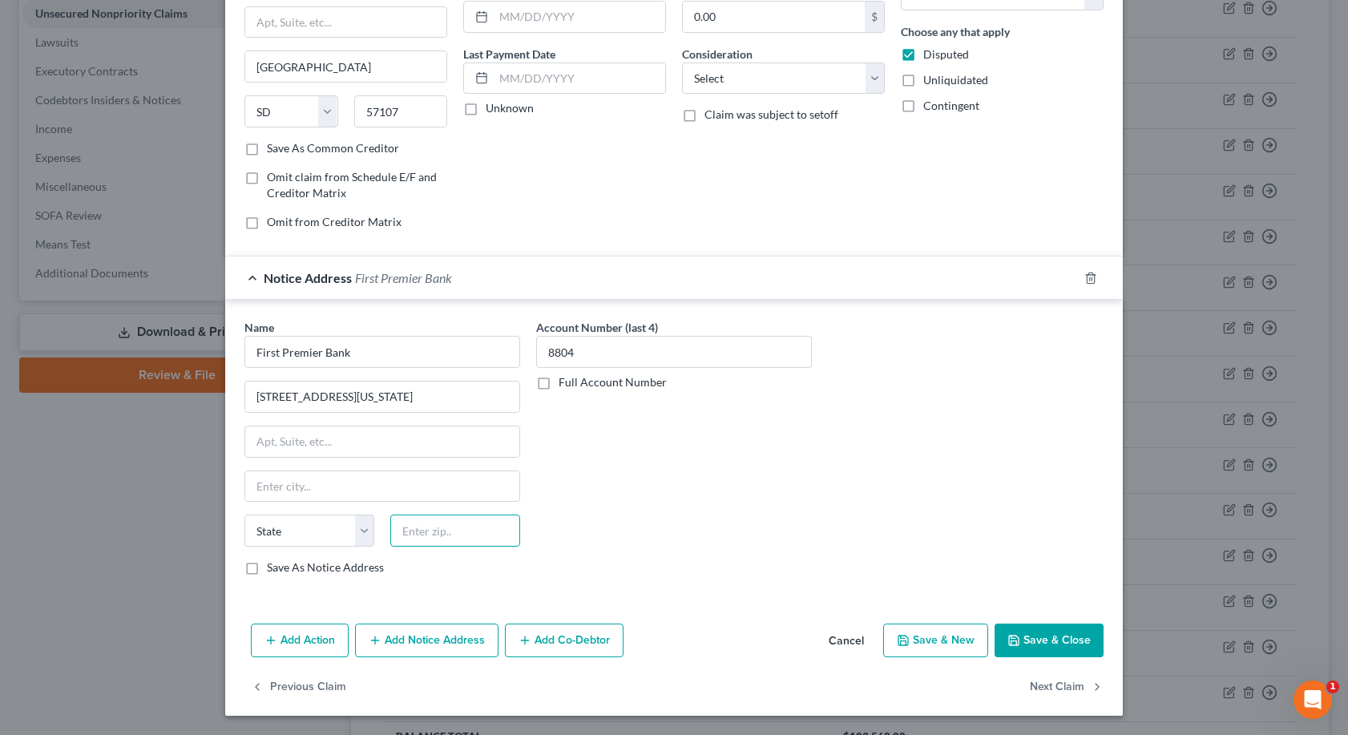
click at [429, 534] on input "text" at bounding box center [455, 530] width 130 height 32
type input "57104"
type input "[GEOGRAPHIC_DATA]"
click at [353, 527] on select "State [US_STATE] AK AR AZ CA CO CT DE DC [GEOGRAPHIC_DATA] [GEOGRAPHIC_DATA] GU…" at bounding box center [309, 530] width 130 height 32
click at [244, 514] on select "State [US_STATE] AK AR AZ CA CO CT DE DC [GEOGRAPHIC_DATA] [GEOGRAPHIC_DATA] GU…" at bounding box center [309, 530] width 130 height 32
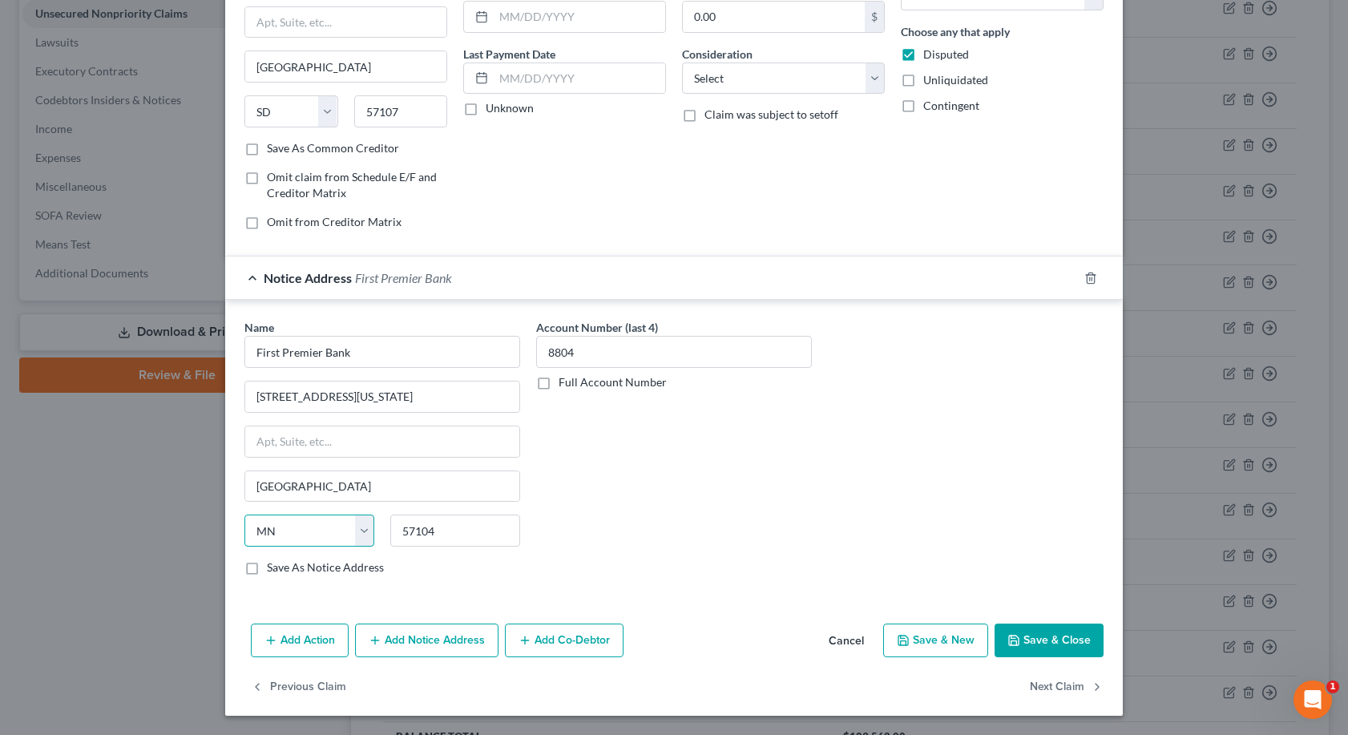
click at [351, 535] on select "State [US_STATE] AK AR AZ CA CO CT DE DC [GEOGRAPHIC_DATA] [GEOGRAPHIC_DATA] GU…" at bounding box center [309, 530] width 130 height 32
select select "43"
click at [244, 514] on select "State [US_STATE] AK AR AZ CA CO CT DE DC [GEOGRAPHIC_DATA] [GEOGRAPHIC_DATA] GU…" at bounding box center [309, 530] width 130 height 32
click at [1022, 642] on button "Save & Close" at bounding box center [1048, 640] width 109 height 34
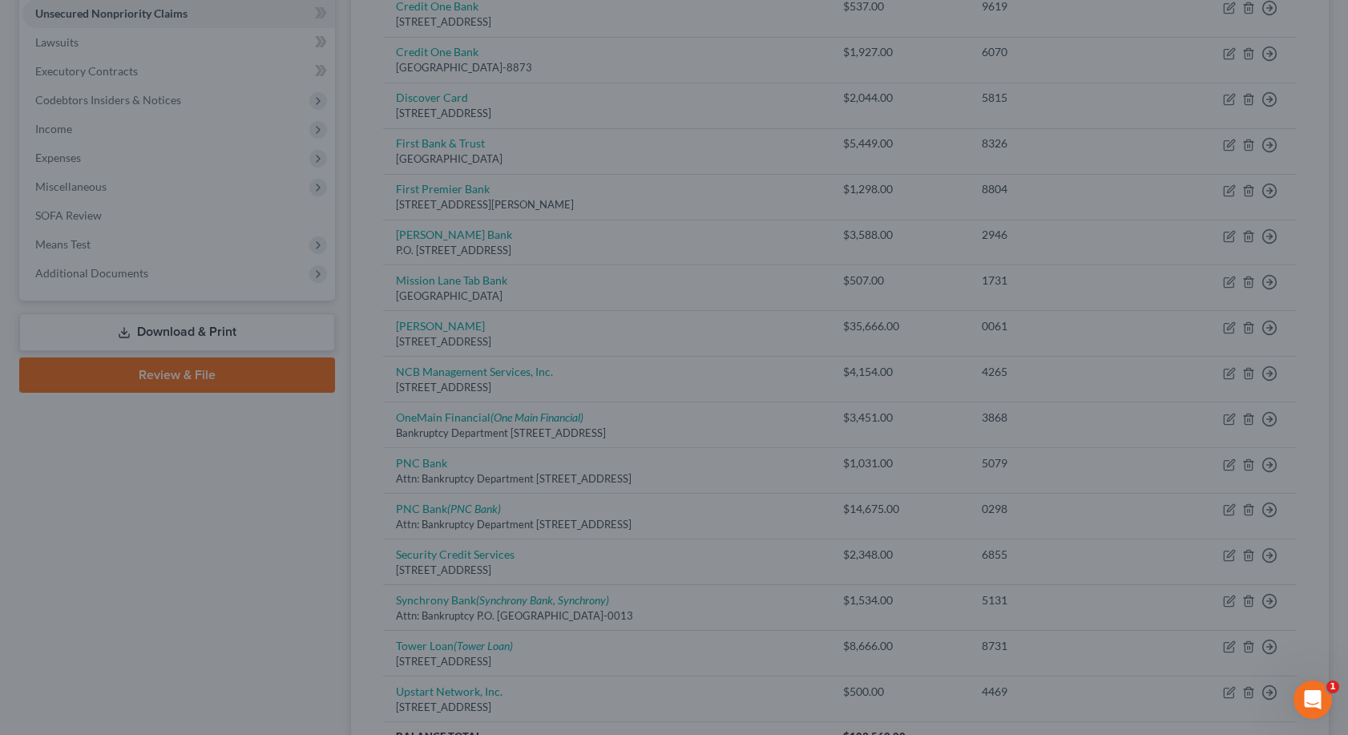
type input "0"
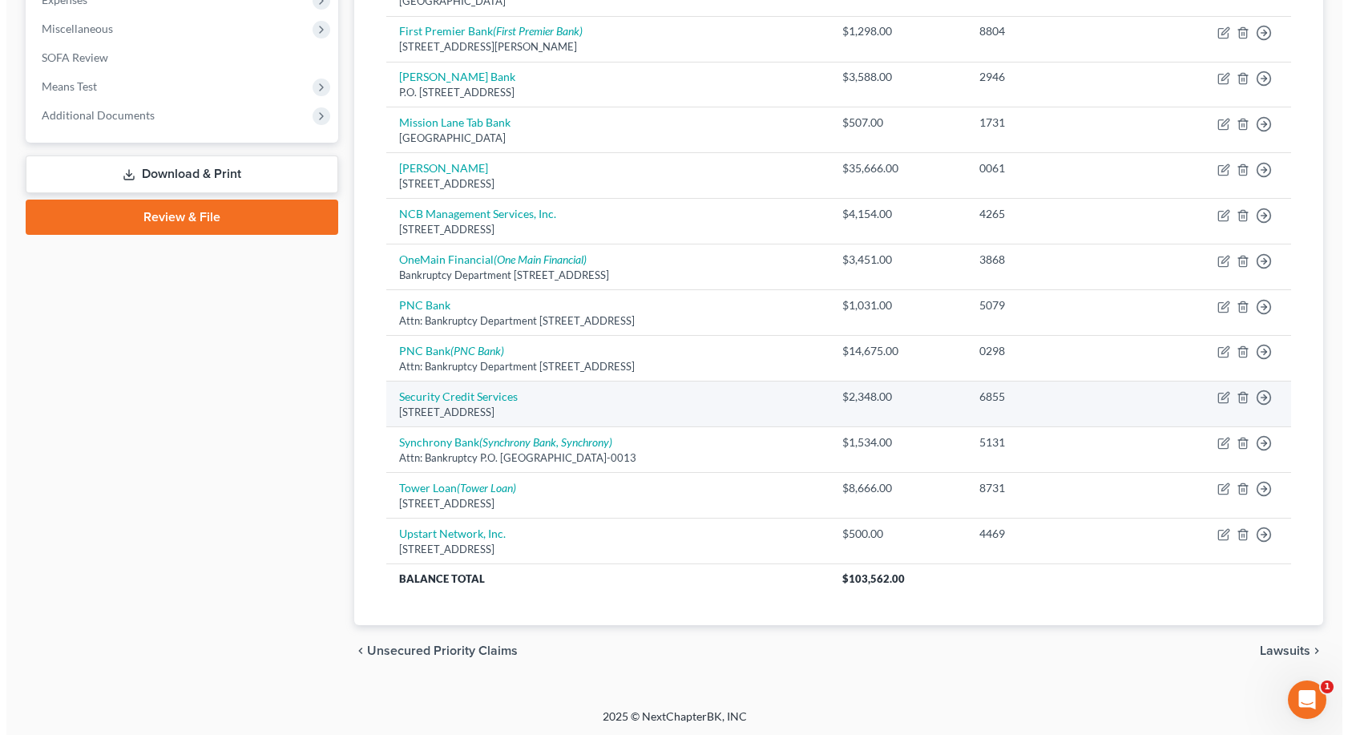
scroll to position [558, 0]
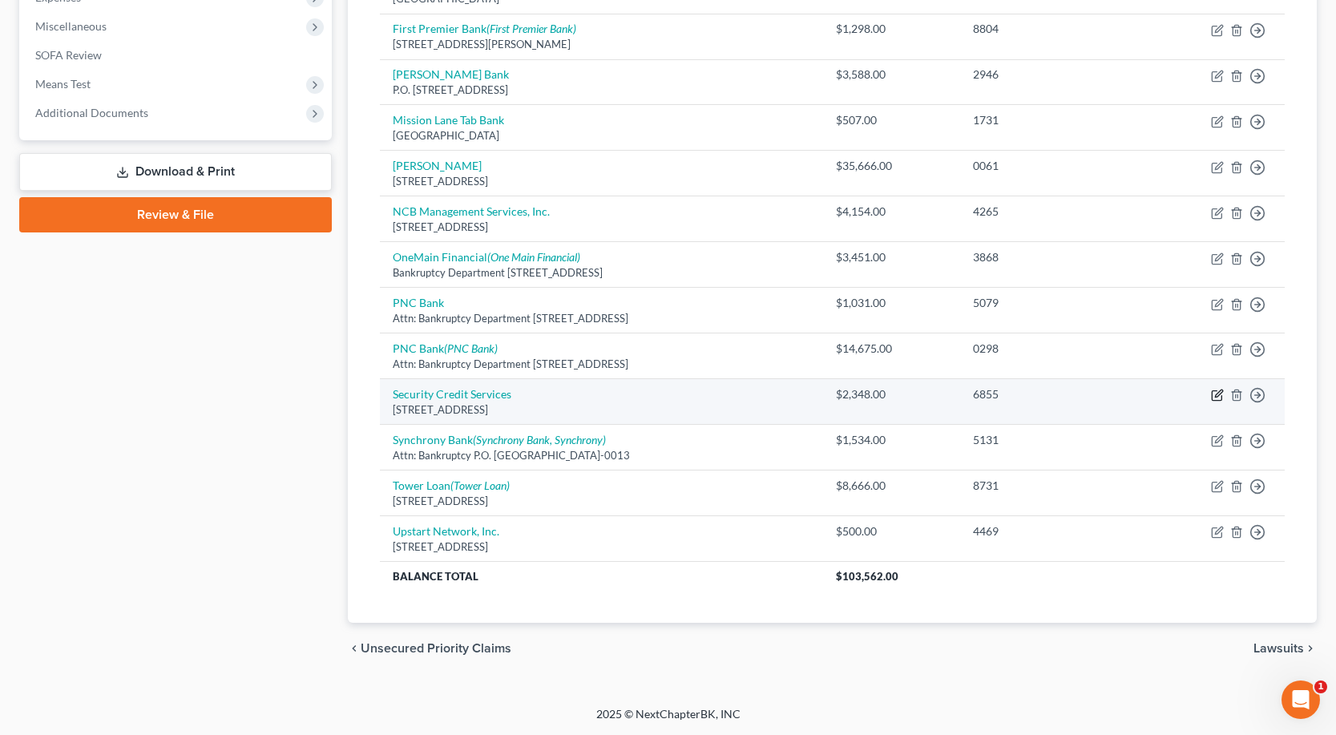
click at [1211, 396] on icon "button" at bounding box center [1216, 396] width 10 height 10
select select "25"
select select "0"
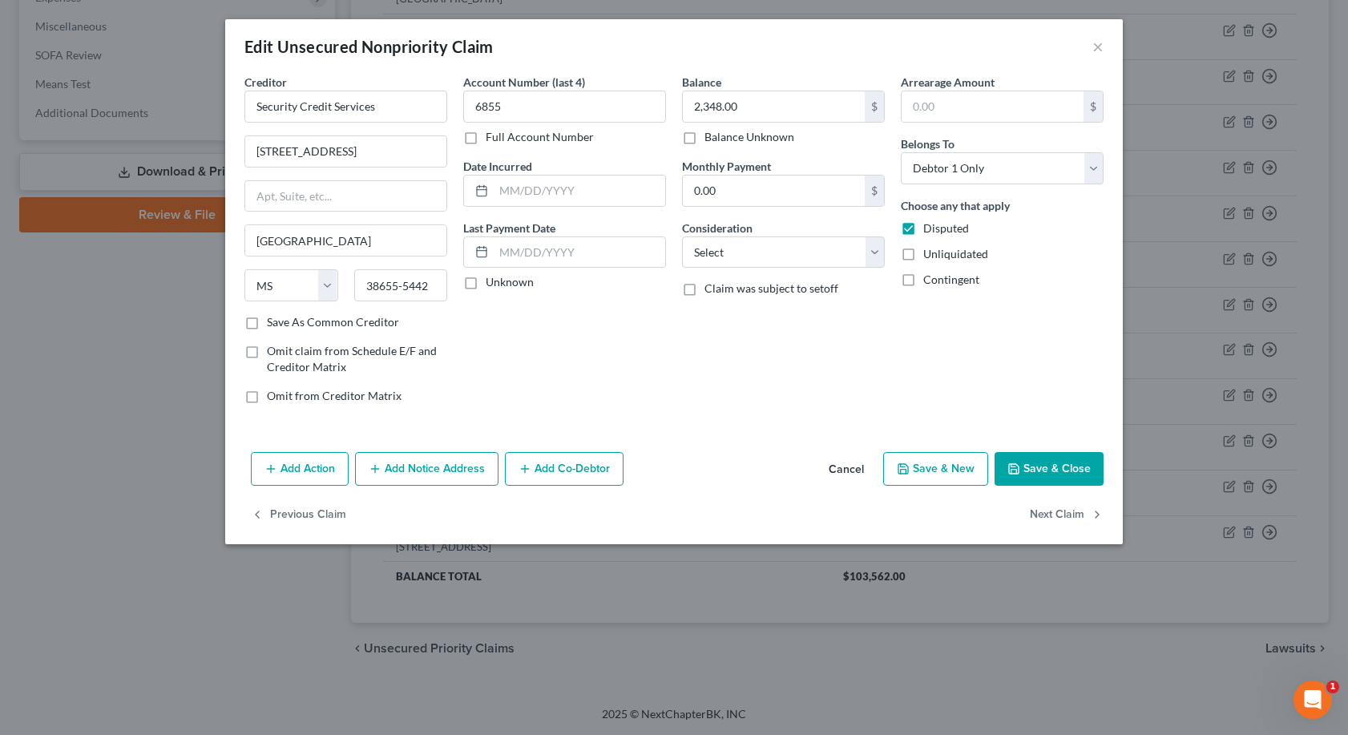
click at [435, 468] on button "Add Notice Address" at bounding box center [426, 469] width 143 height 34
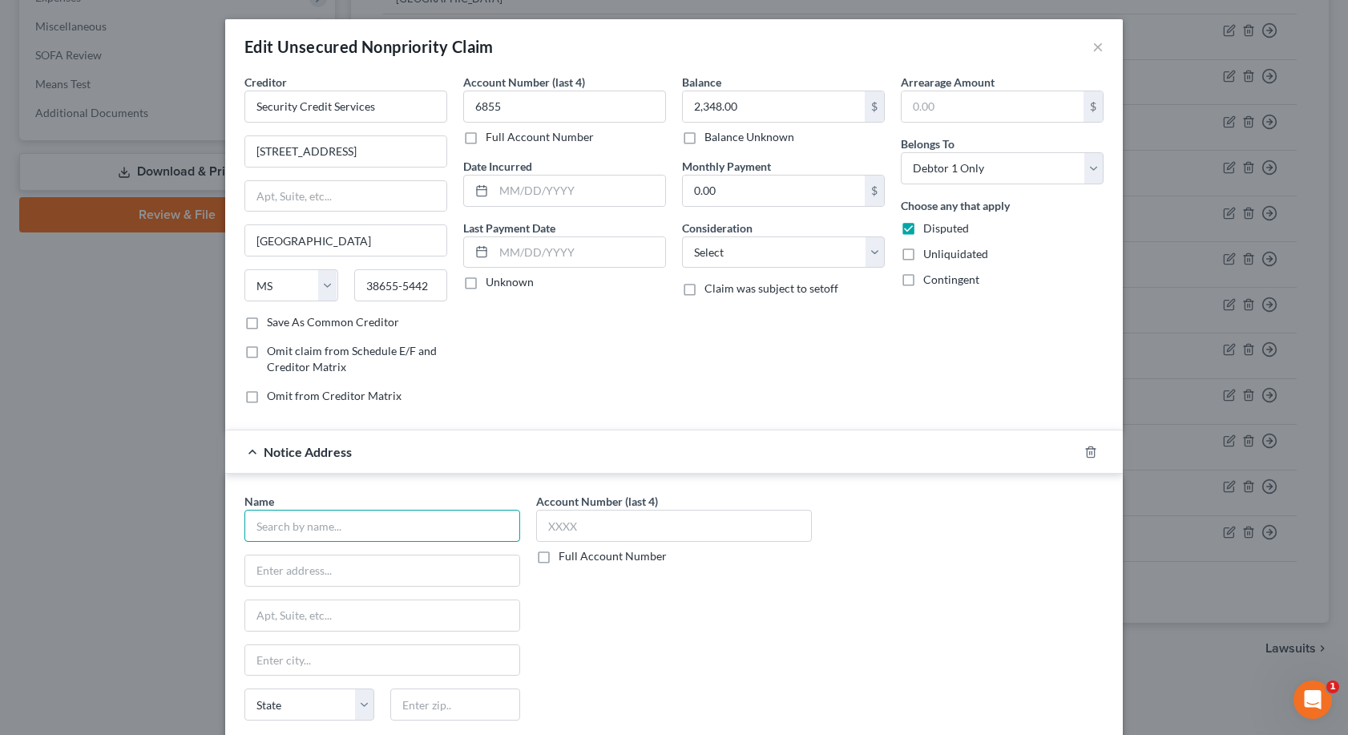
click at [253, 530] on input "text" at bounding box center [382, 526] width 276 height 32
type input "Security Credit Services"
click at [257, 562] on div "[STREET_ADDRESS]" at bounding box center [340, 569] width 167 height 14
type input "[STREET_ADDRESS]"
type input "[GEOGRAPHIC_DATA]"
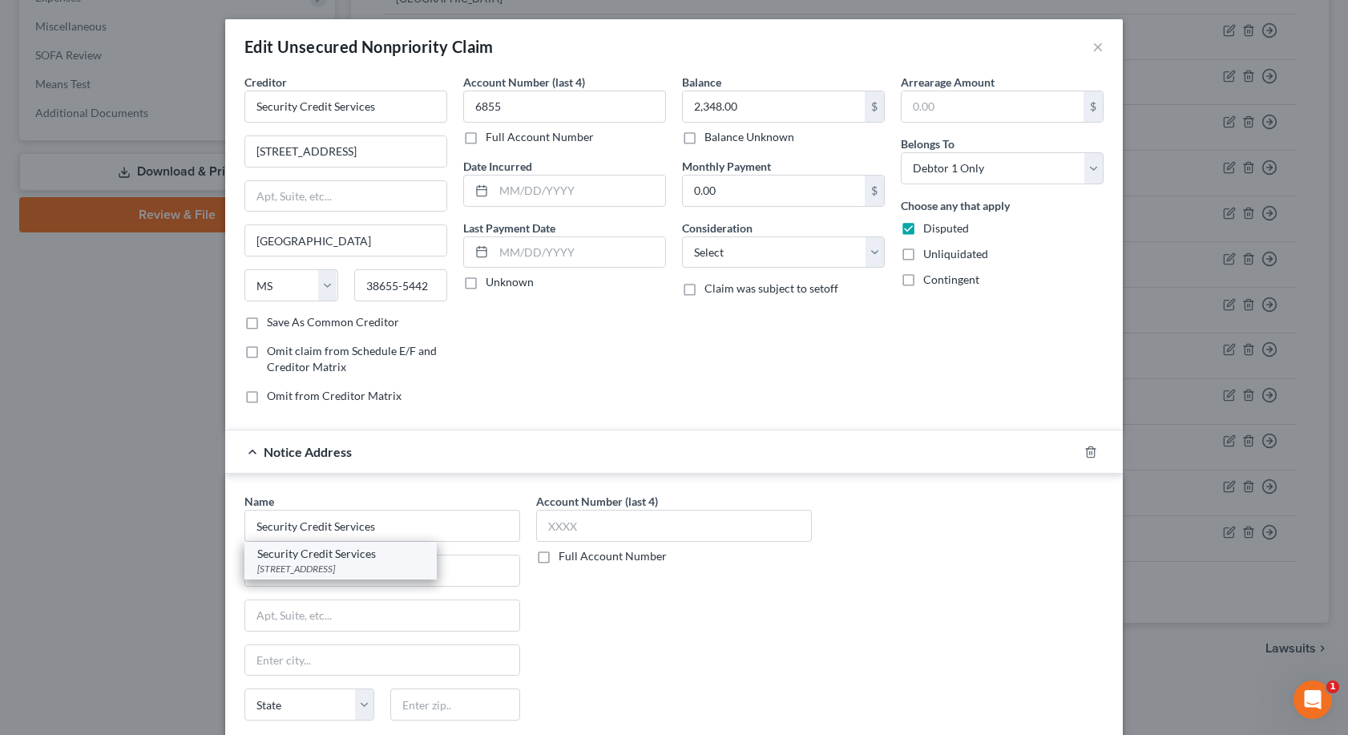
select select "25"
type input "38655"
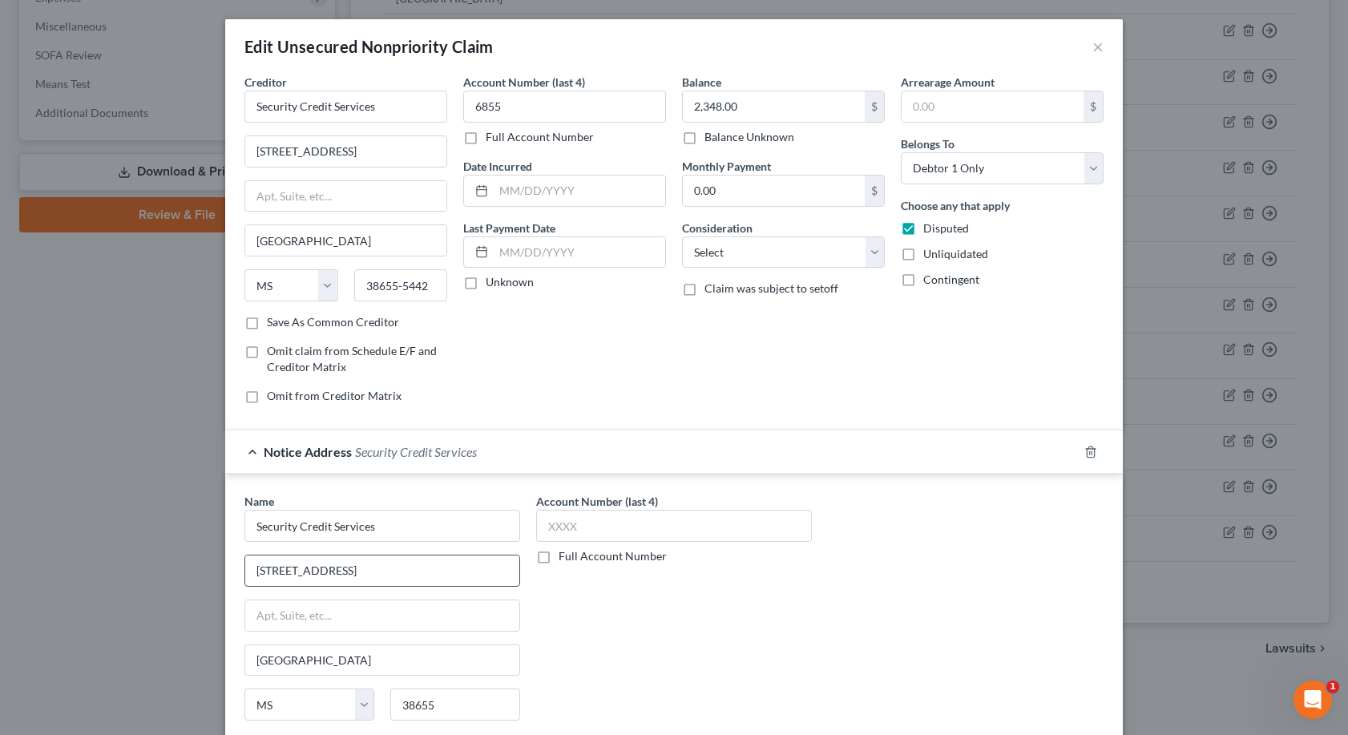
drag, startPoint x: 390, startPoint y: 577, endPoint x: 241, endPoint y: 564, distance: 149.6
click at [245, 564] on input "[STREET_ADDRESS]" at bounding box center [382, 570] width 274 height 30
type input "[STREET_ADDRESS]"
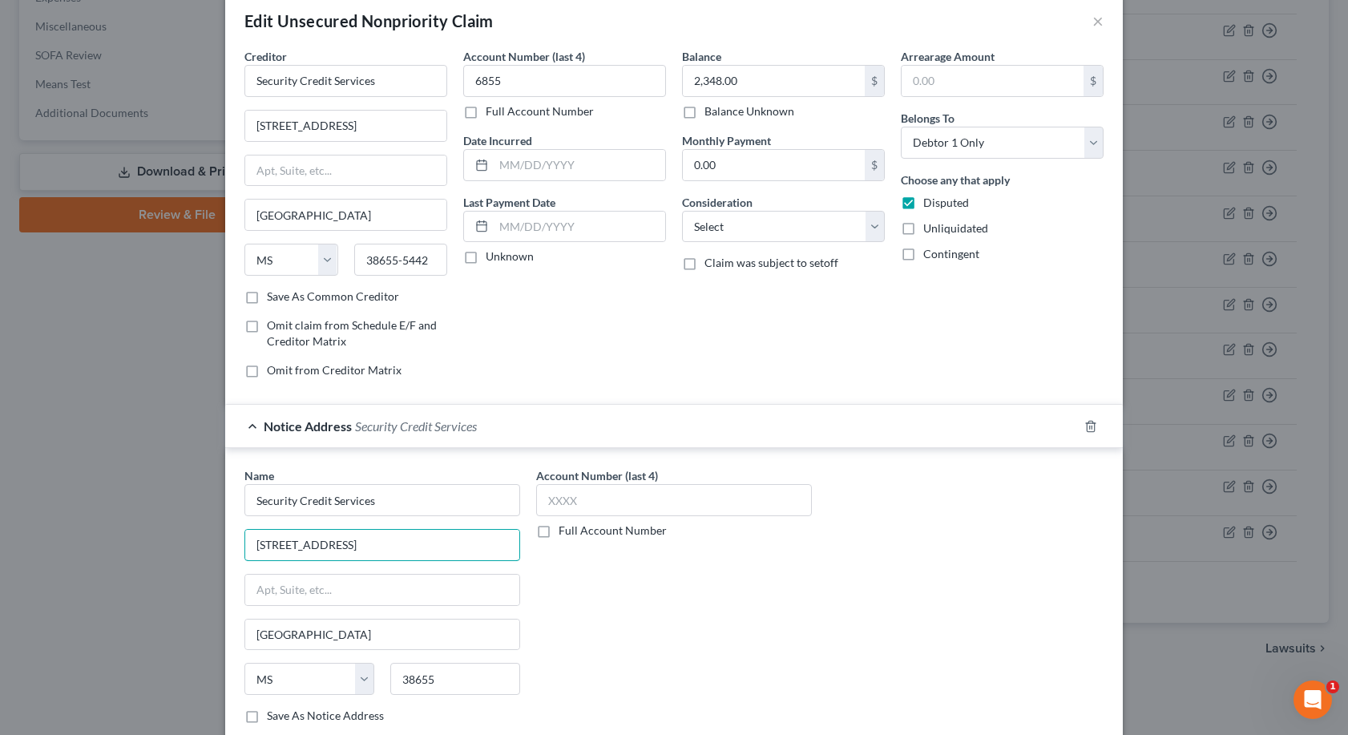
scroll to position [14, 0]
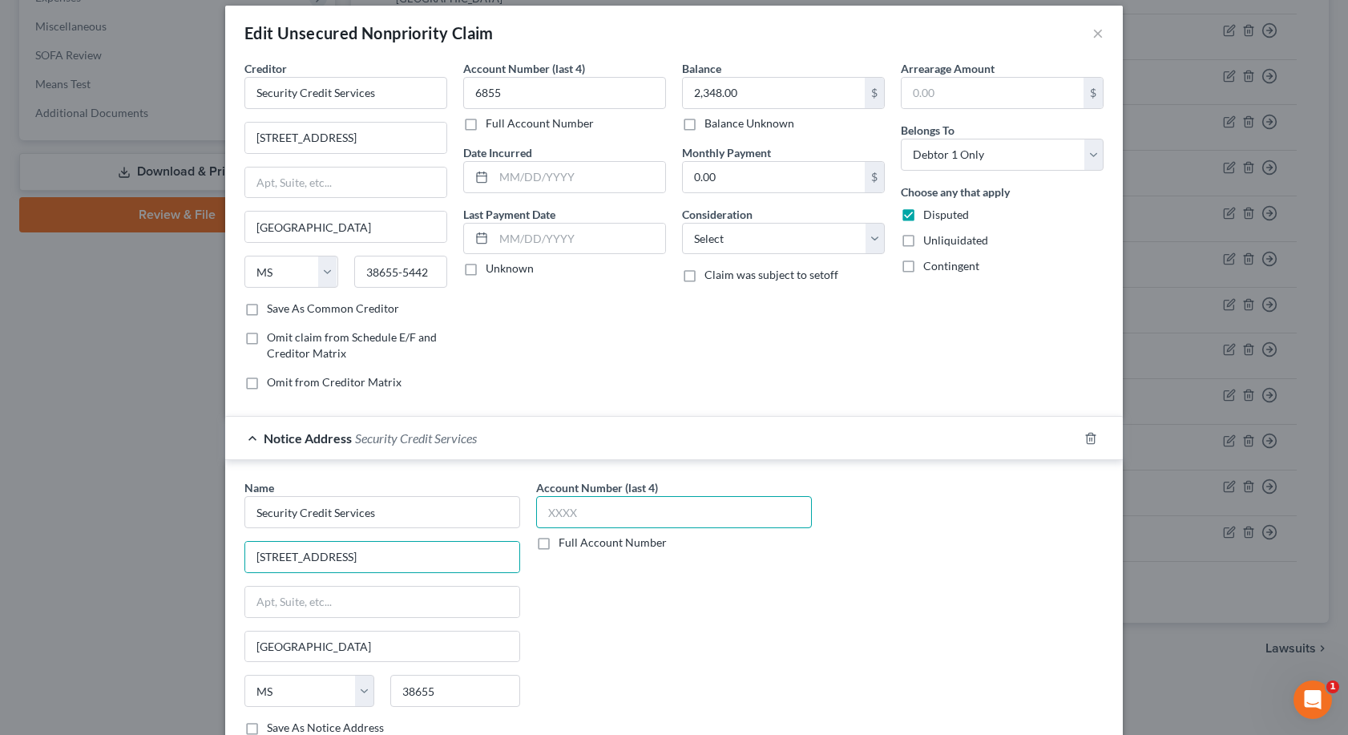
click at [542, 515] on input "text" at bounding box center [674, 512] width 276 height 32
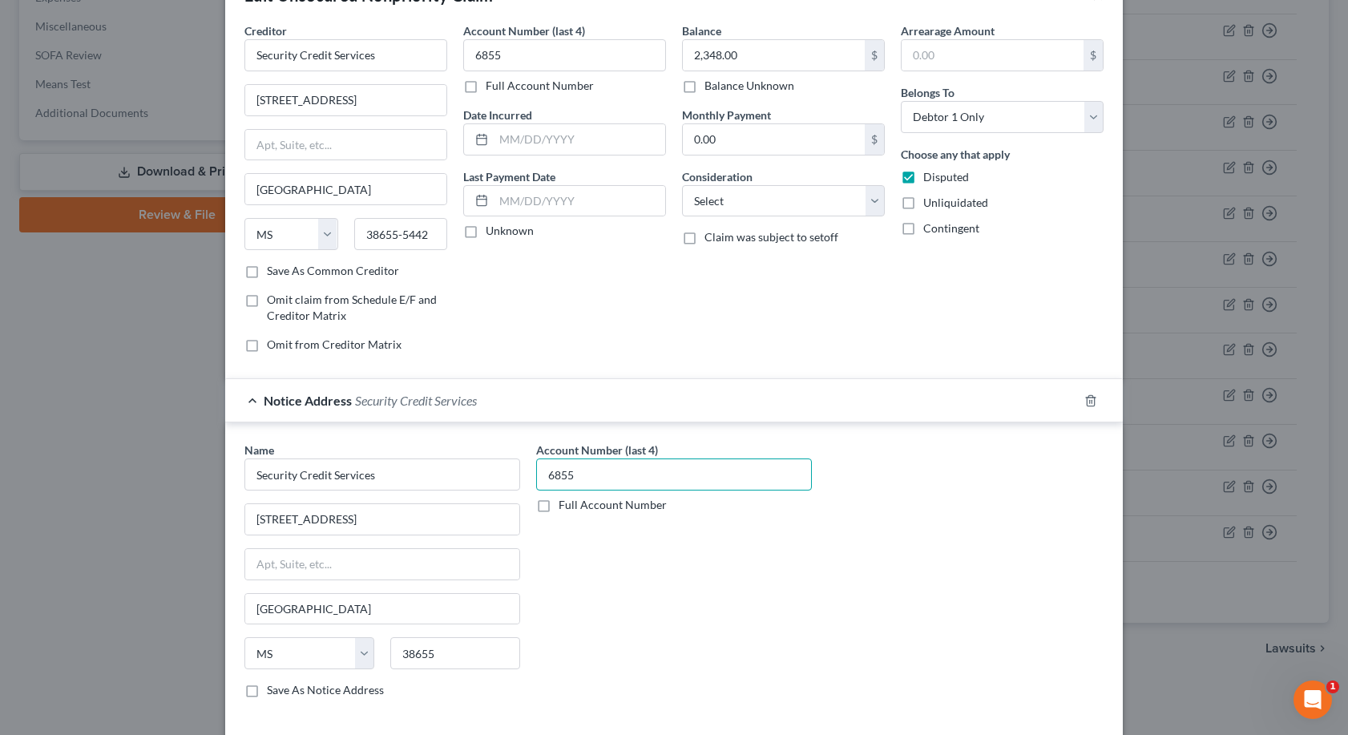
scroll to position [174, 0]
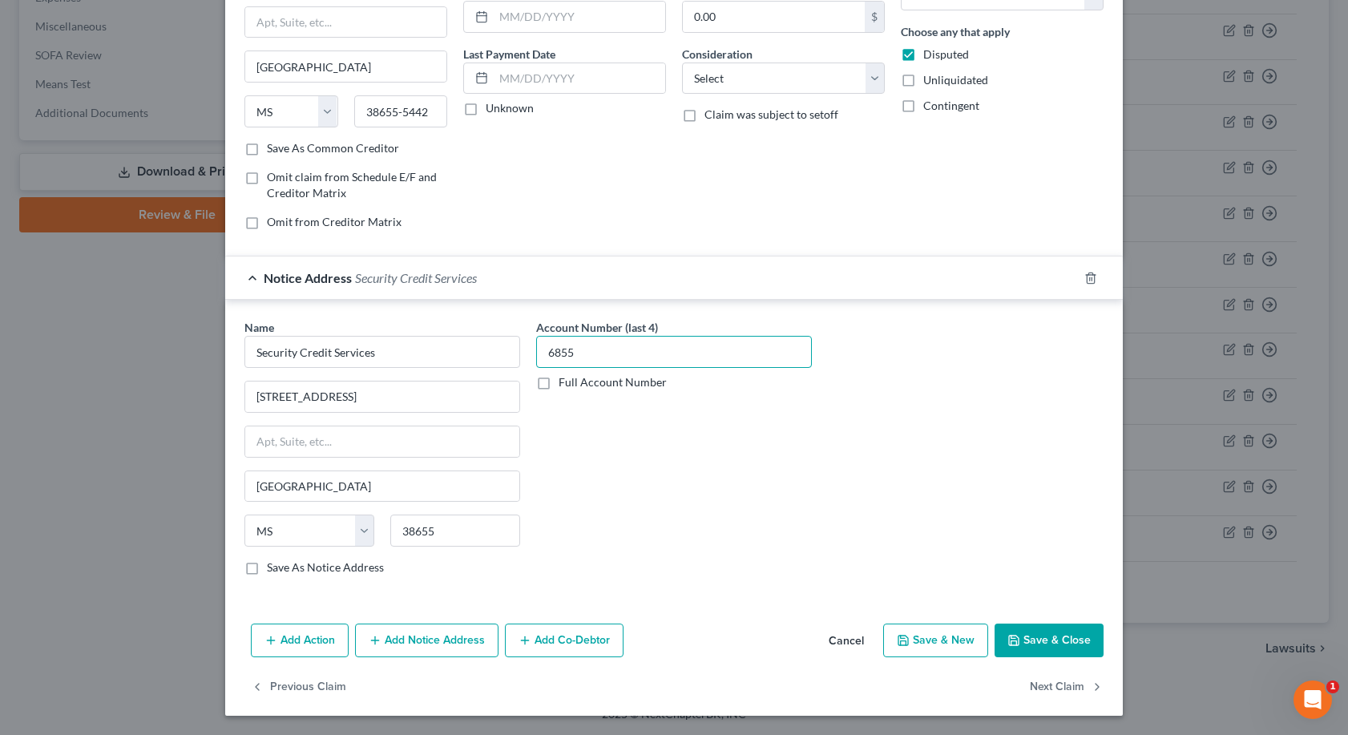
type input "6855"
click at [1047, 638] on button "Save & Close" at bounding box center [1048, 640] width 109 height 34
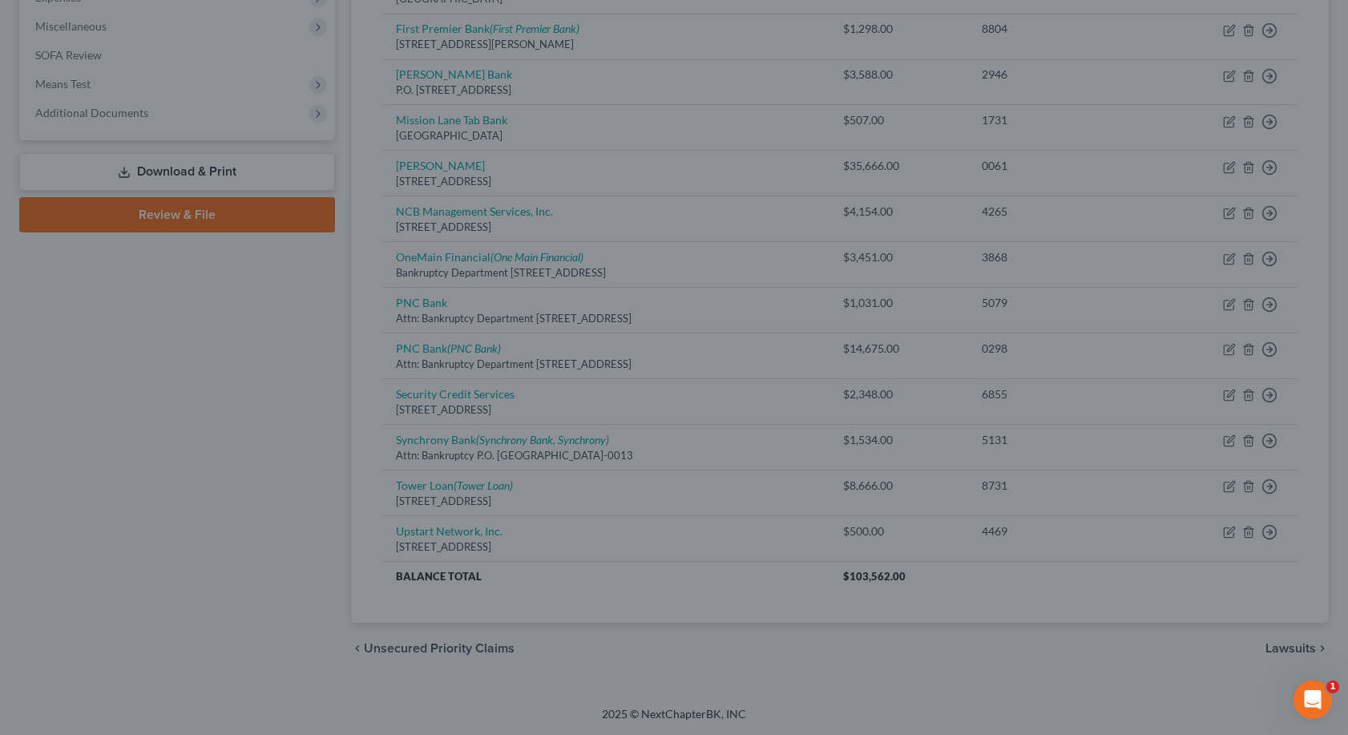
scroll to position [0, 0]
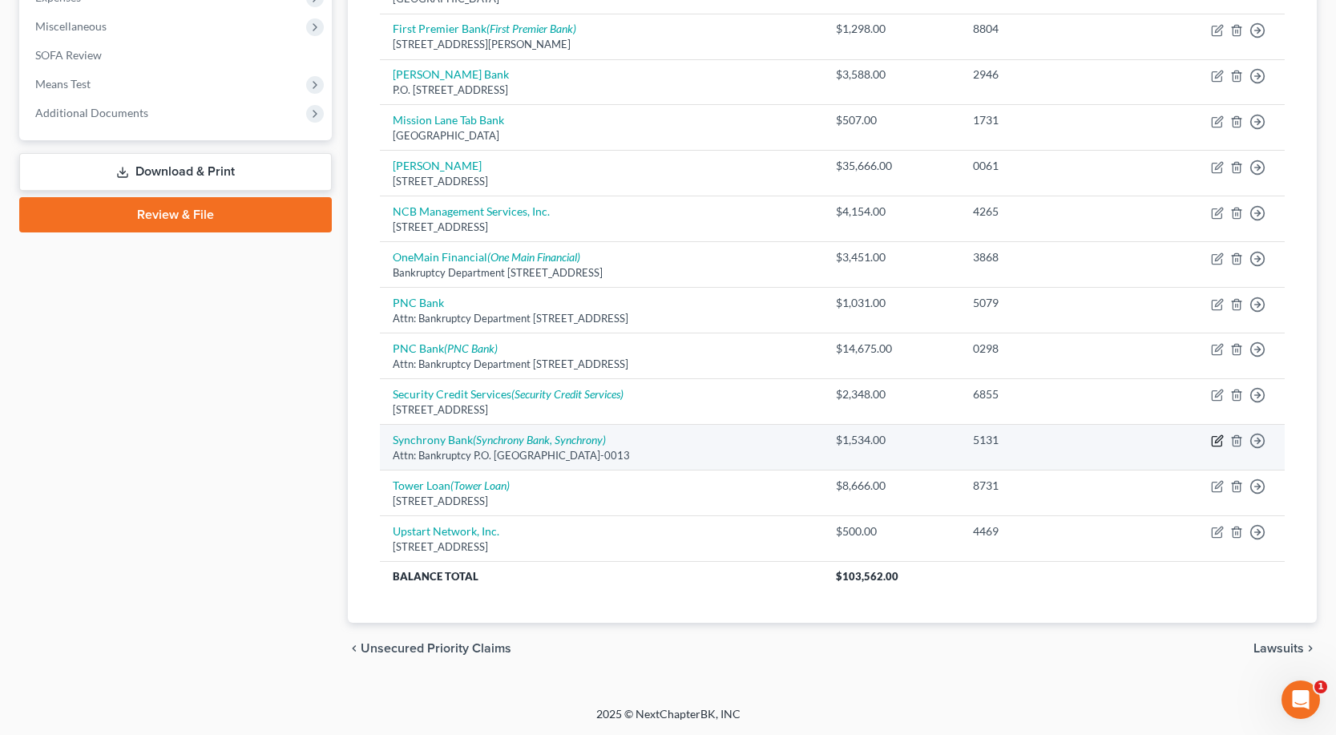
click at [1215, 439] on icon "button" at bounding box center [1217, 440] width 13 height 13
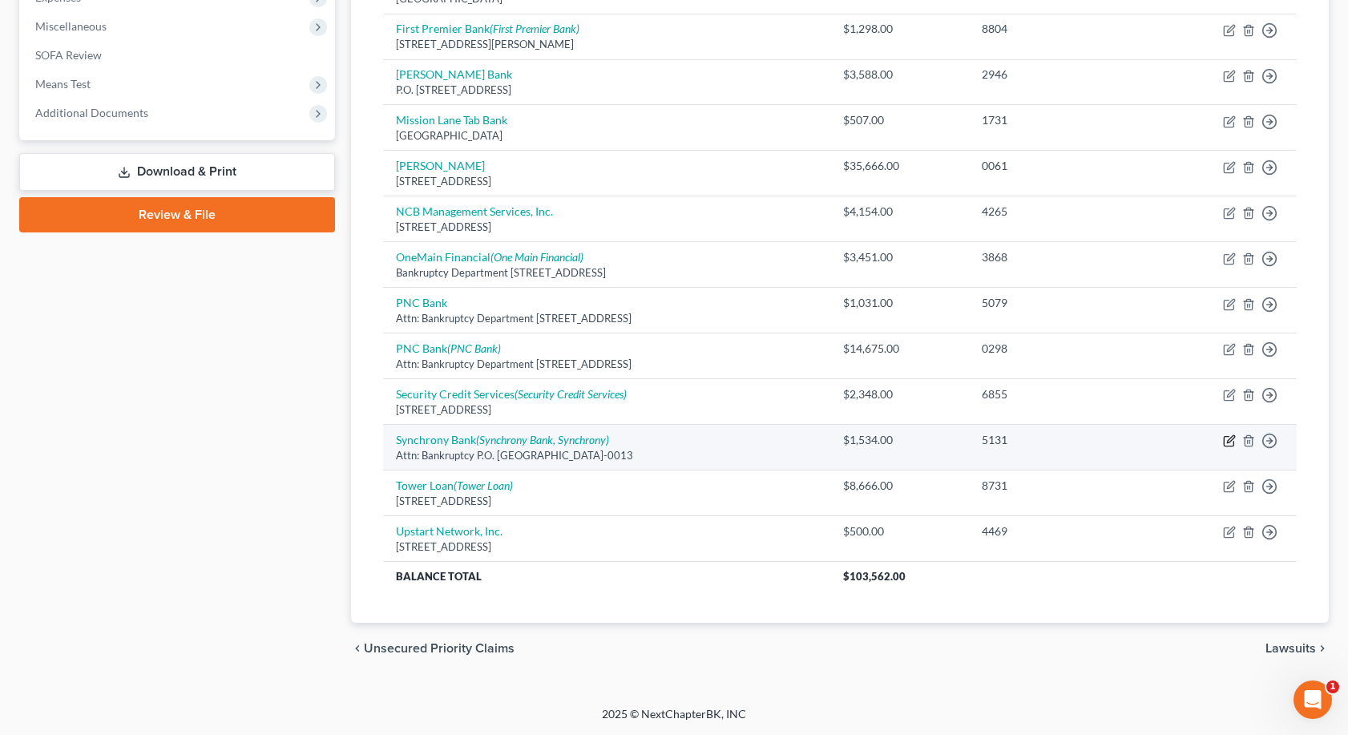
select select "9"
select select "0"
select select "39"
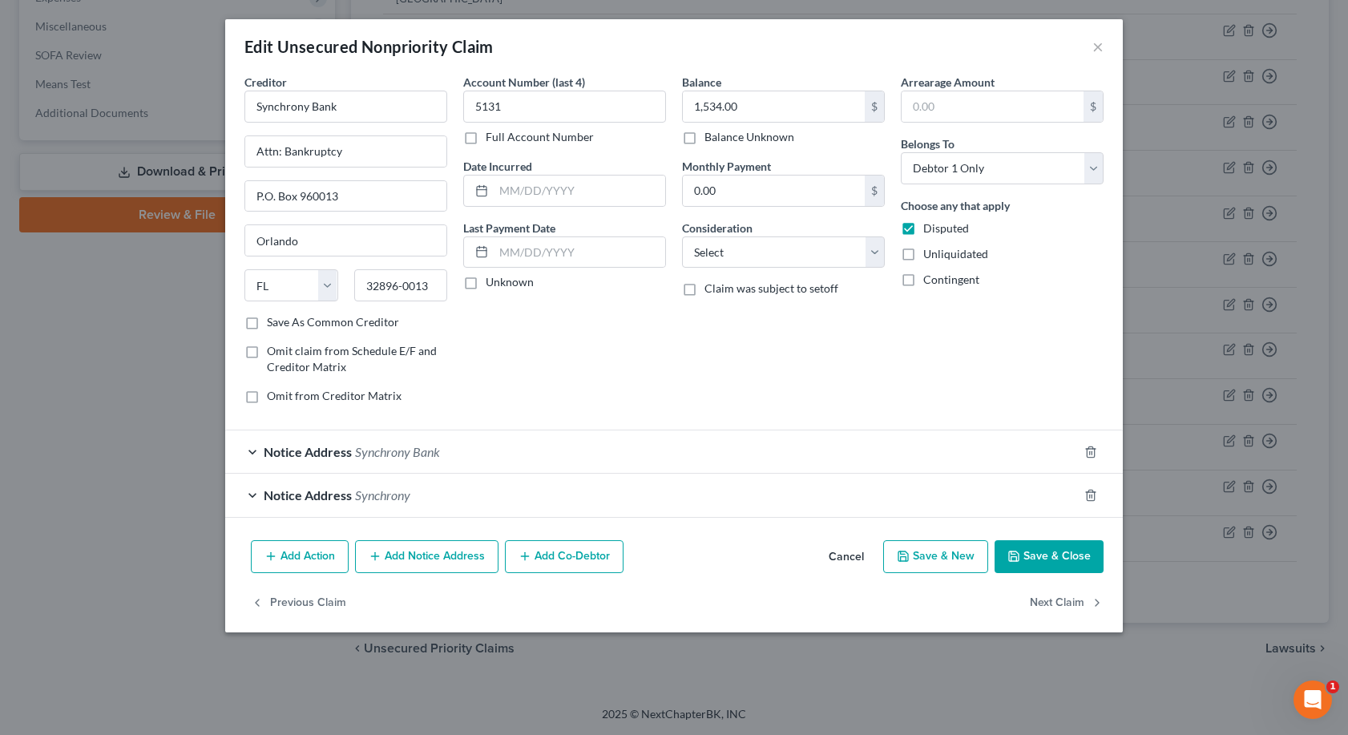
click at [250, 494] on div "Notice Address Synchrony" at bounding box center [651, 494] width 852 height 42
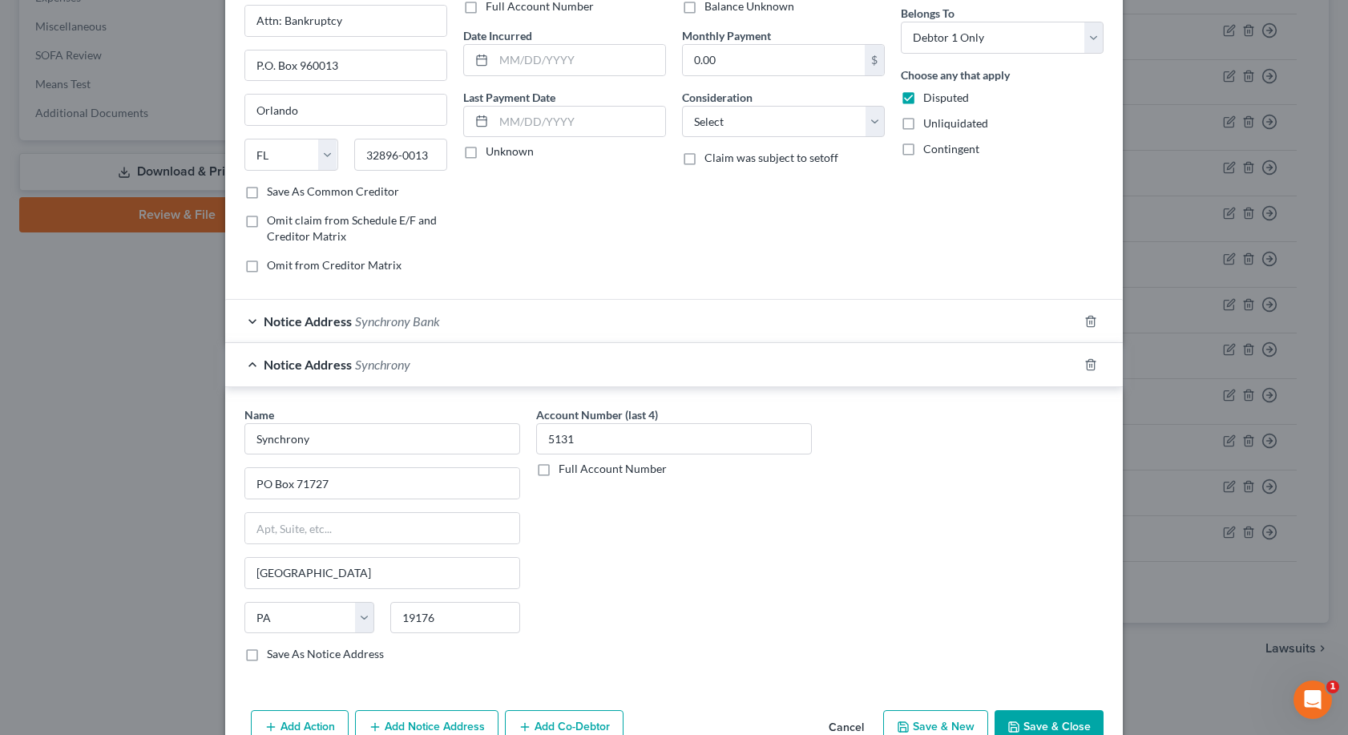
scroll to position [160, 0]
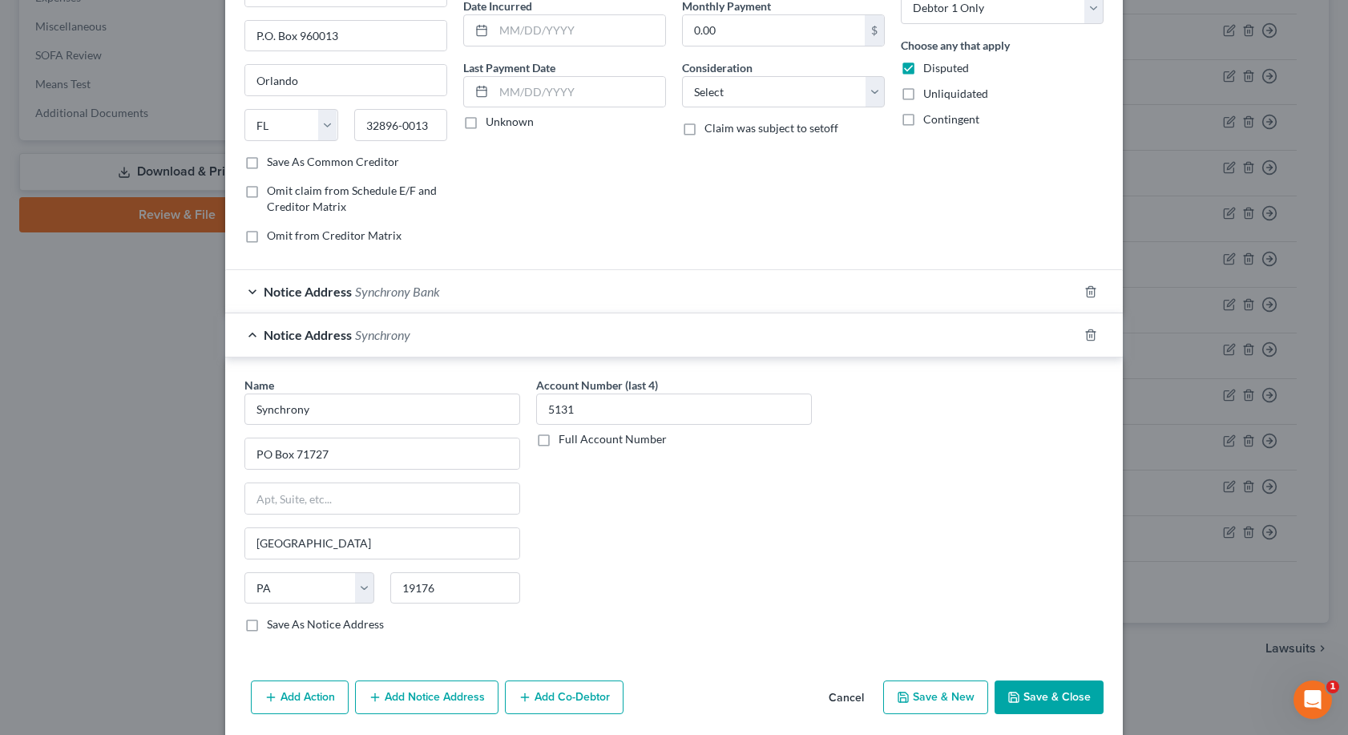
click at [248, 332] on div "Notice Address Synchrony" at bounding box center [651, 334] width 852 height 42
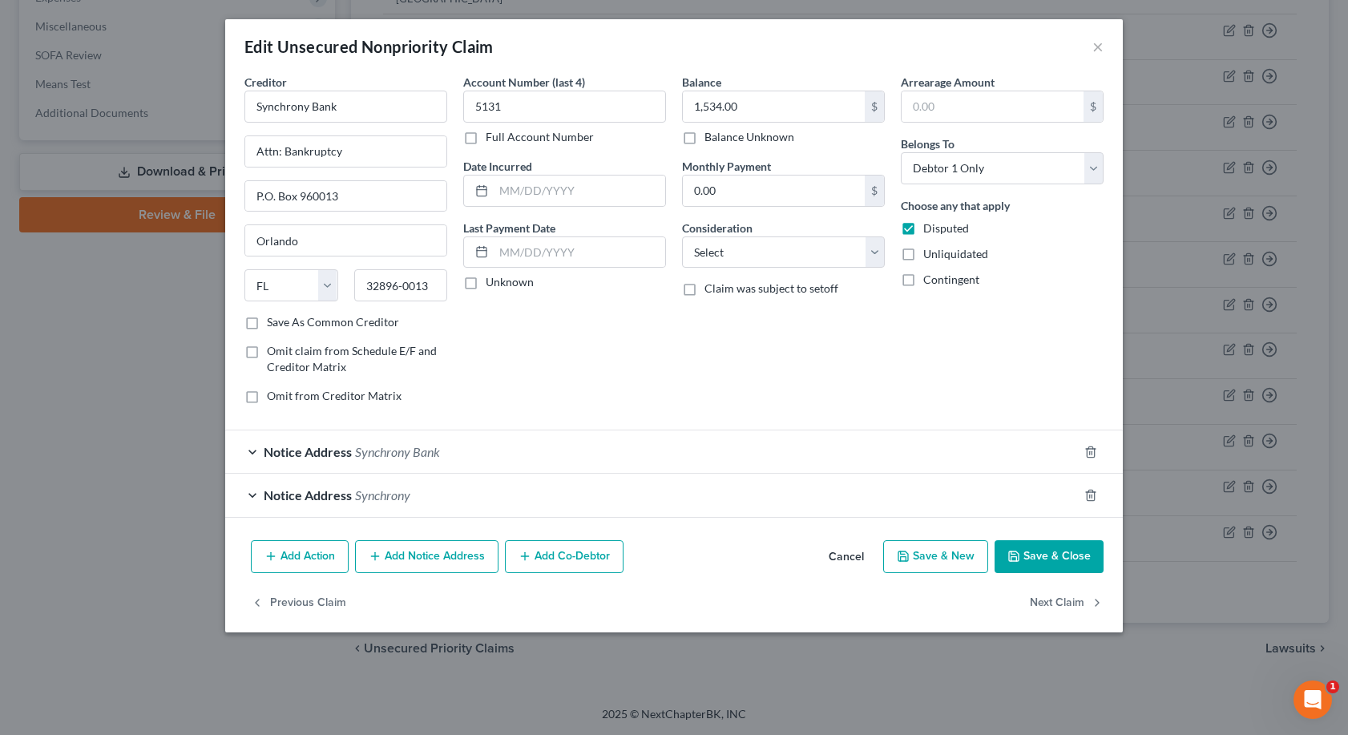
scroll to position [0, 0]
click at [260, 455] on div "Notice Address Synchrony Bank" at bounding box center [651, 451] width 852 height 42
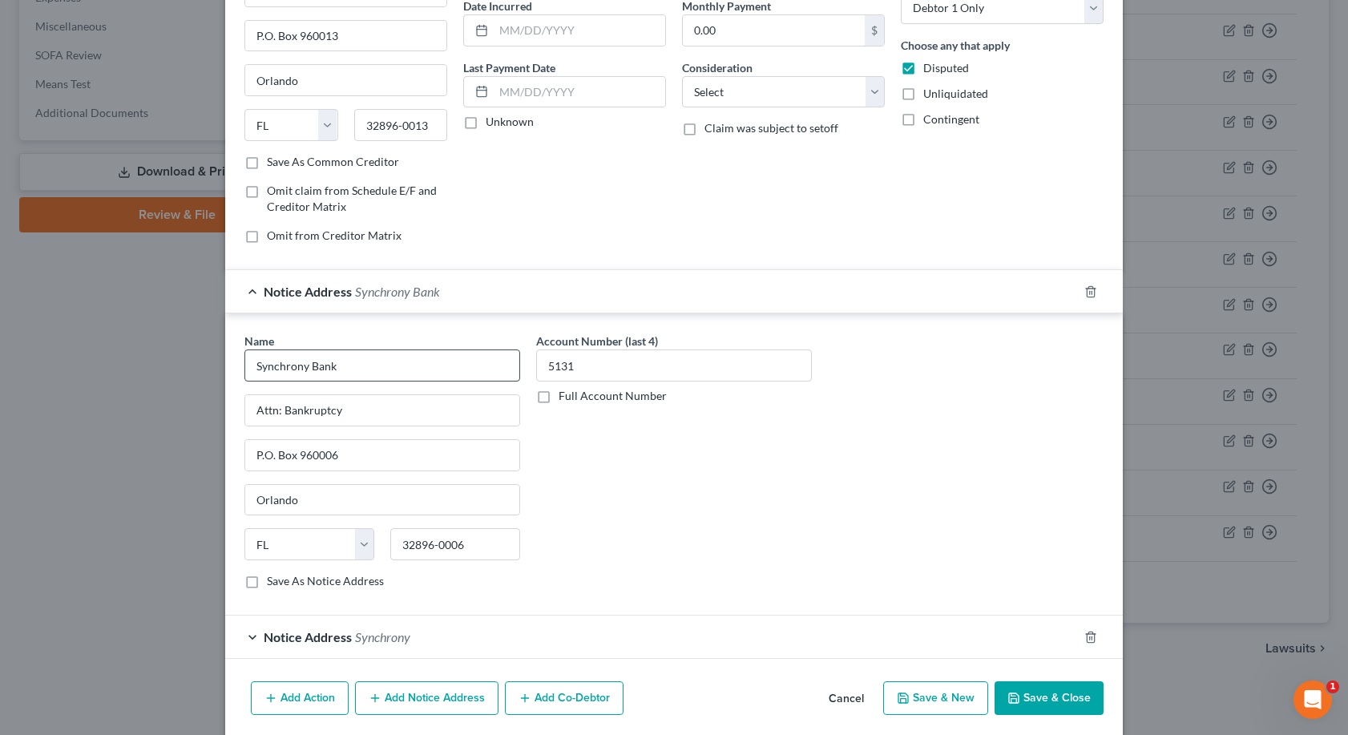
scroll to position [80, 0]
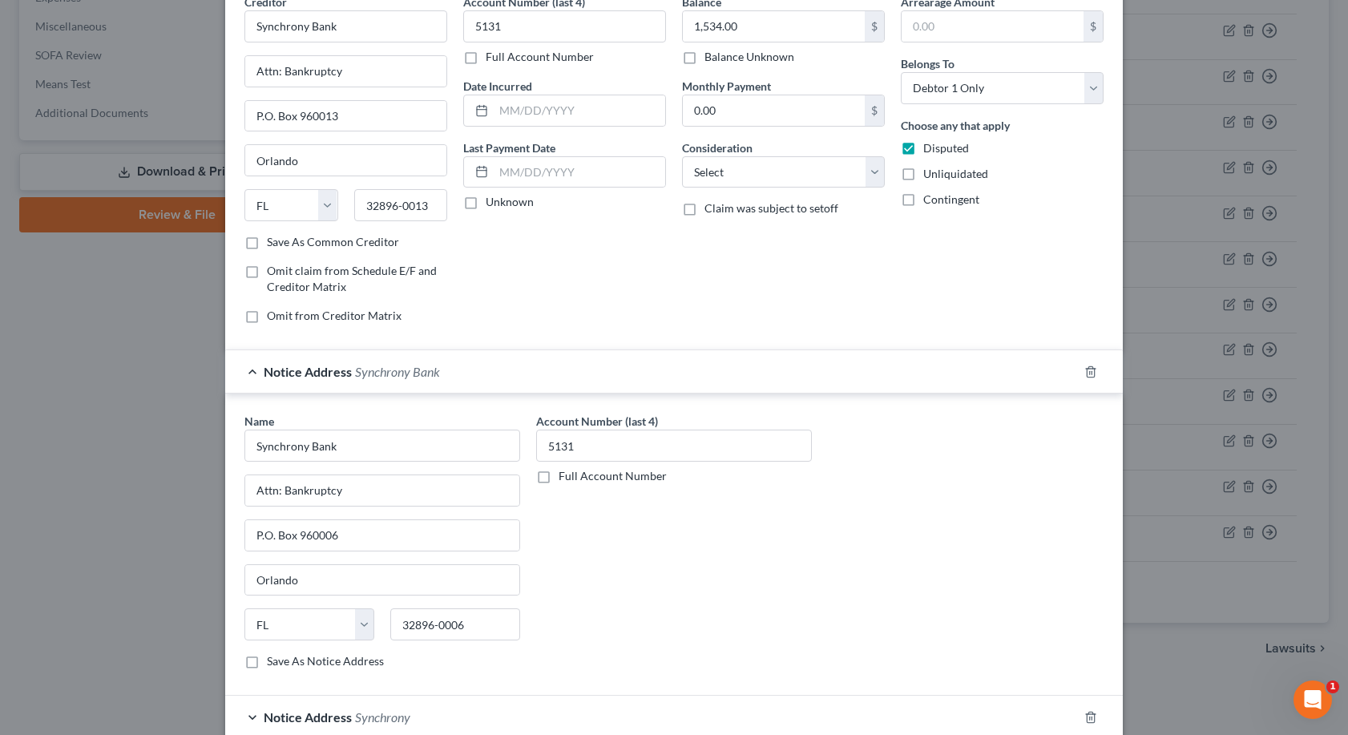
click at [249, 370] on div "Notice Address Synchrony Bank" at bounding box center [651, 371] width 852 height 42
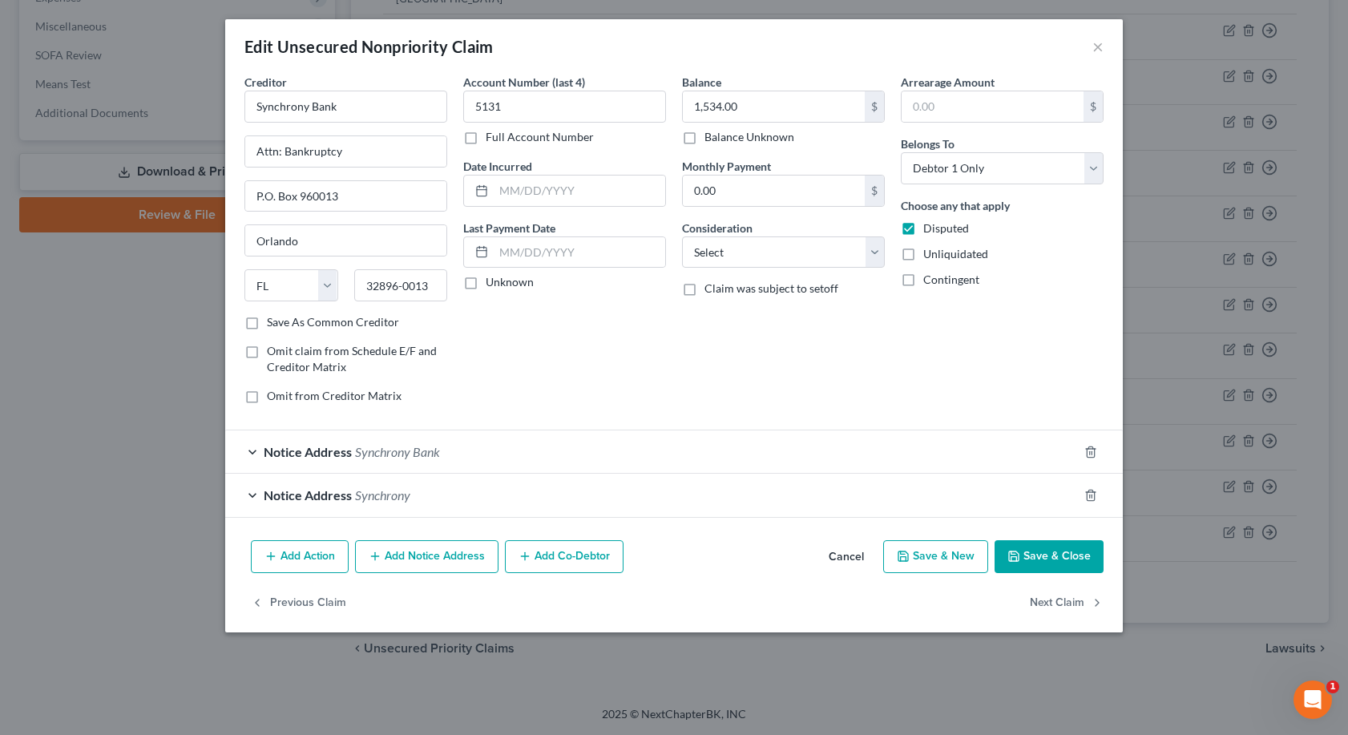
click at [254, 495] on div "Notice Address Synchrony" at bounding box center [651, 494] width 852 height 42
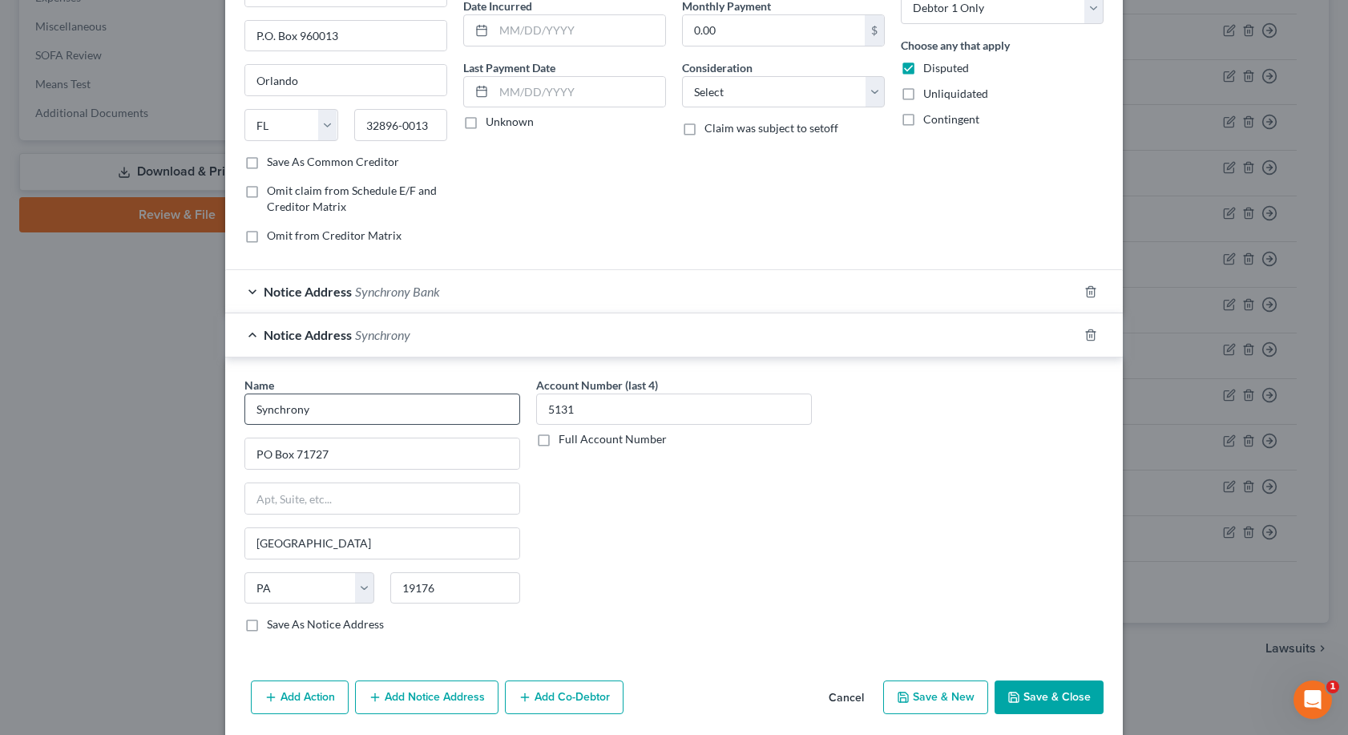
scroll to position [218, 0]
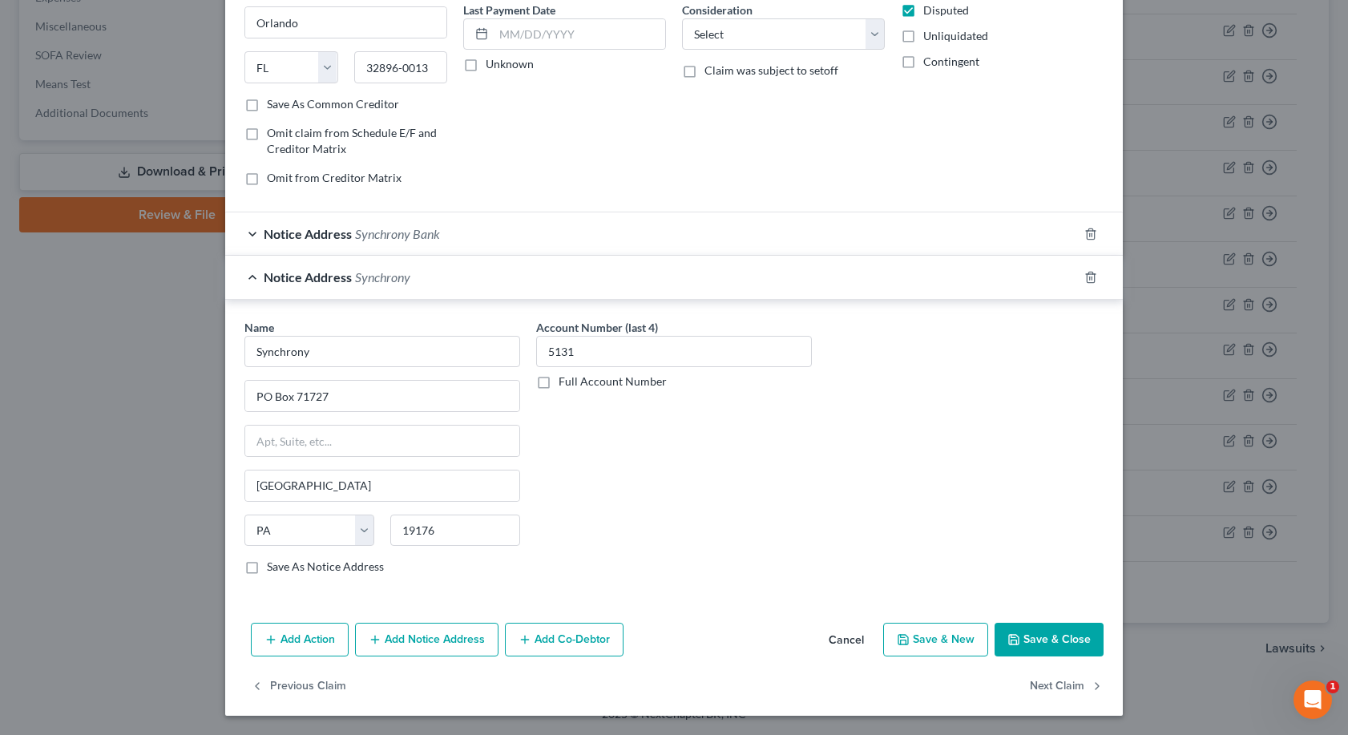
click at [435, 639] on button "Add Notice Address" at bounding box center [426, 640] width 143 height 34
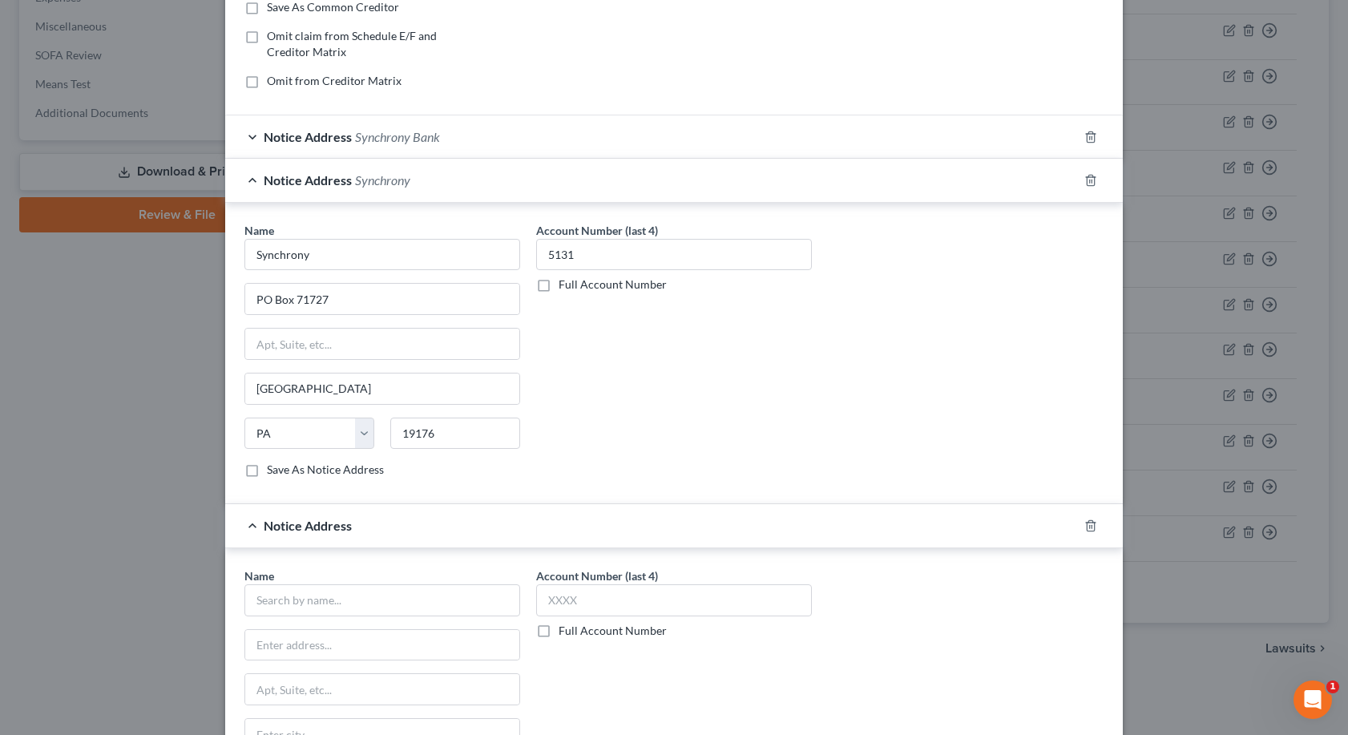
scroll to position [378, 0]
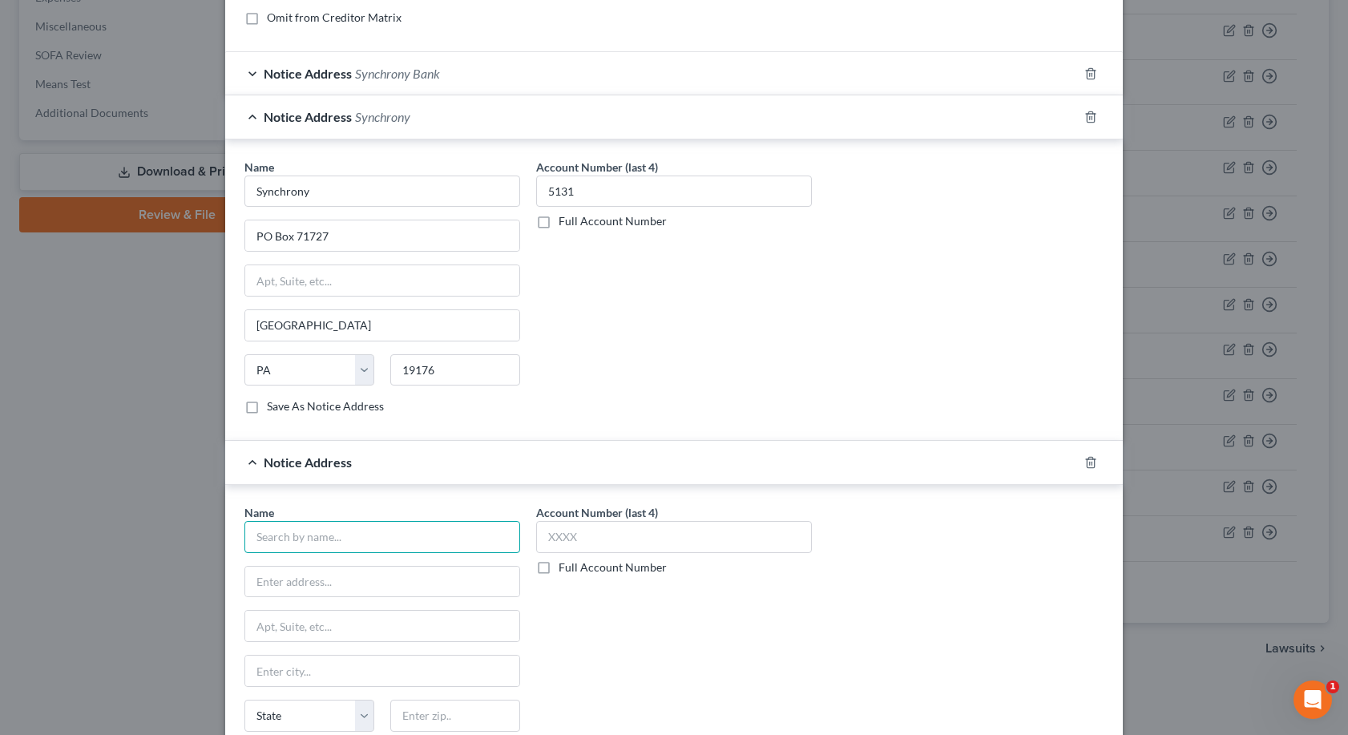
click at [262, 533] on input "text" at bounding box center [382, 537] width 276 height 32
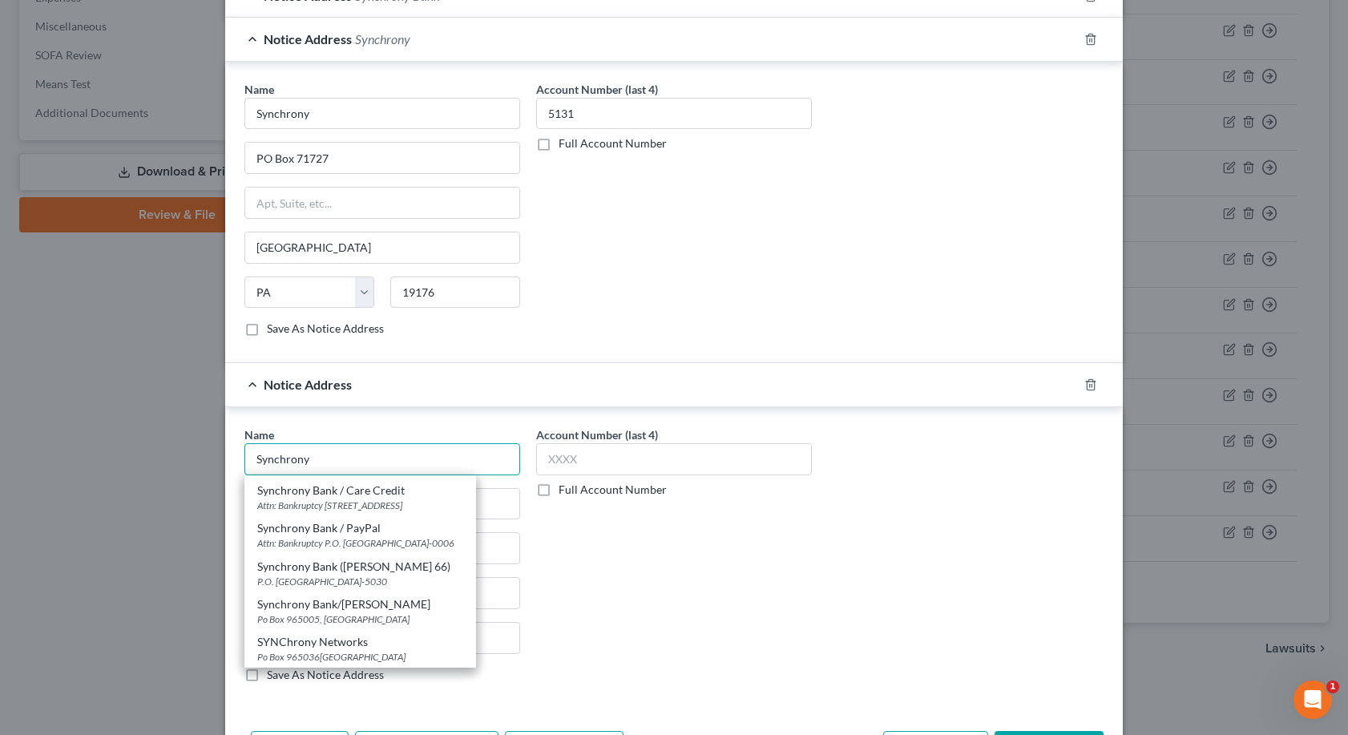
scroll to position [458, 0]
type input "Synchrony"
click at [593, 593] on div "Account Number (last 4) Full Account Number" at bounding box center [674, 558] width 292 height 269
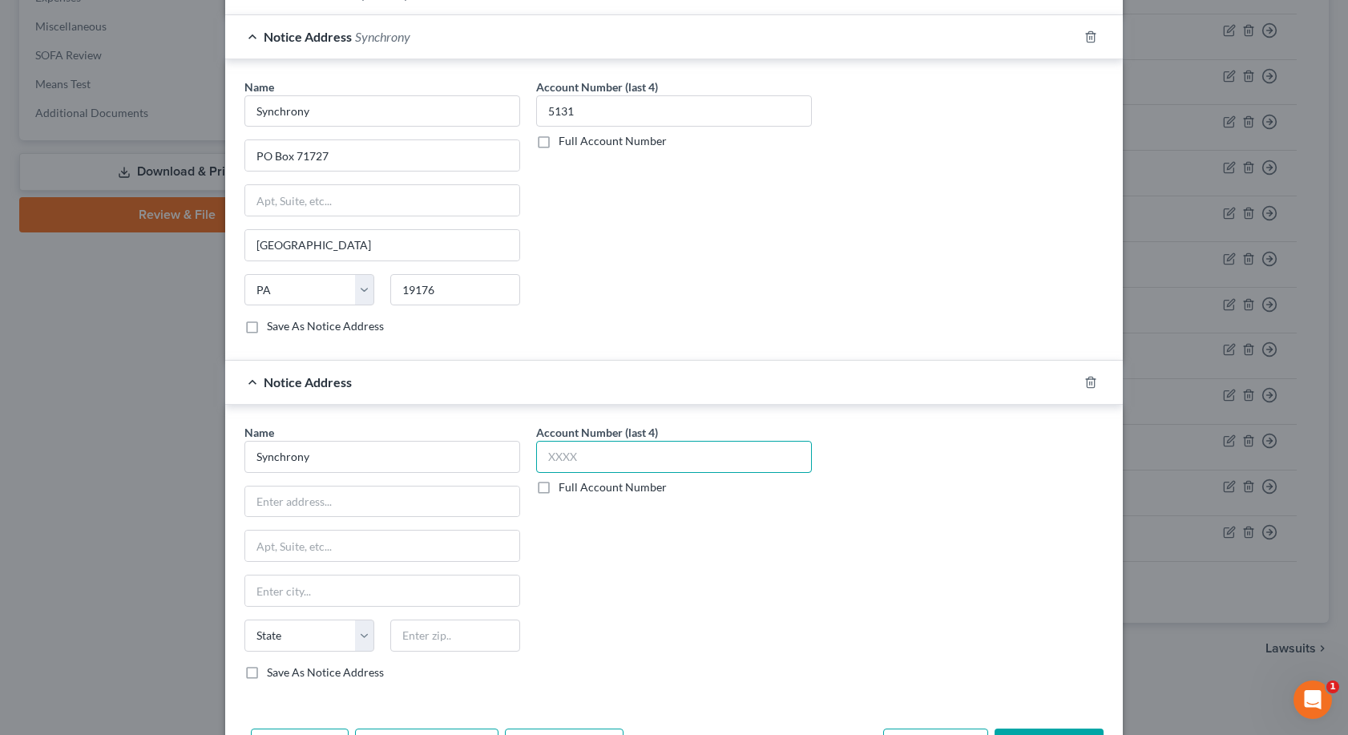
click at [538, 453] on input "text" at bounding box center [674, 457] width 276 height 32
type input "5131"
click at [268, 506] on input "text" at bounding box center [382, 501] width 274 height 30
type input "71747"
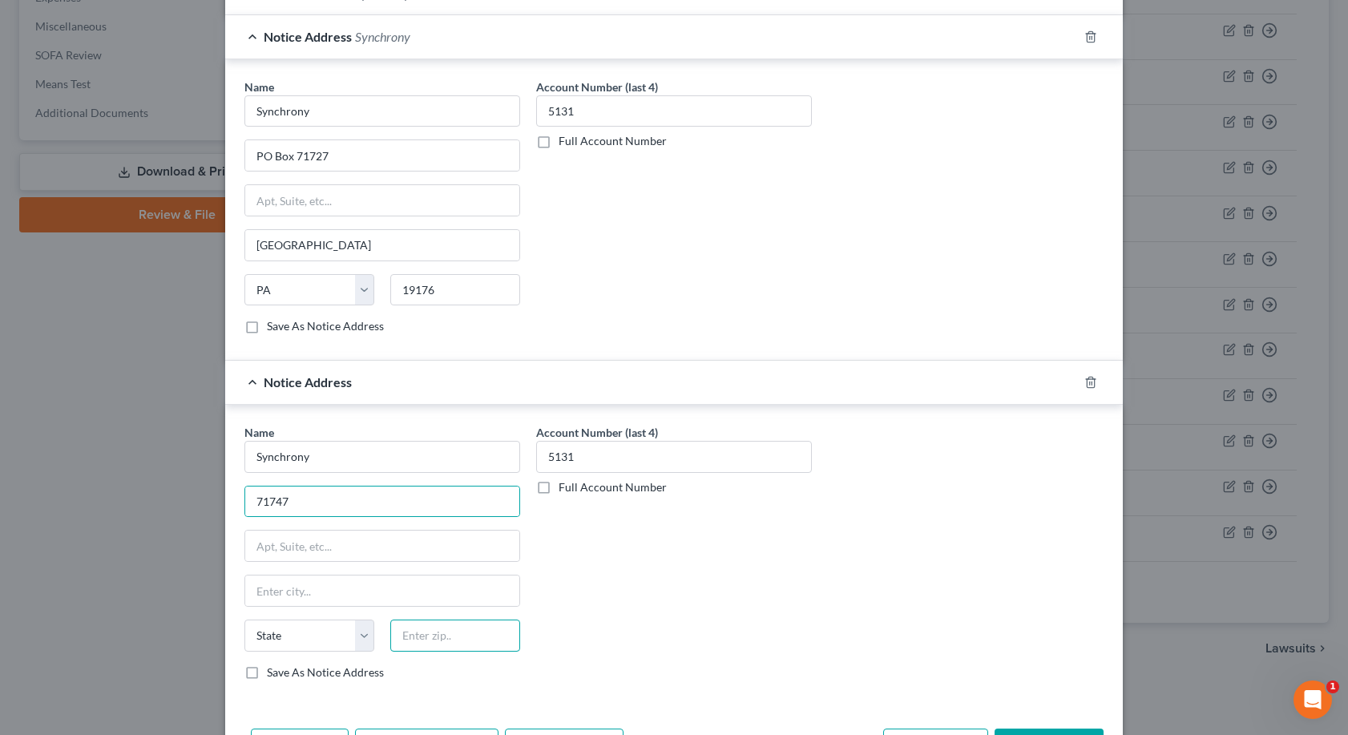
click at [390, 637] on input "text" at bounding box center [455, 635] width 130 height 32
type input "19176"
click at [277, 599] on input "text" at bounding box center [382, 590] width 274 height 30
click at [355, 635] on select "State [US_STATE] AK AR AZ CA CO CT DE DC [GEOGRAPHIC_DATA] [GEOGRAPHIC_DATA] GU…" at bounding box center [309, 635] width 130 height 32
select select "39"
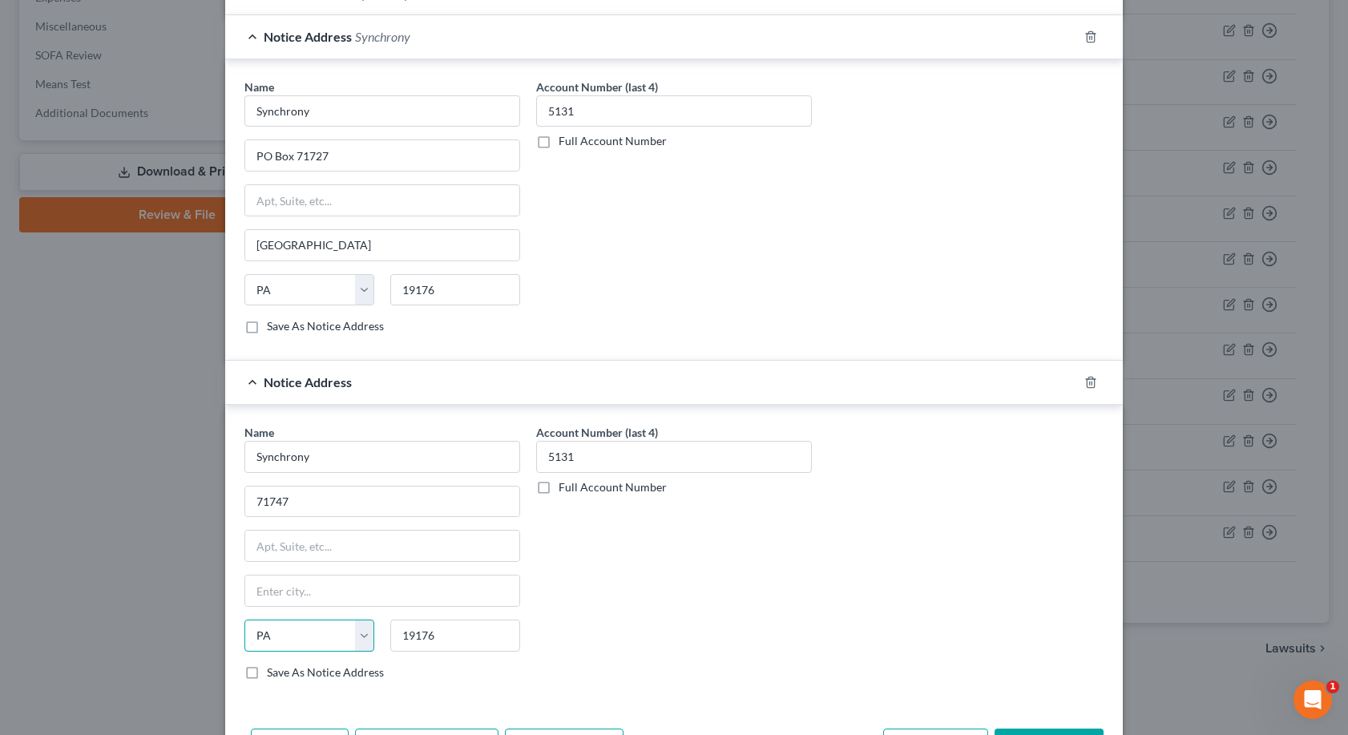
click at [244, 619] on select "State [US_STATE] AK AR AZ CA CO CT DE DC [GEOGRAPHIC_DATA] [GEOGRAPHIC_DATA] GU…" at bounding box center [309, 635] width 130 height 32
click at [268, 589] on input "text" at bounding box center [382, 590] width 274 height 30
click at [282, 593] on input "Philidaphia" at bounding box center [382, 590] width 274 height 30
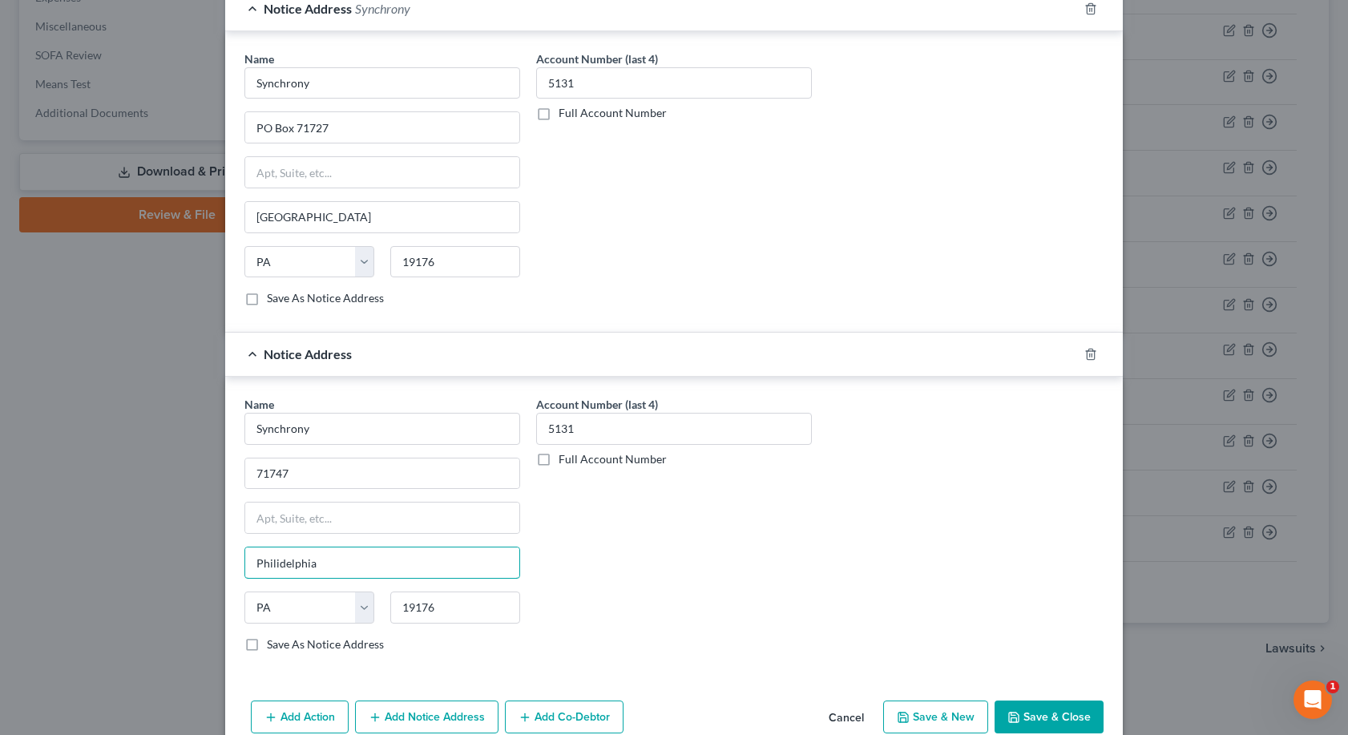
scroll to position [563, 0]
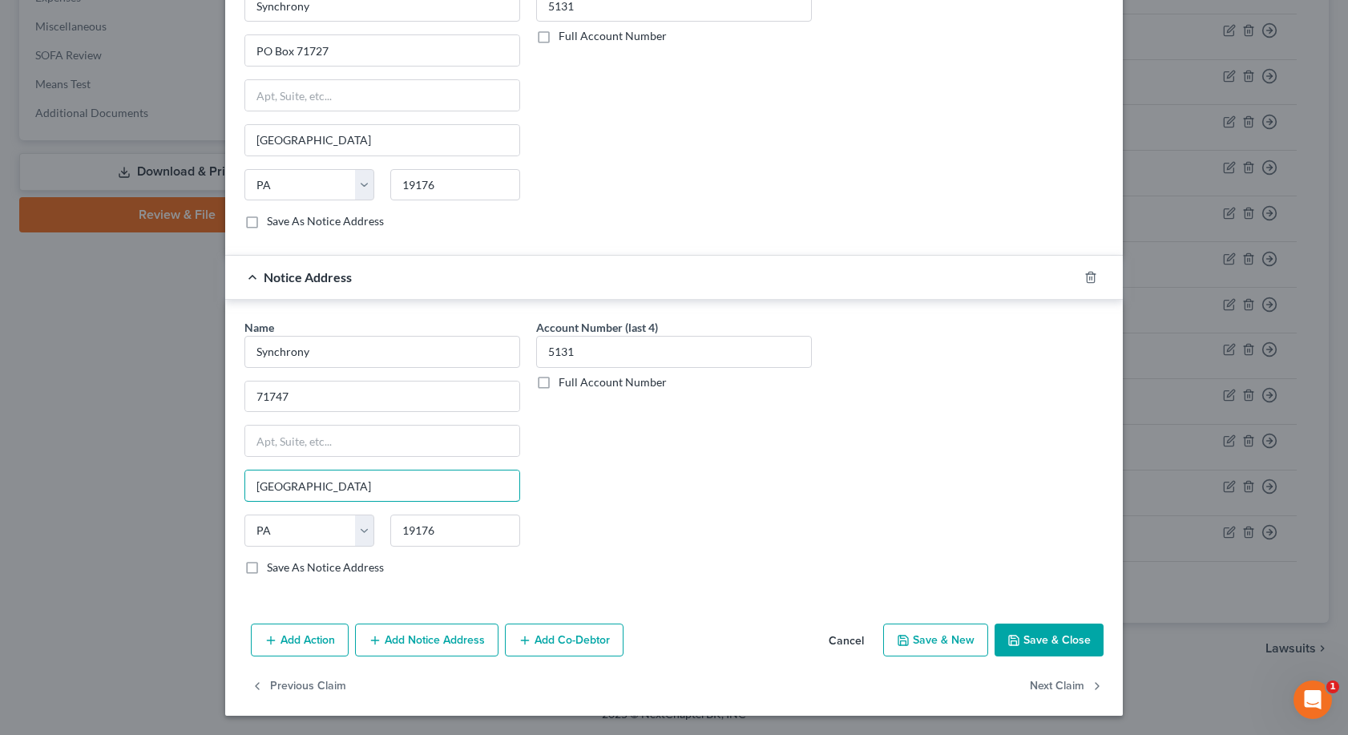
type input "[GEOGRAPHIC_DATA]"
click at [1060, 633] on button "Save & Close" at bounding box center [1048, 640] width 109 height 34
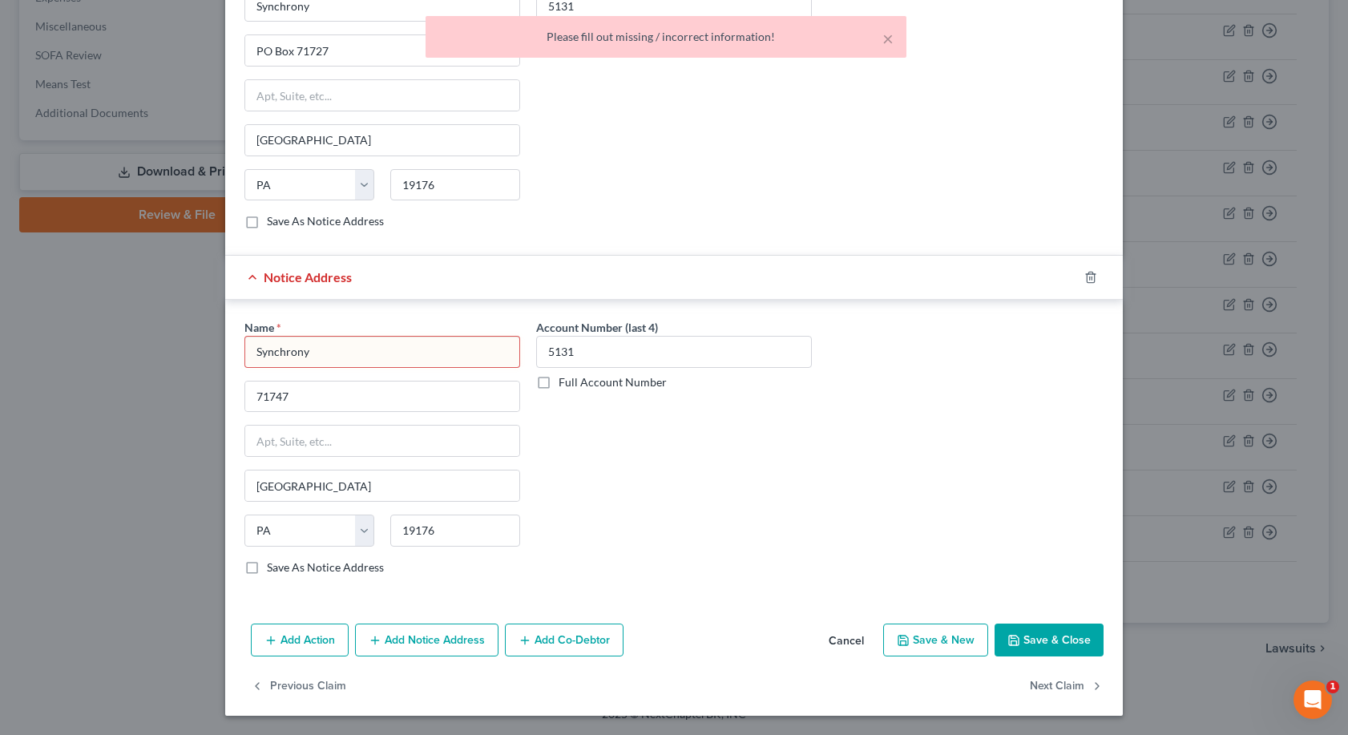
click at [313, 352] on input "Synchrony" at bounding box center [382, 352] width 276 height 32
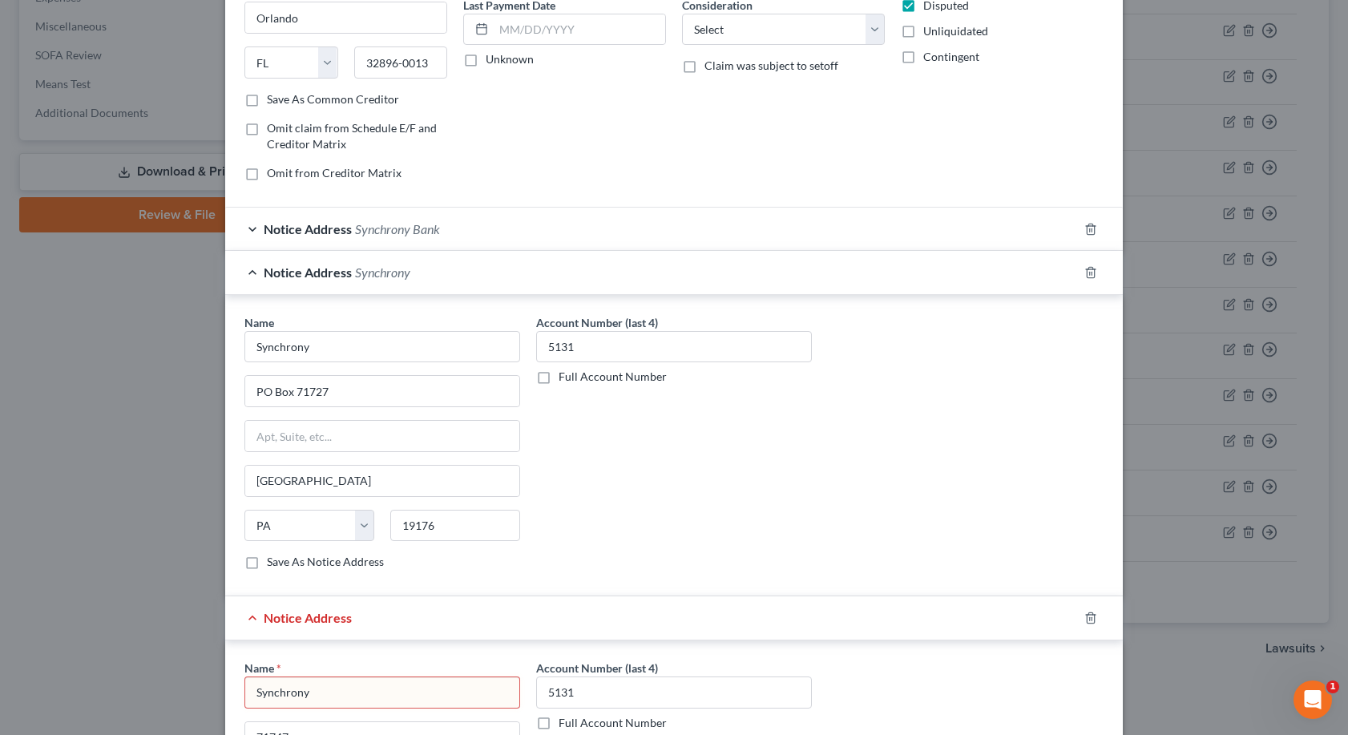
scroll to position [240, 0]
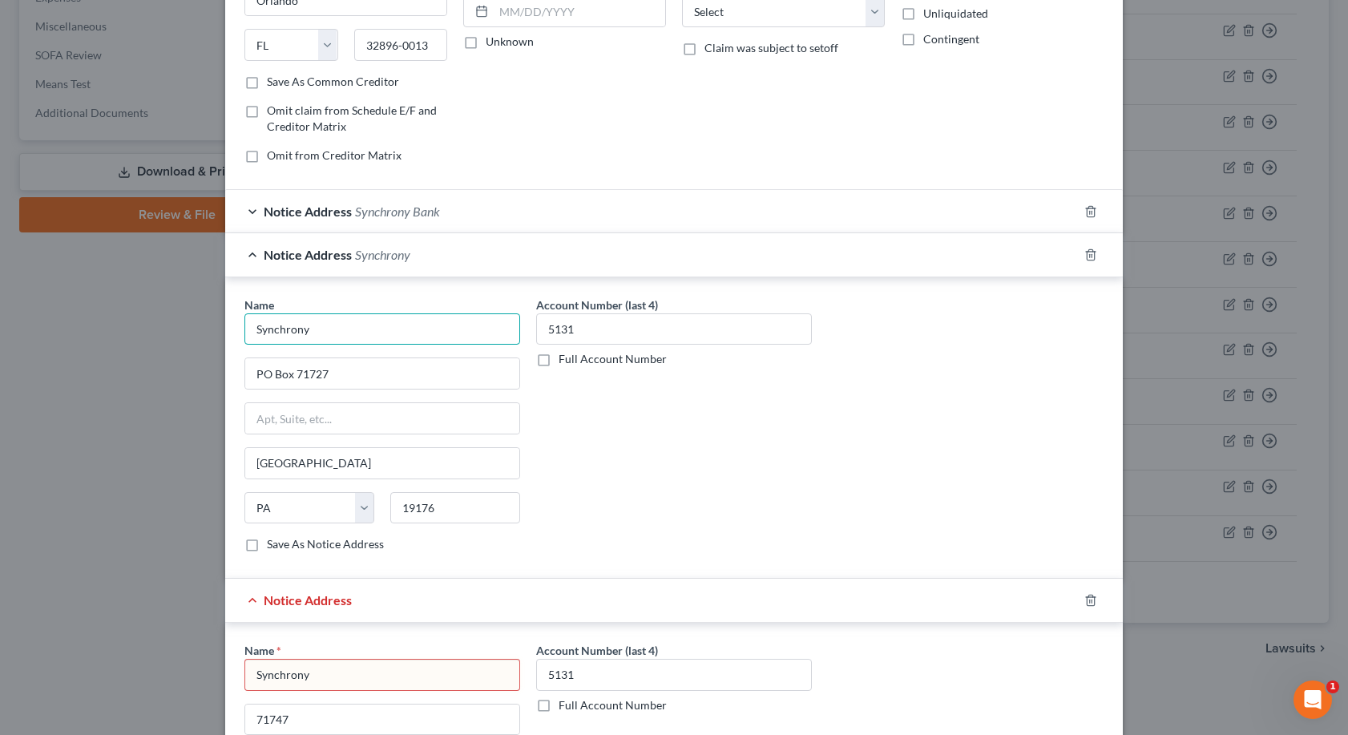
click at [312, 335] on input "Synchrony" at bounding box center [382, 329] width 276 height 32
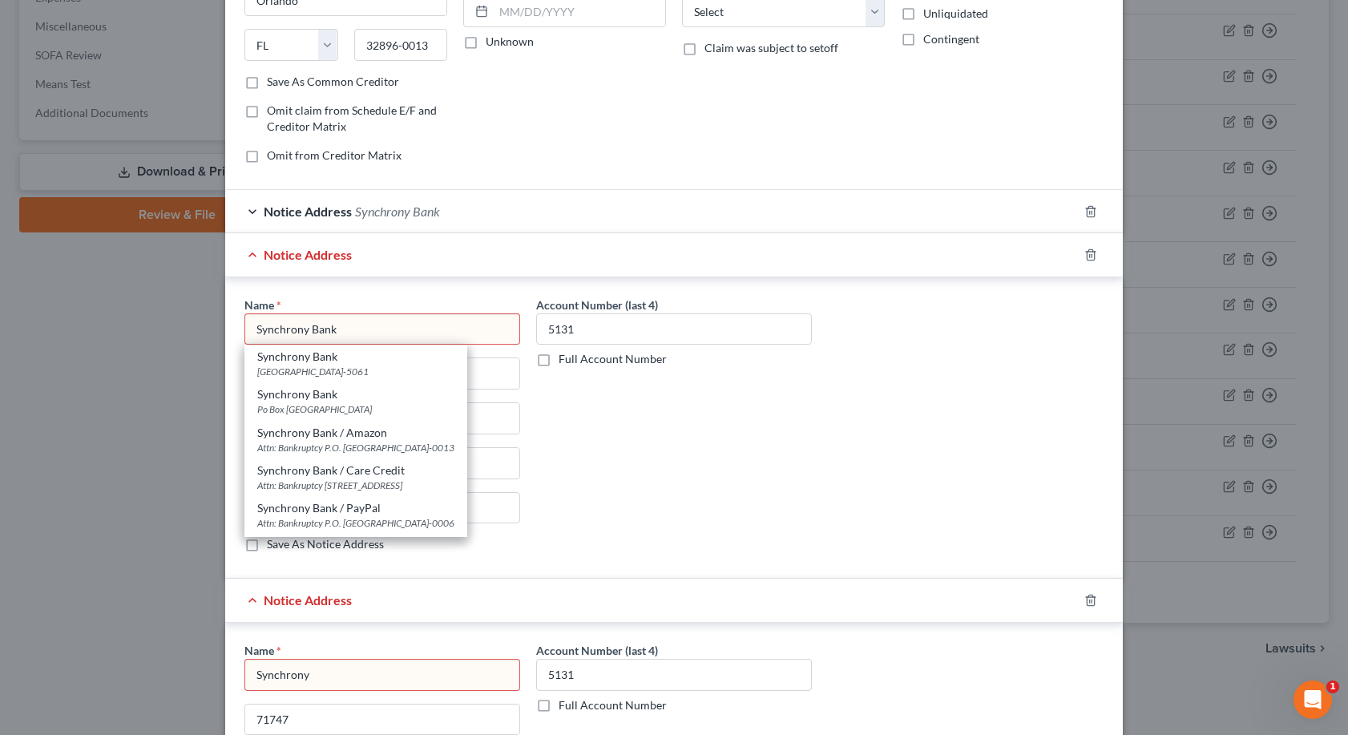
type input "Synchrony Bank"
click at [318, 345] on input "Synchrony" at bounding box center [382, 329] width 276 height 32
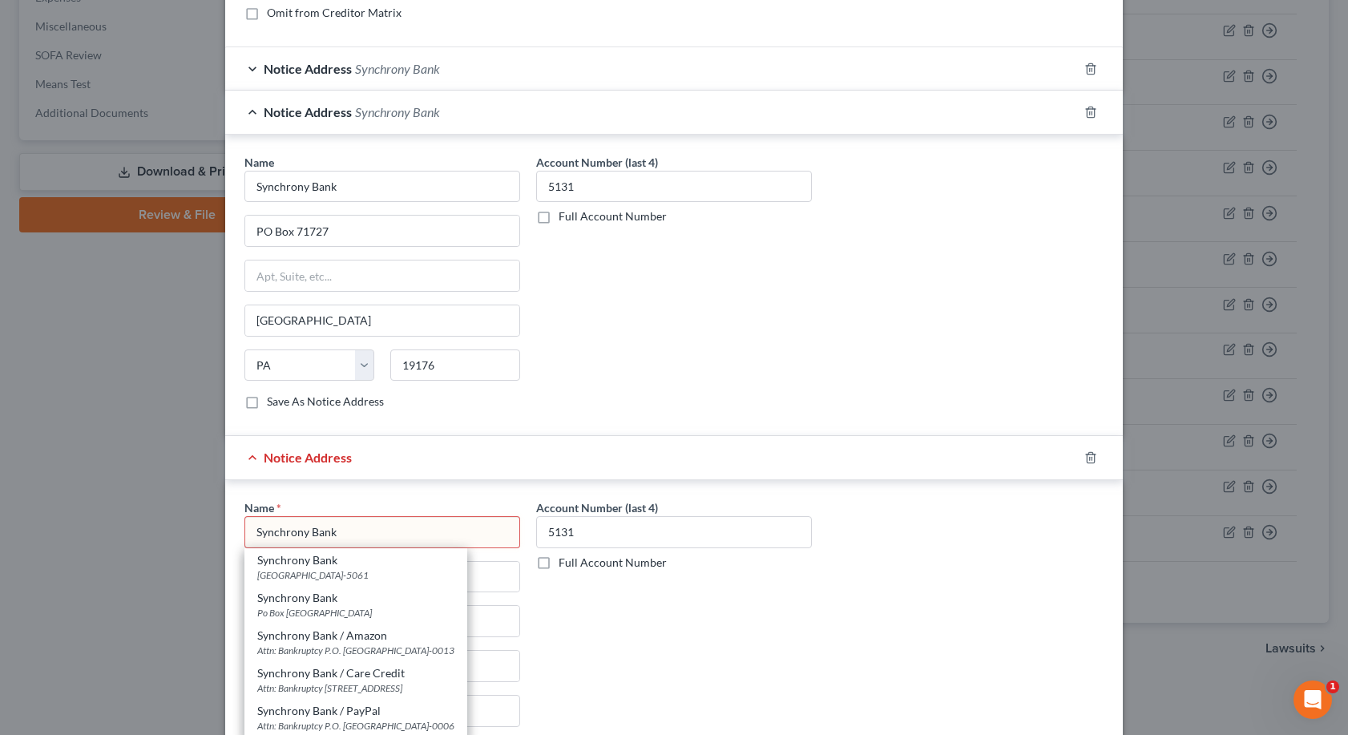
scroll to position [401, 0]
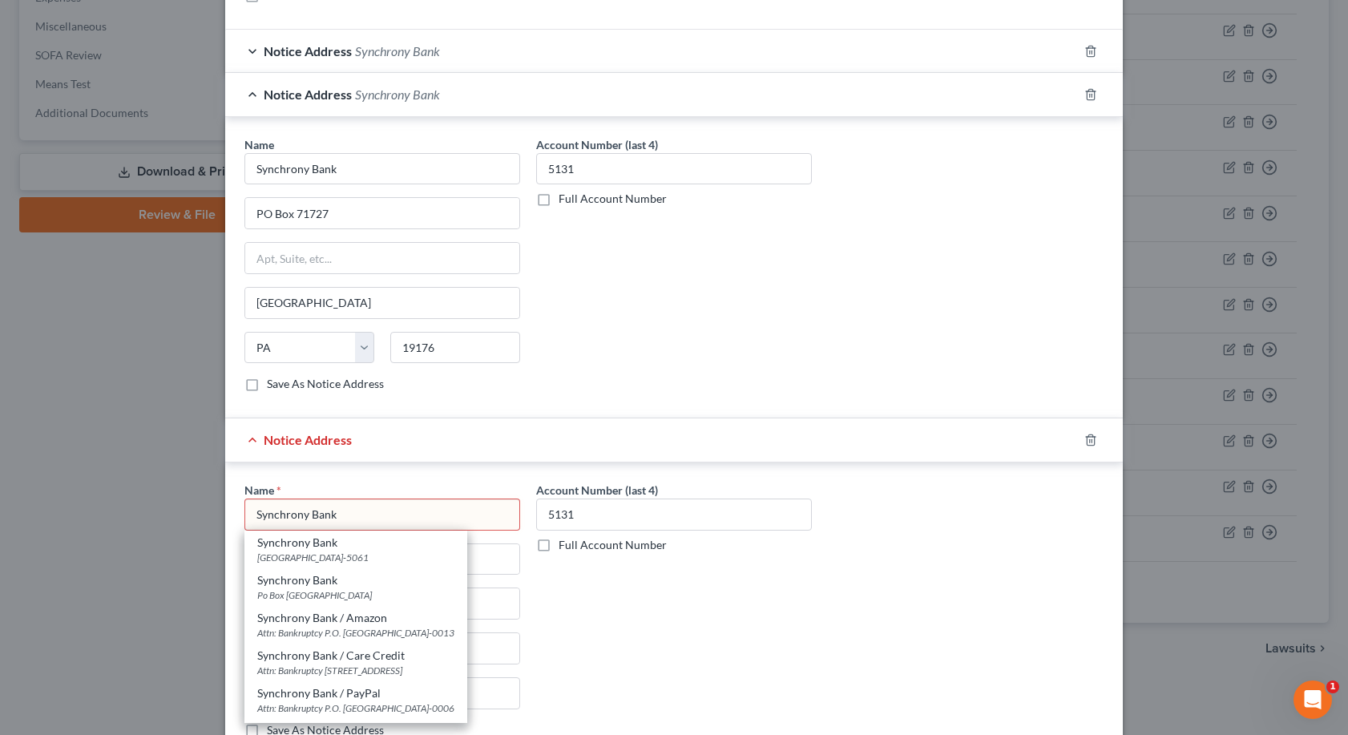
click at [437, 514] on input "Synchrony Bank" at bounding box center [382, 514] width 276 height 32
type input "Synchrony Bank"
click at [868, 639] on div "Name * Synchrony Bank Synchrony Bank PO Box 965061, [GEOGRAPHIC_DATA]-5061 Sync…" at bounding box center [673, 615] width 875 height 269
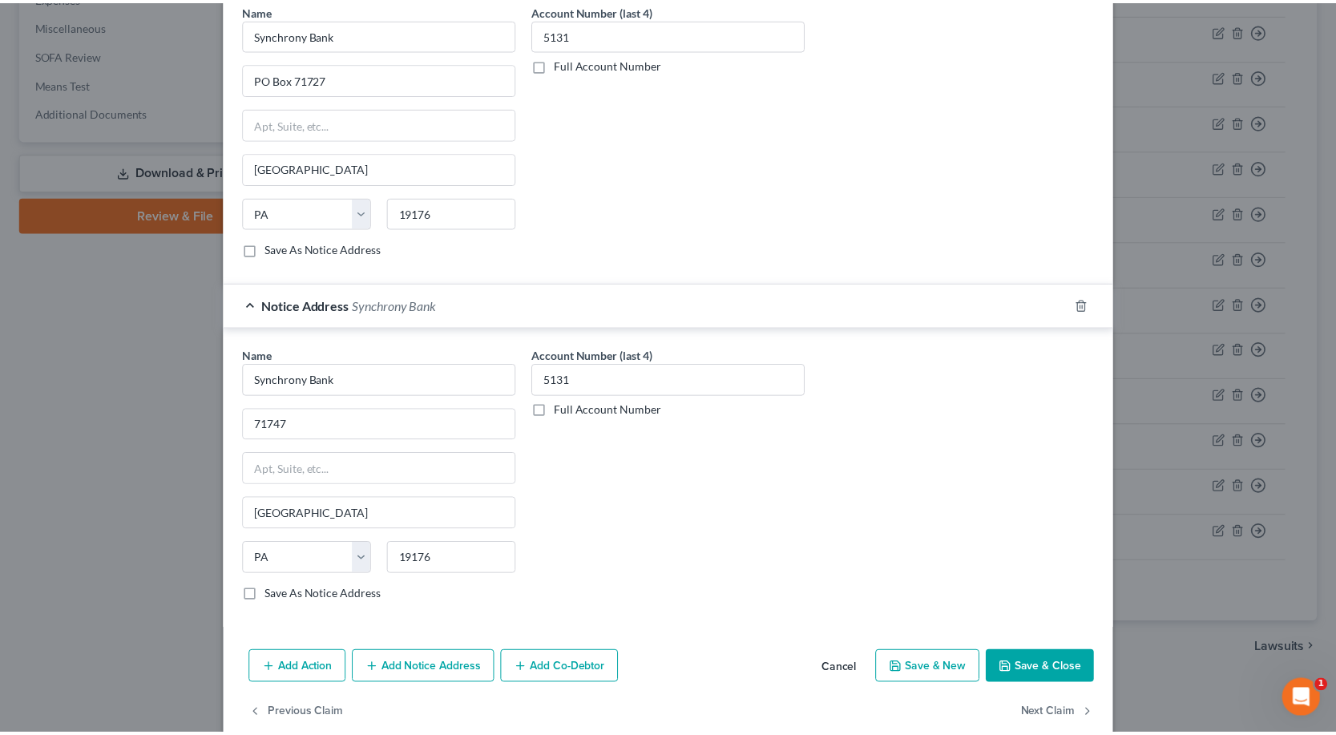
scroll to position [561, 0]
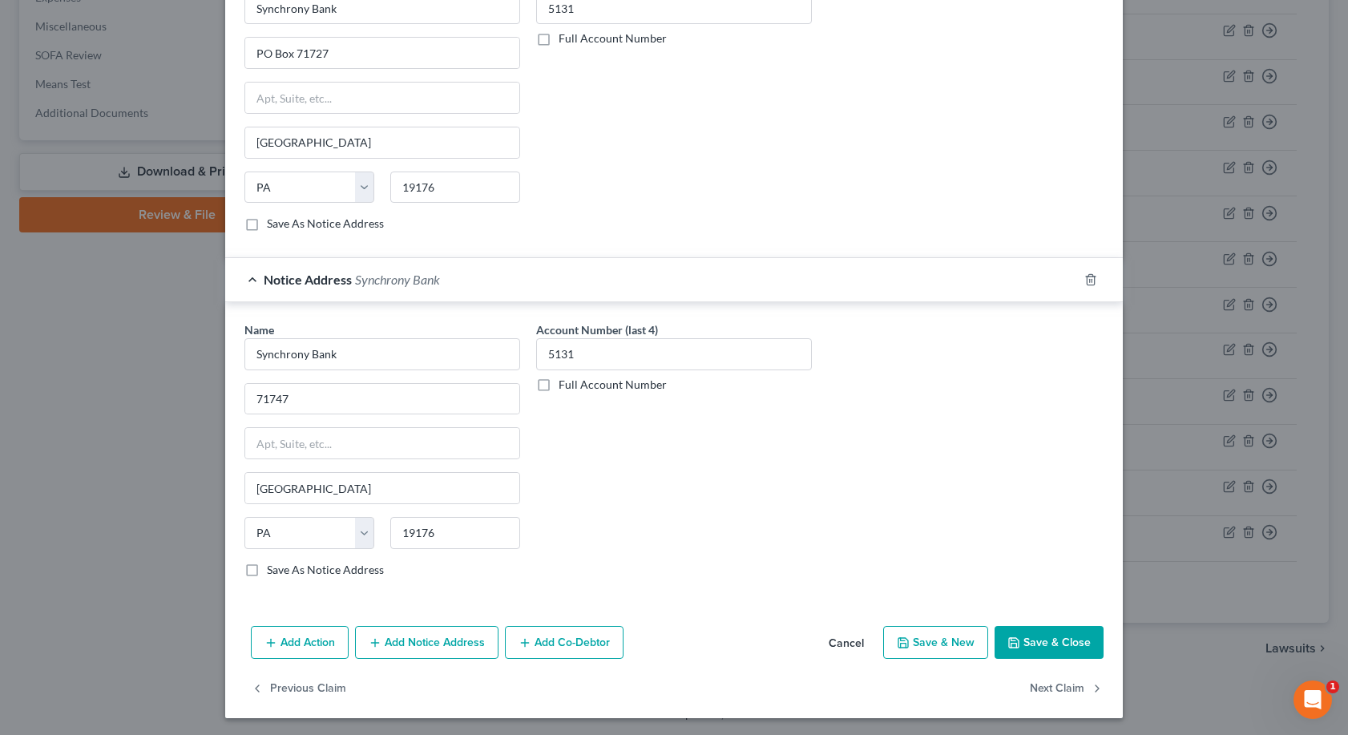
click at [1040, 645] on button "Save & Close" at bounding box center [1048, 643] width 109 height 34
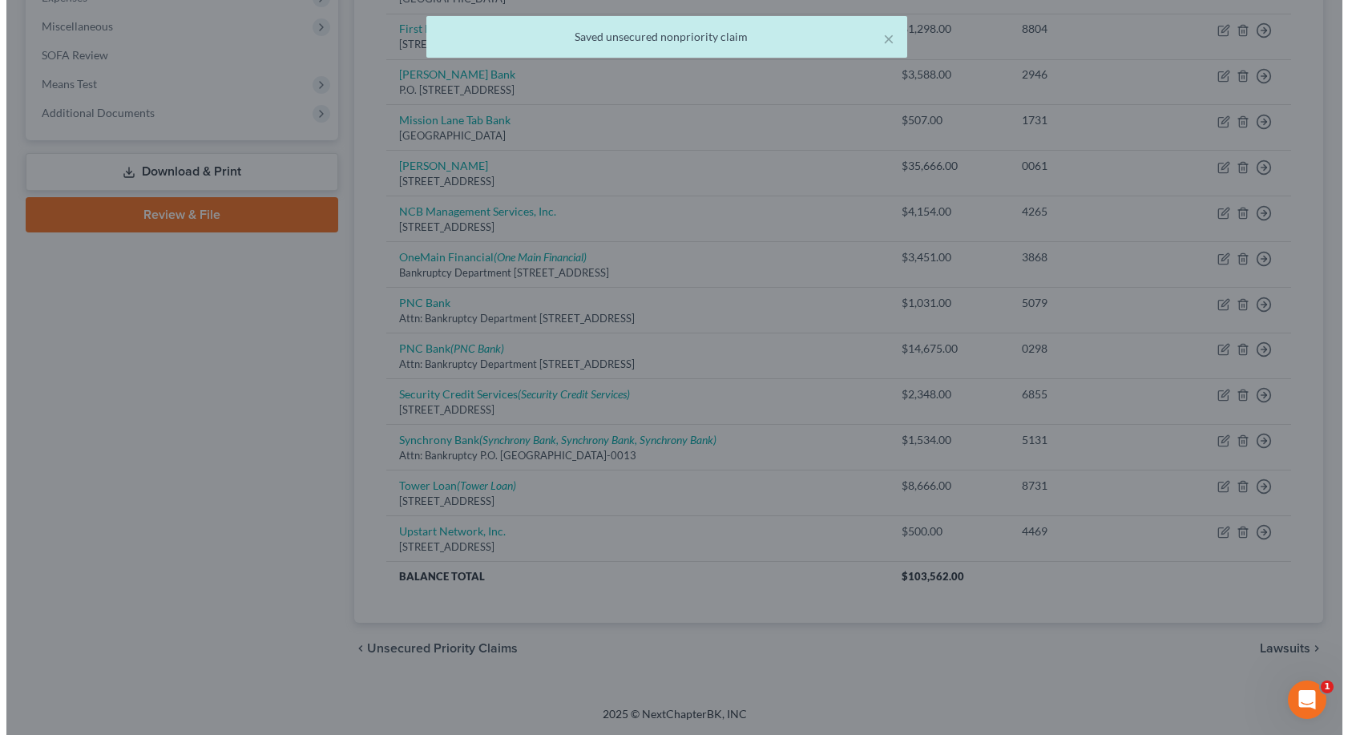
scroll to position [0, 0]
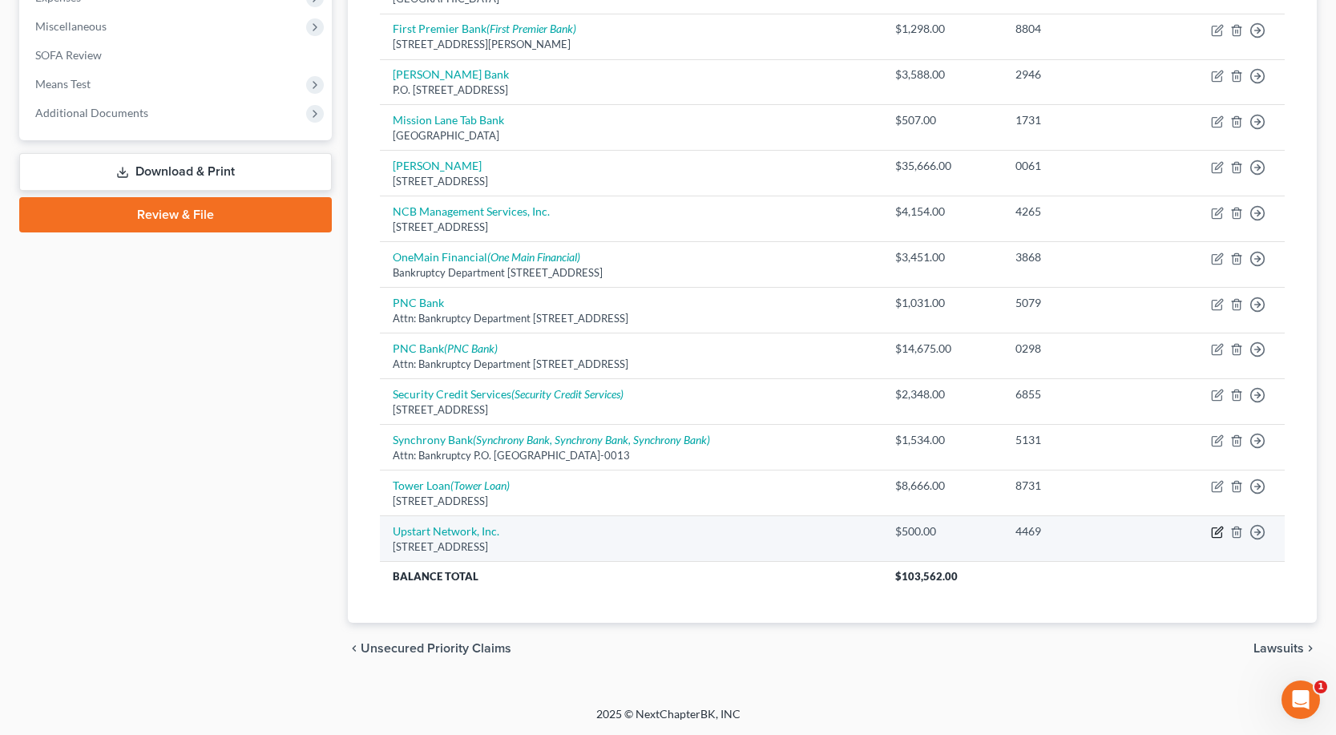
click at [1217, 536] on icon "button" at bounding box center [1217, 532] width 13 height 13
select select "4"
select select "0"
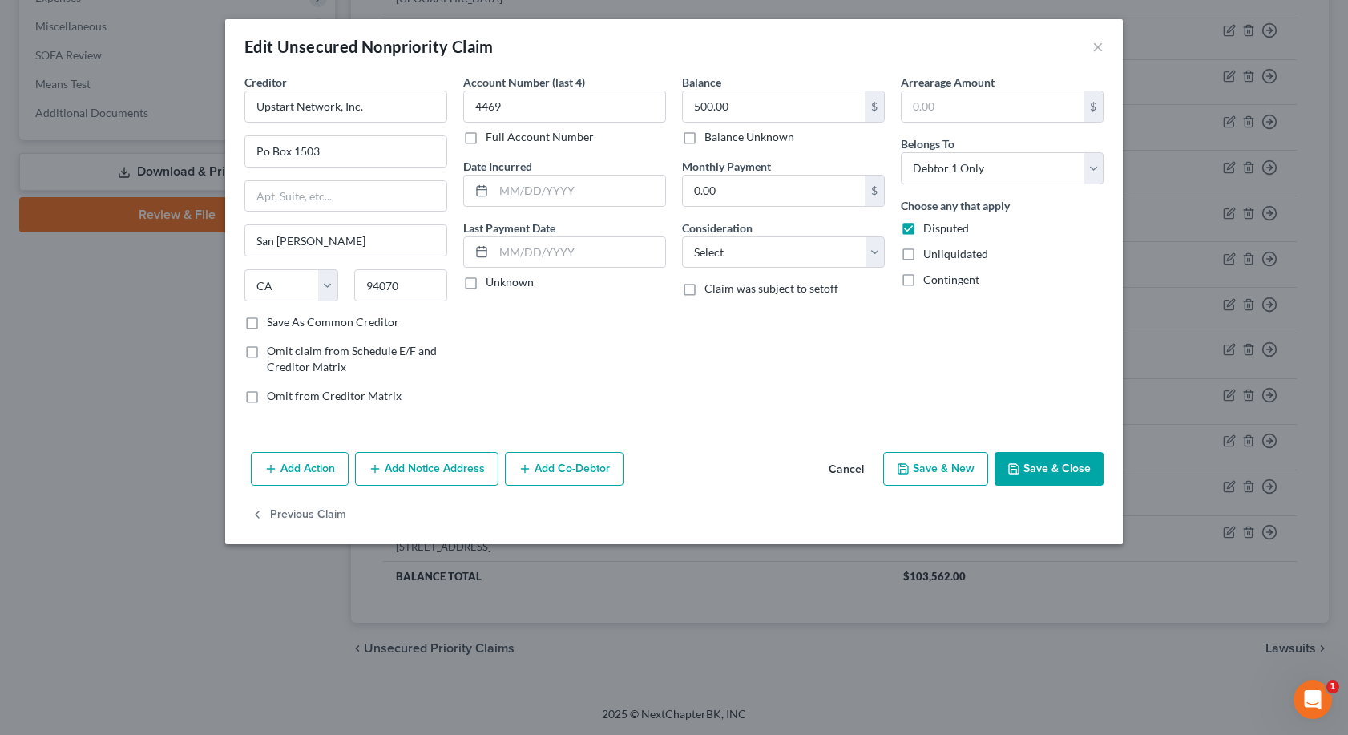
click at [412, 467] on button "Add Notice Address" at bounding box center [426, 469] width 143 height 34
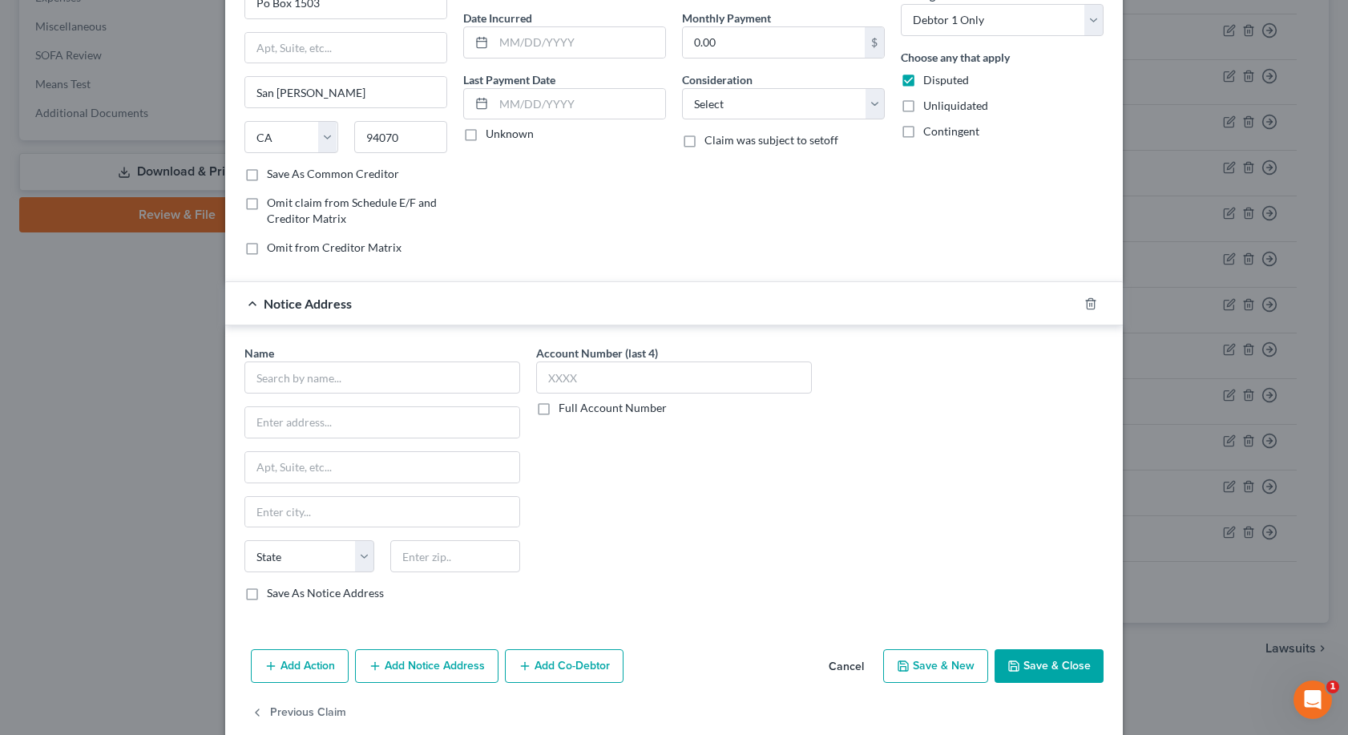
scroll to position [160, 0]
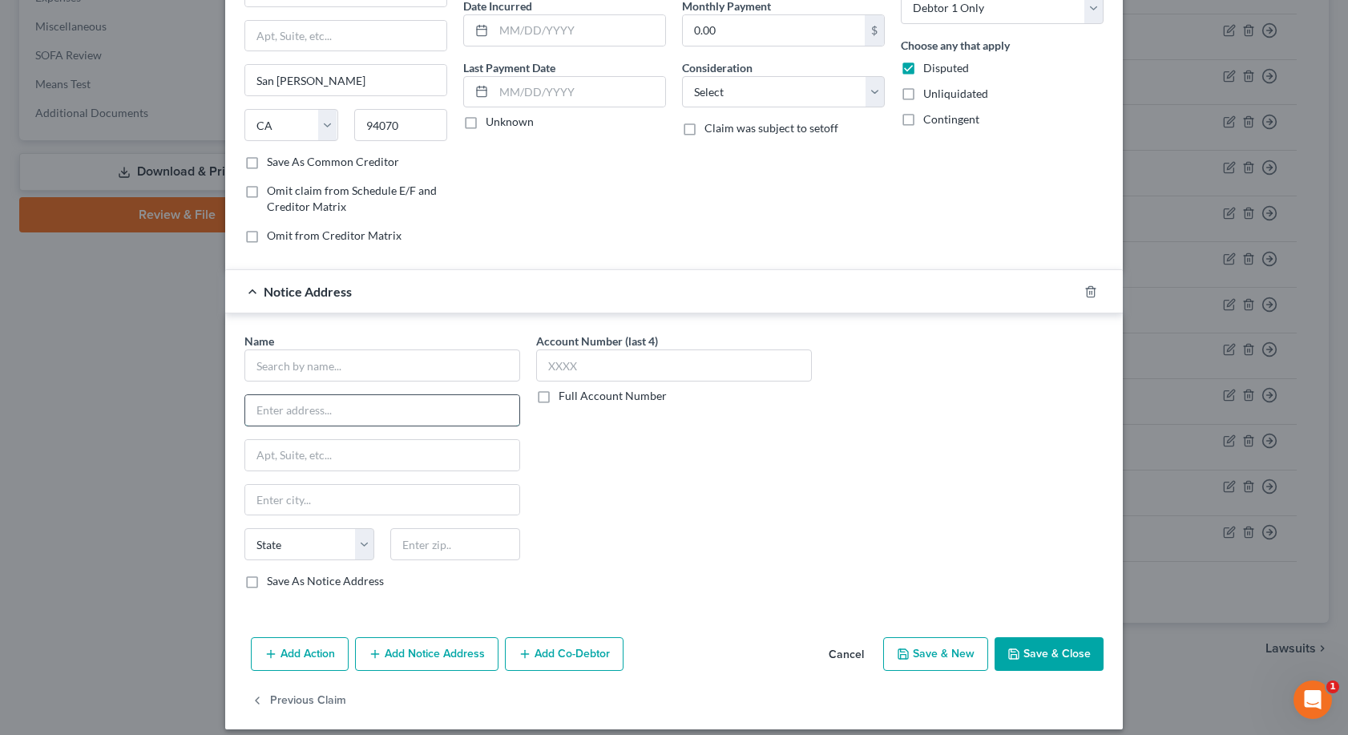
click at [253, 413] on input "text" at bounding box center [382, 410] width 274 height 30
type input "[STREET_ADDRESS][US_STATE]"
click at [256, 505] on input "text" at bounding box center [382, 500] width 274 height 30
click at [264, 500] on input "[DEMOGRAPHIC_DATA]" at bounding box center [382, 500] width 274 height 30
click at [266, 498] on input "[DEMOGRAPHIC_DATA]" at bounding box center [382, 500] width 274 height 30
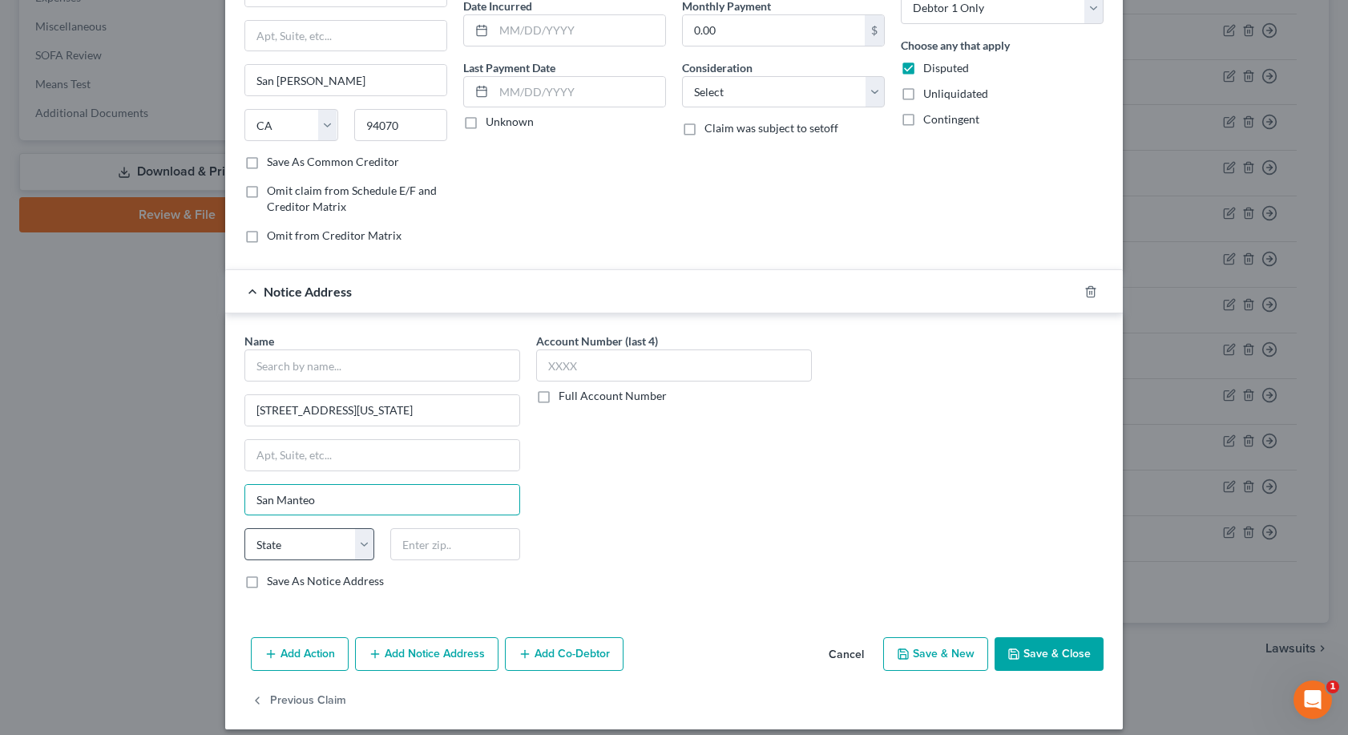
type input "San Manteo"
click at [366, 542] on select "State [US_STATE] AK AR AZ CA CO CT DE DC [GEOGRAPHIC_DATA] [GEOGRAPHIC_DATA] GU…" at bounding box center [309, 544] width 130 height 32
select select "4"
click at [244, 528] on select "State [US_STATE] AK AR AZ CA CO CT DE DC [GEOGRAPHIC_DATA] [GEOGRAPHIC_DATA] GU…" at bounding box center [309, 544] width 130 height 32
click at [391, 534] on input "text" at bounding box center [455, 544] width 130 height 32
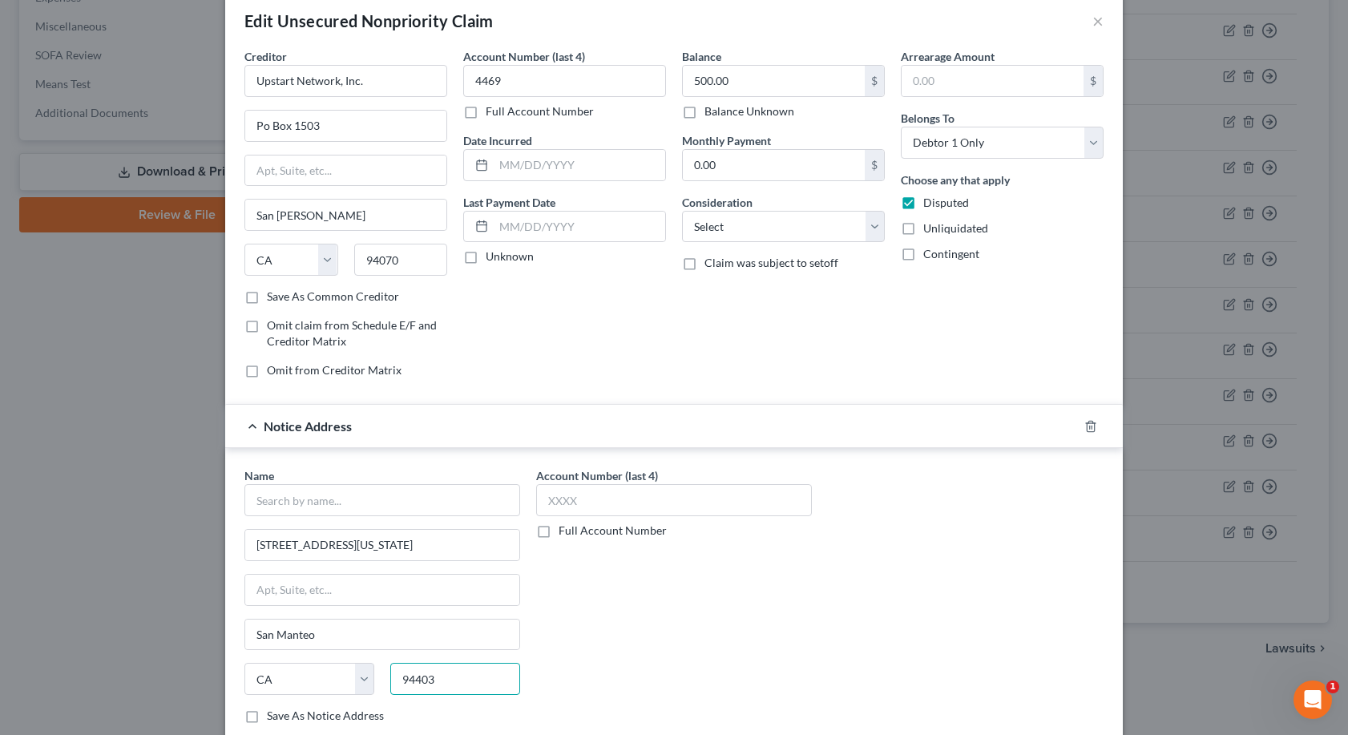
scroll to position [0, 0]
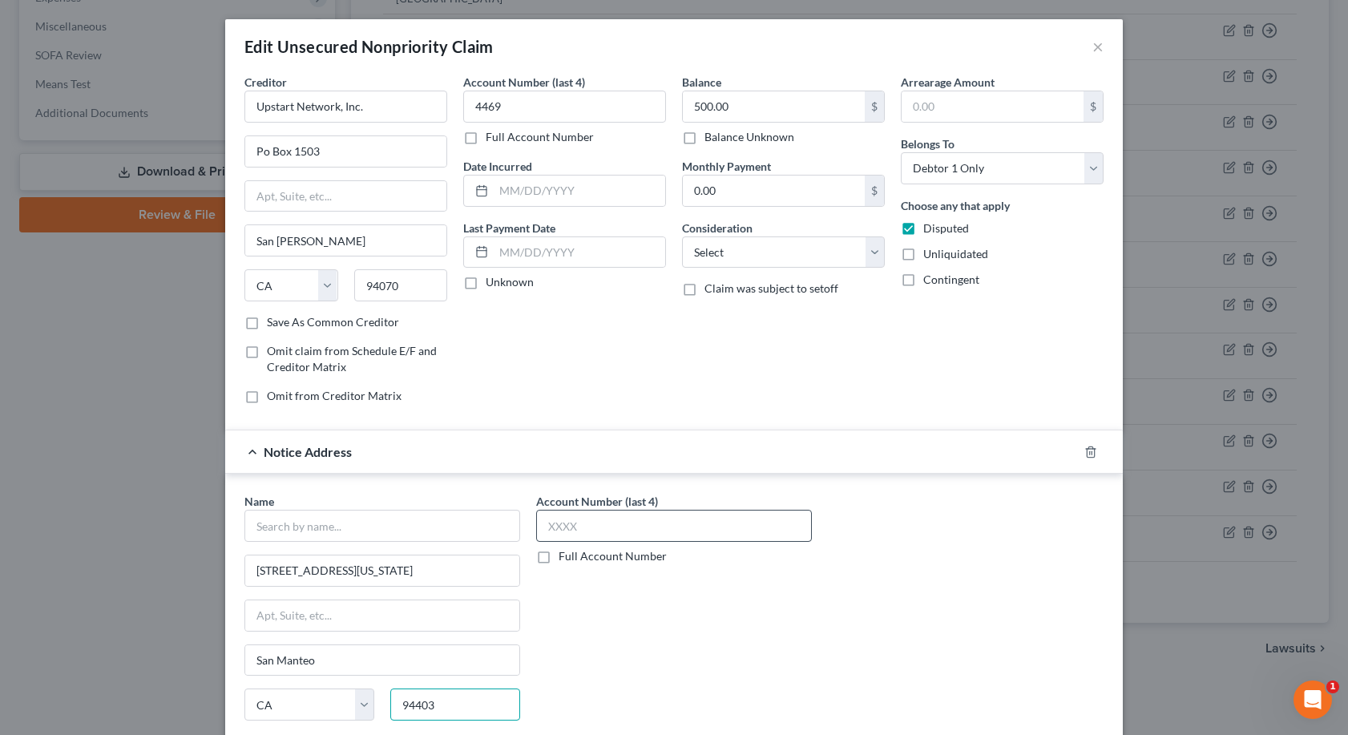
type input "94403"
click at [545, 522] on input "text" at bounding box center [674, 526] width 276 height 32
type input "[GEOGRAPHIC_DATA]"
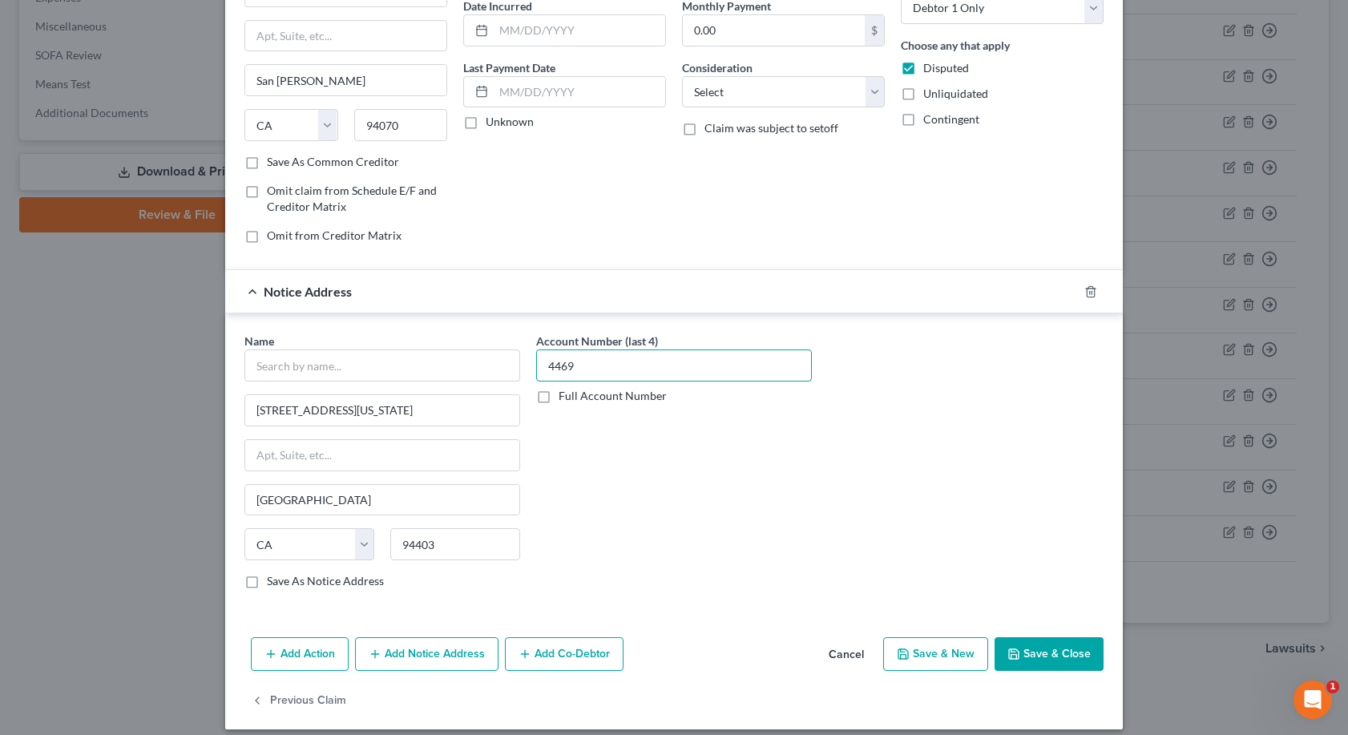
scroll to position [174, 0]
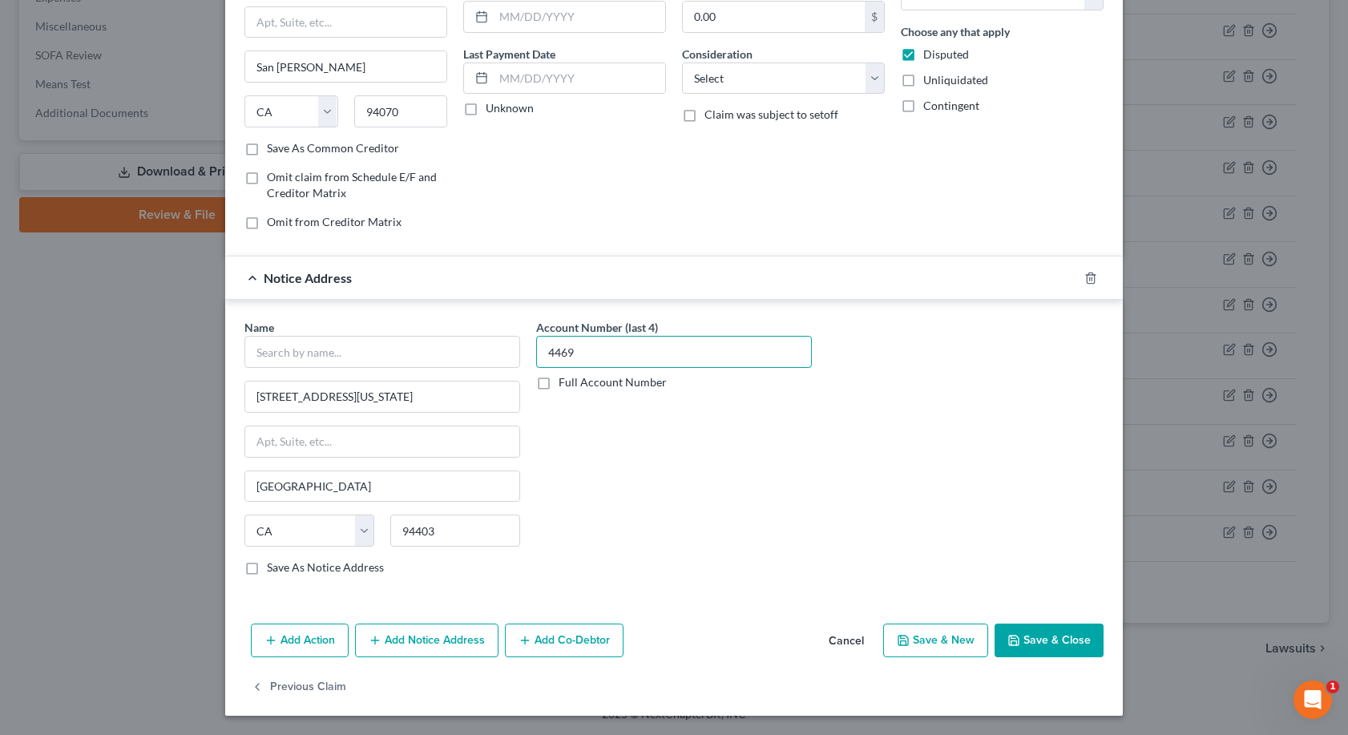
type input "4469"
click at [1042, 642] on button "Save & Close" at bounding box center [1048, 640] width 109 height 34
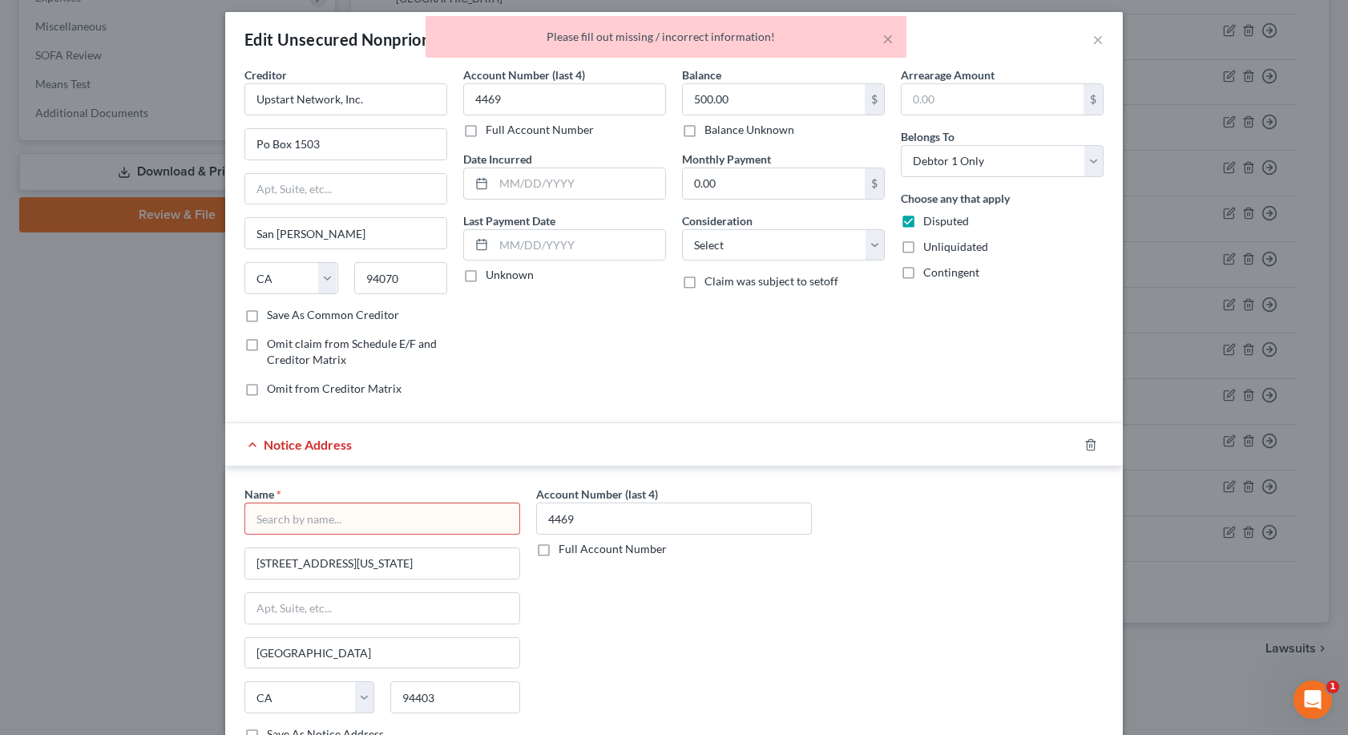
scroll to position [0, 0]
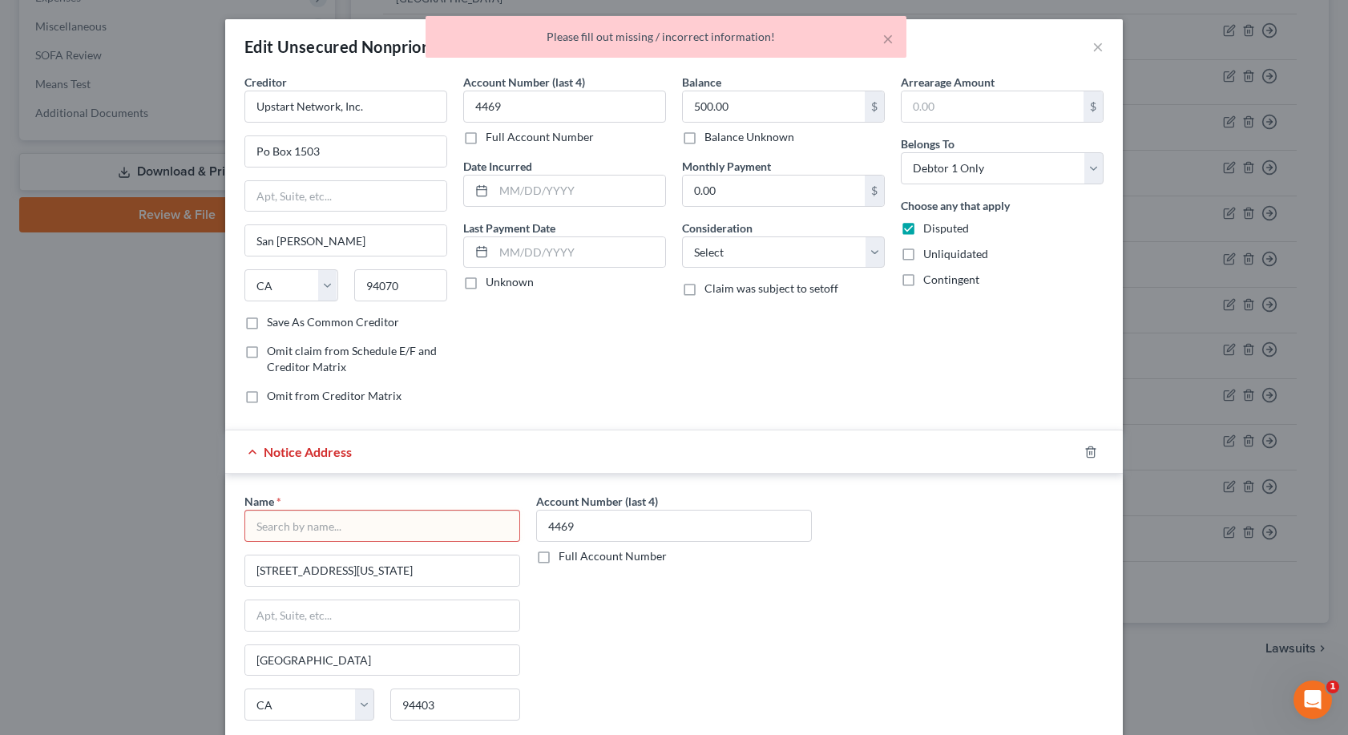
click at [317, 531] on input "text" at bounding box center [382, 526] width 276 height 32
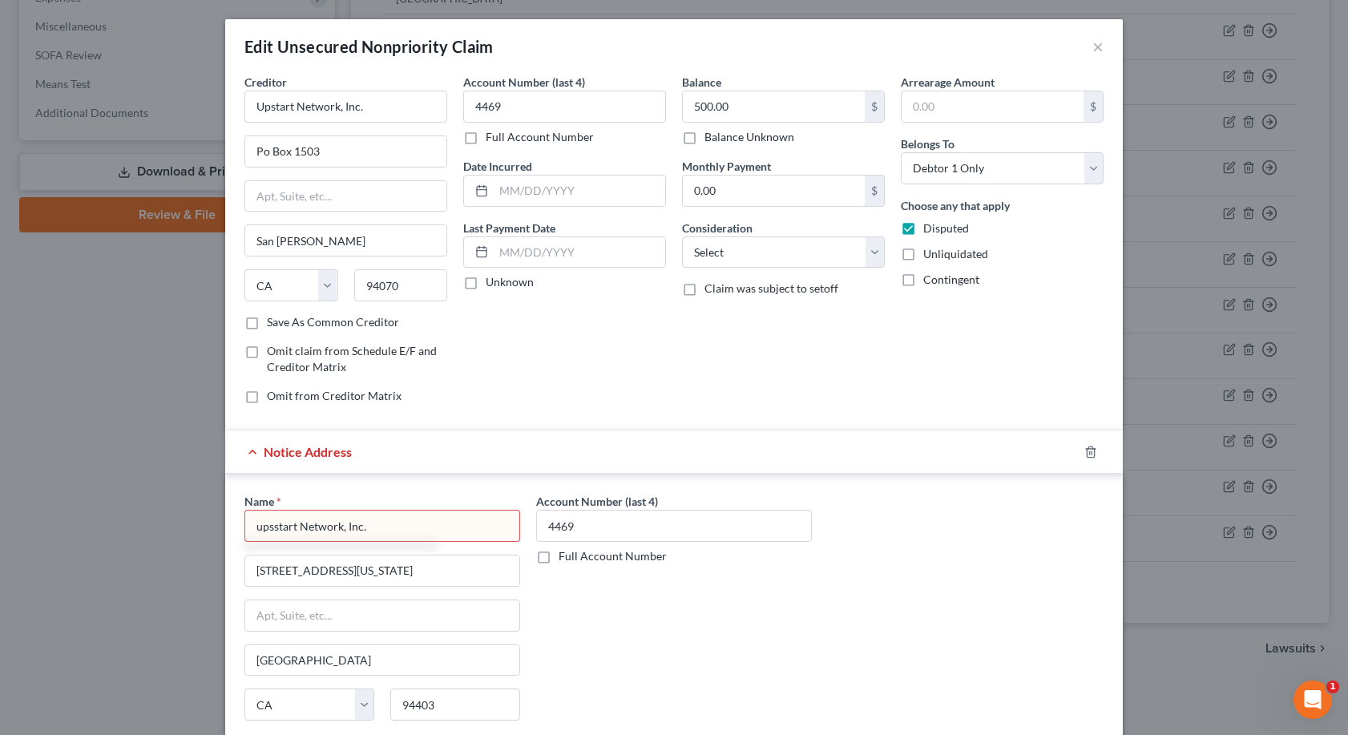
click at [268, 528] on input "upsstart Network, Inc." at bounding box center [382, 526] width 276 height 32
type input "Upstart Network, Inc."
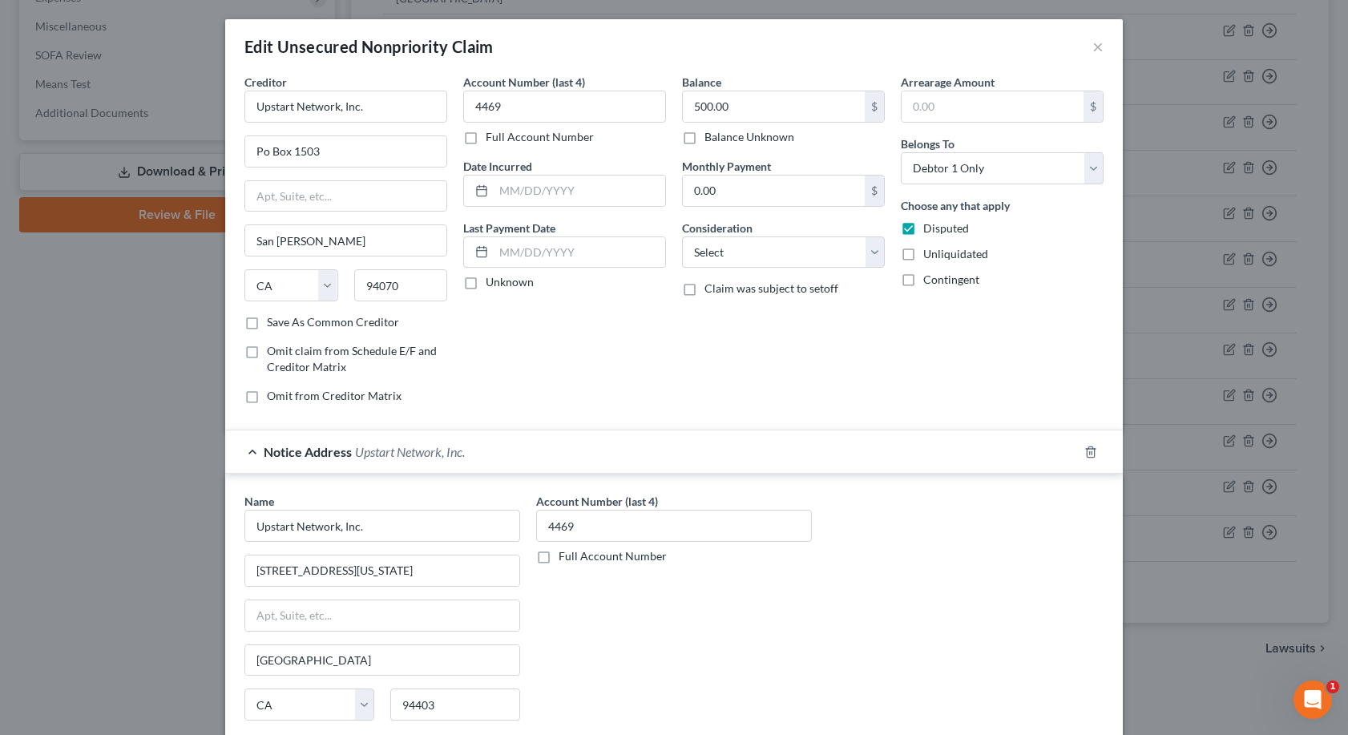
click at [741, 650] on div "Account Number (last 4) 4469 Full Account Number" at bounding box center [674, 627] width 292 height 269
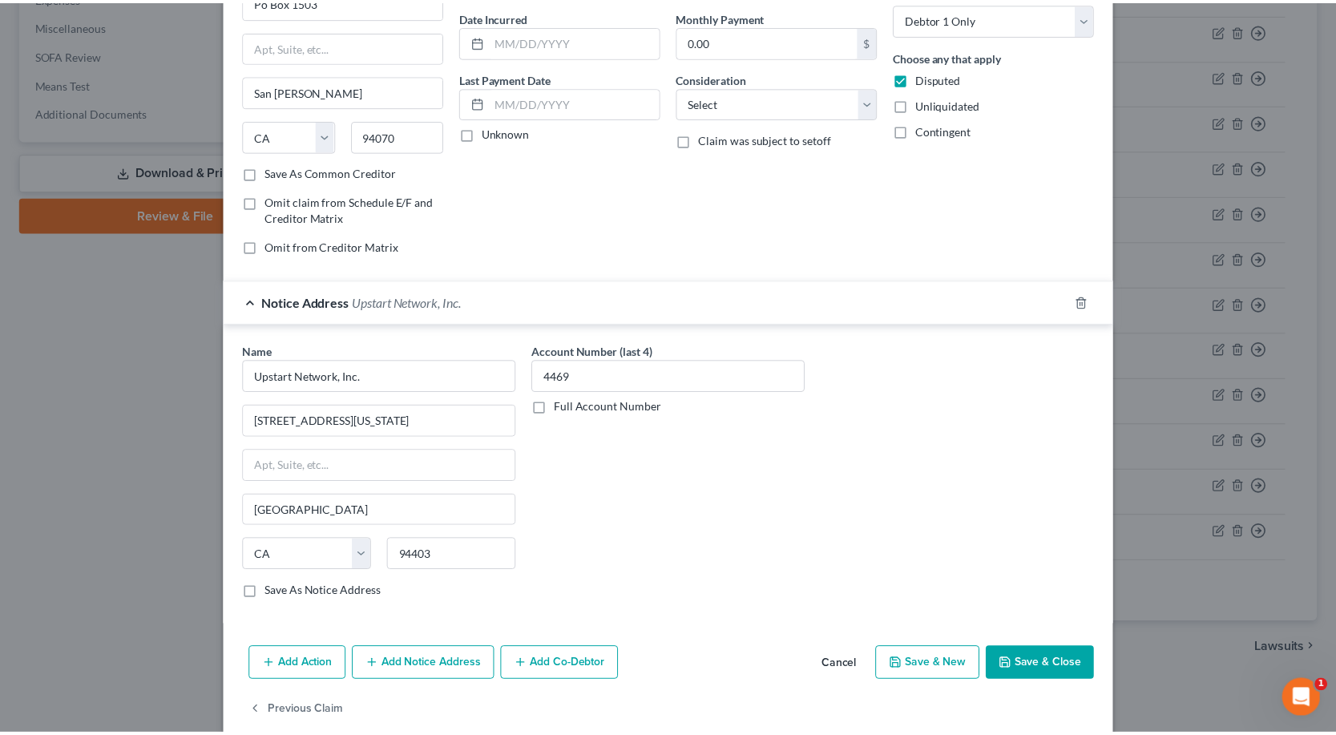
scroll to position [174, 0]
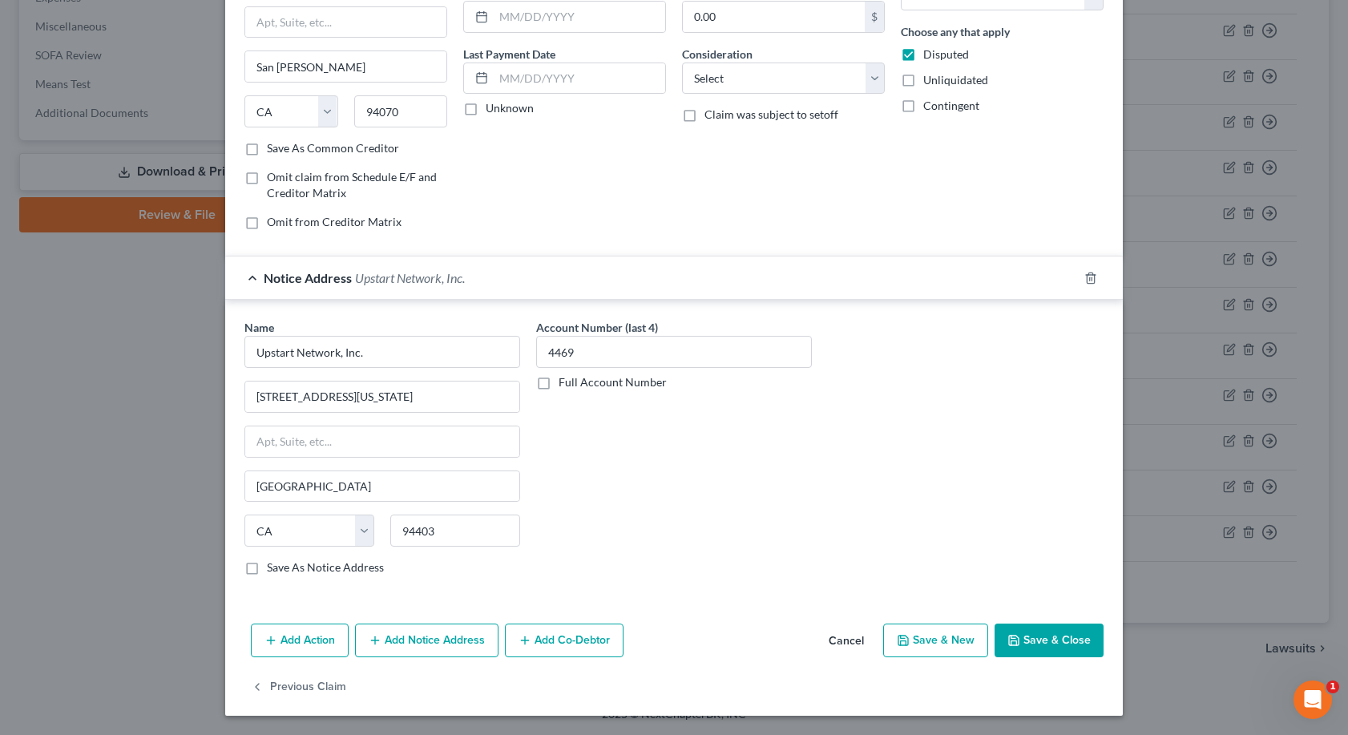
click at [267, 568] on label "Save As Notice Address" at bounding box center [325, 567] width 117 height 16
click at [273, 568] on input "Save As Notice Address" at bounding box center [278, 564] width 10 height 10
click at [1060, 629] on button "Save & Close" at bounding box center [1048, 640] width 109 height 34
checkbox input "false"
